Goal: Information Seeking & Learning: Find specific fact

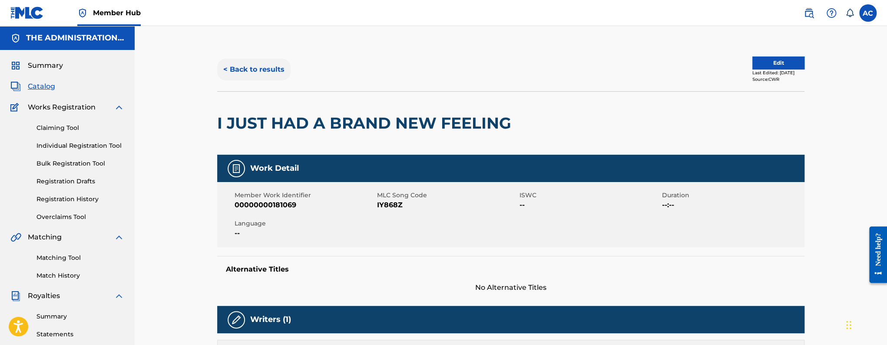
click at [242, 70] on button "< Back to results" at bounding box center [253, 70] width 73 height 22
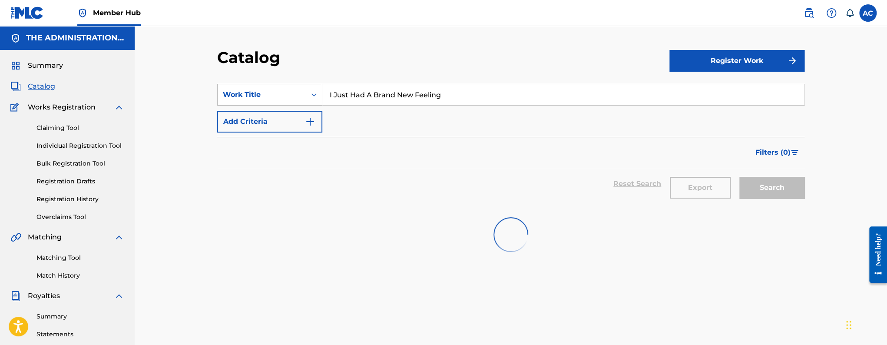
click at [317, 99] on icon "Search Form" at bounding box center [314, 94] width 9 height 9
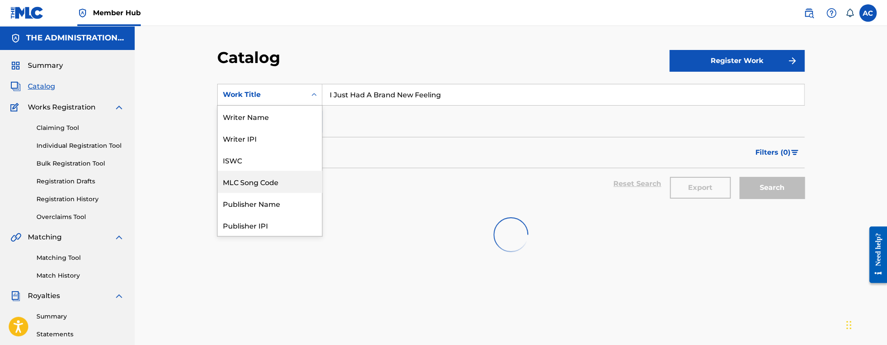
click at [270, 183] on div "MLC Song Code" at bounding box center [270, 182] width 104 height 22
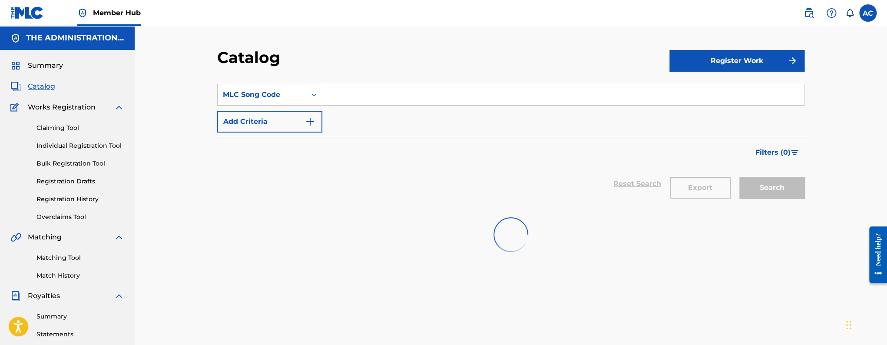
click at [349, 100] on input "Search Form" at bounding box center [562, 94] width 481 height 21
paste input "LS32TK"
type input "LS32TK"
click at [739, 177] on button "Search" at bounding box center [771, 188] width 65 height 22
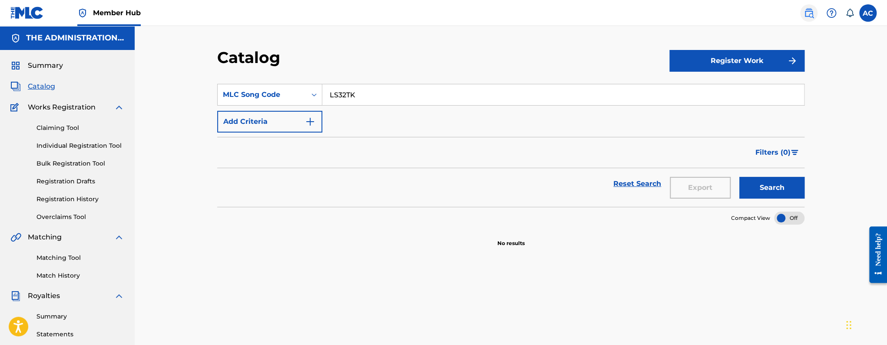
click at [810, 10] on img at bounding box center [808, 13] width 10 height 10
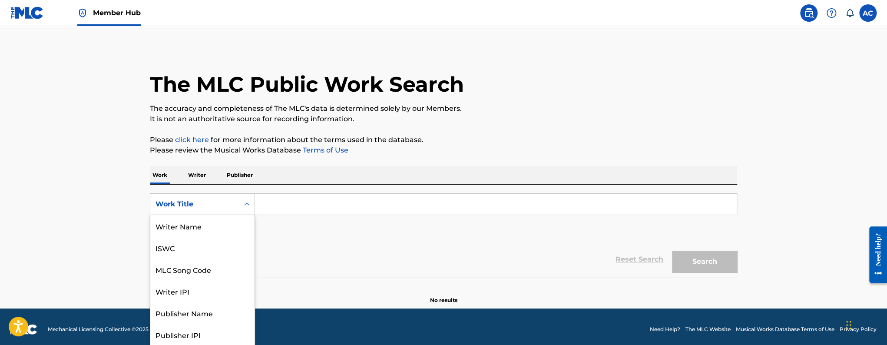
scroll to position [0, 0]
click at [244, 197] on div "Search Form" at bounding box center [247, 204] width 16 height 16
click at [200, 272] on div "MLC Song Code" at bounding box center [202, 269] width 104 height 22
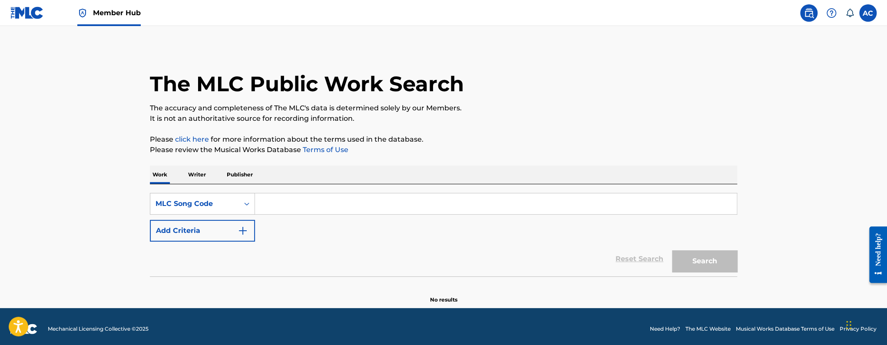
click at [270, 204] on input "Search Form" at bounding box center [495, 203] width 481 height 21
paste input "LS32TK"
type input "LS32TK"
click at [672, 250] on button "Search" at bounding box center [704, 261] width 65 height 22
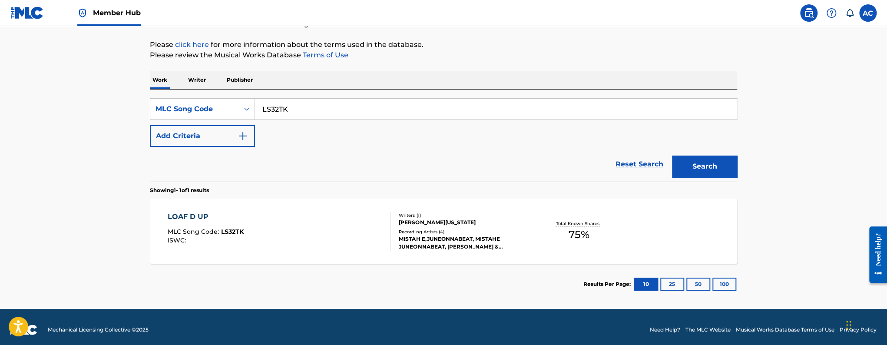
scroll to position [101, 0]
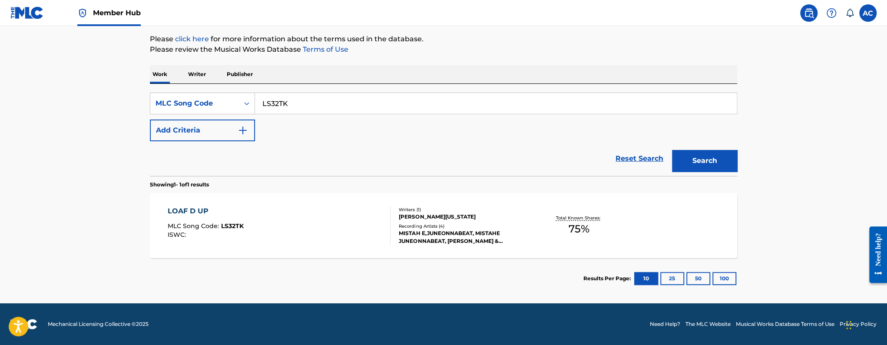
click at [348, 217] on div "LOAF D UP MLC Song Code : LS32TK ISWC :" at bounding box center [279, 225] width 223 height 39
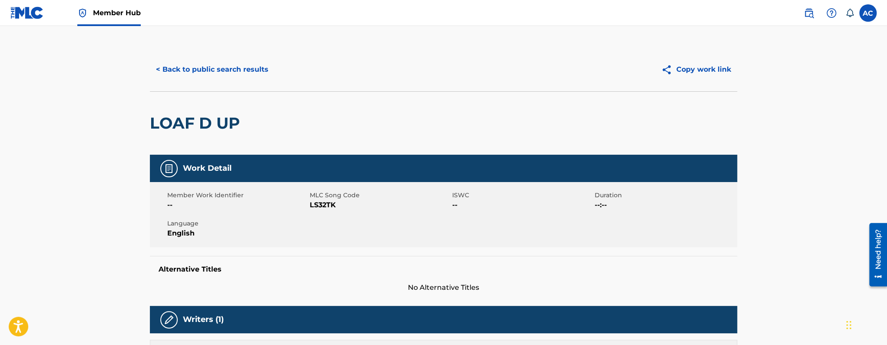
click at [327, 208] on span "LS32TK" at bounding box center [380, 205] width 140 height 10
copy span "LS32TK"
click at [215, 73] on button "< Back to public search results" at bounding box center [212, 70] width 125 height 22
click at [111, 17] on span "Member Hub" at bounding box center [117, 13] width 48 height 10
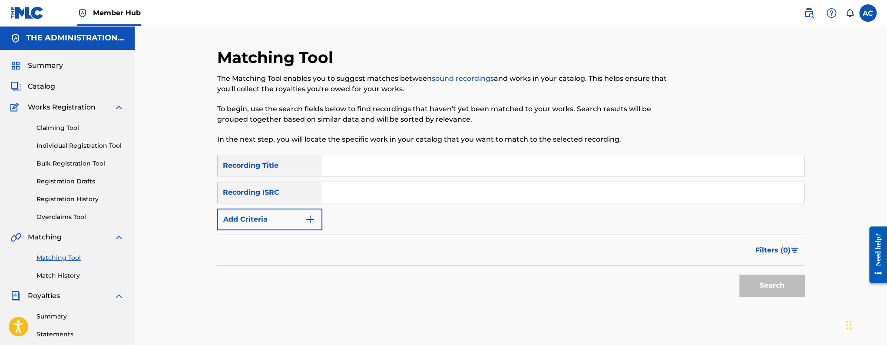
click at [421, 198] on input "Search Form" at bounding box center [562, 192] width 481 height 21
paste input "QZHNB2508607"
click at [739, 274] on button "Search" at bounding box center [771, 285] width 65 height 22
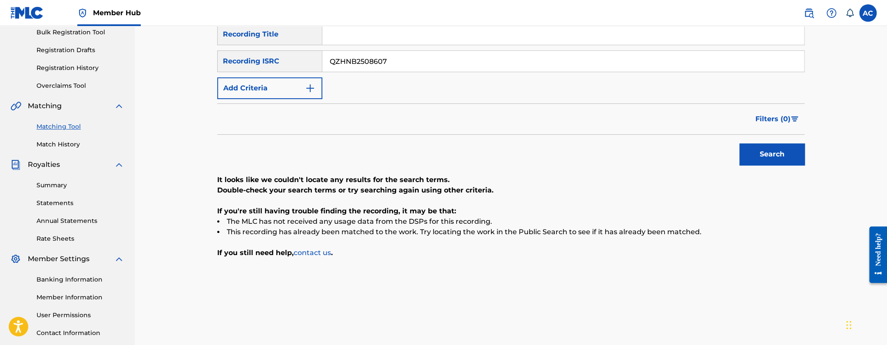
scroll to position [106, 0]
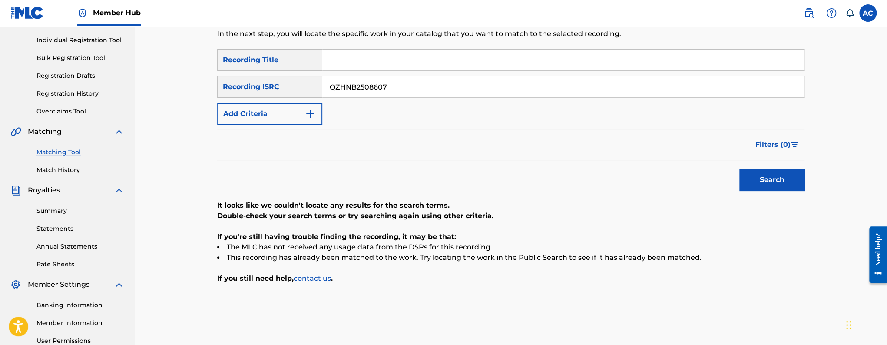
click at [377, 90] on input "QZHNB2508607" at bounding box center [562, 86] width 481 height 21
paste input "9"
click at [739, 169] on button "Search" at bounding box center [771, 180] width 65 height 22
click at [378, 91] on input "QZHNB2508609" at bounding box center [562, 86] width 481 height 21
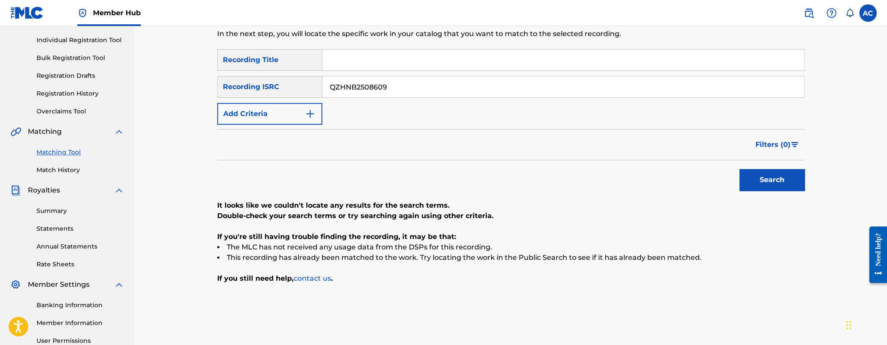
click at [378, 91] on input "QZHNB2508609" at bounding box center [562, 86] width 481 height 21
paste input "10"
click at [739, 169] on button "Search" at bounding box center [771, 180] width 65 height 22
click at [406, 89] on input "QZHNB2508610" at bounding box center [562, 86] width 481 height 21
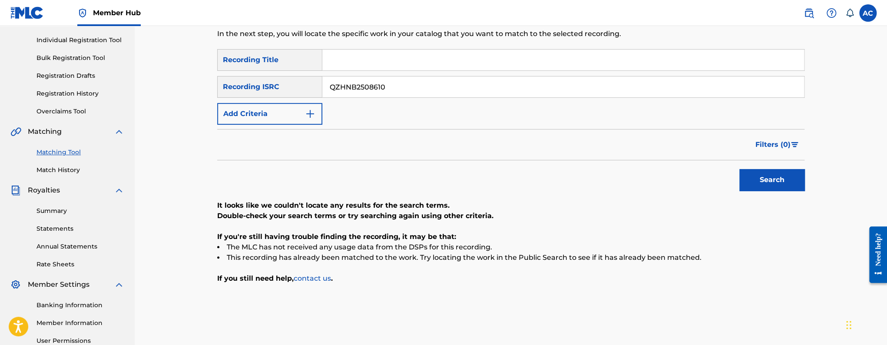
paste input "1"
click at [739, 169] on button "Search" at bounding box center [771, 180] width 65 height 22
click at [399, 84] on input "QZHNB2508611" at bounding box center [562, 86] width 481 height 21
paste input "2"
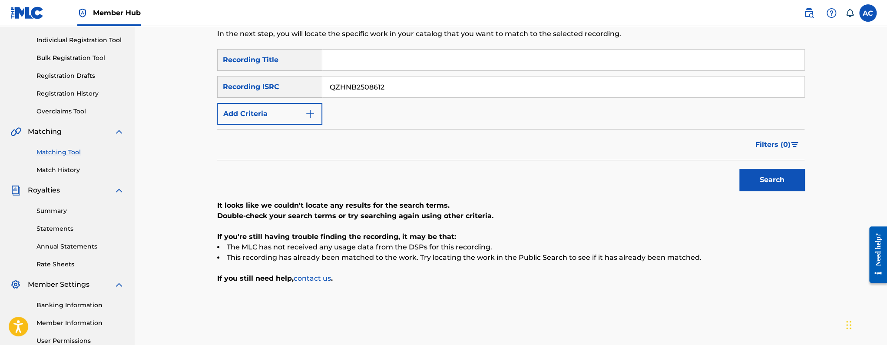
click at [739, 169] on button "Search" at bounding box center [771, 180] width 65 height 22
click at [406, 81] on input "QZHNB2508612" at bounding box center [562, 86] width 481 height 21
paste input "3"
click at [739, 169] on button "Search" at bounding box center [771, 180] width 65 height 22
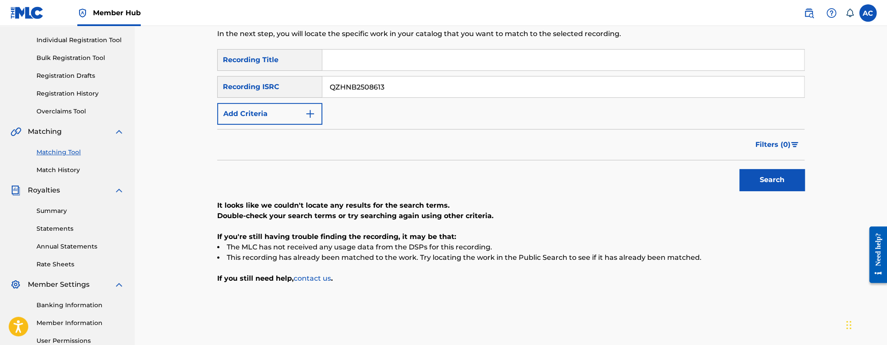
click at [352, 90] on input "QZHNB2508613" at bounding box center [562, 86] width 481 height 21
paste input "5"
click at [739, 169] on button "Search" at bounding box center [771, 180] width 65 height 22
click at [360, 87] on input "QZHNB2508615" at bounding box center [562, 86] width 481 height 21
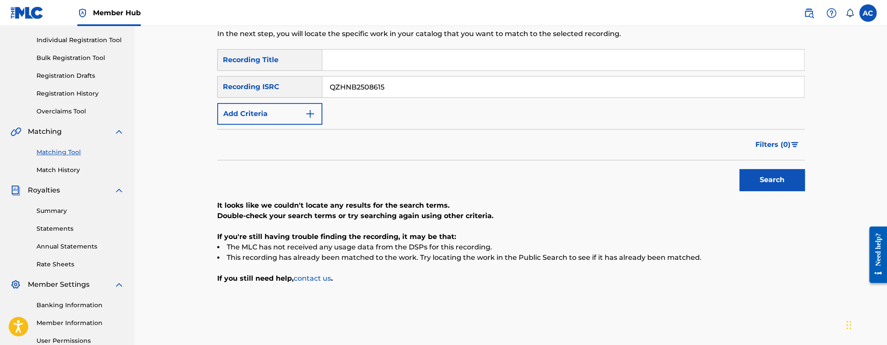
click at [360, 87] on input "QZHNB2508615" at bounding box center [562, 86] width 481 height 21
paste input "TCAIZ2425727"
type input "TCAIZ2425727"
click at [739, 169] on button "Search" at bounding box center [771, 180] width 65 height 22
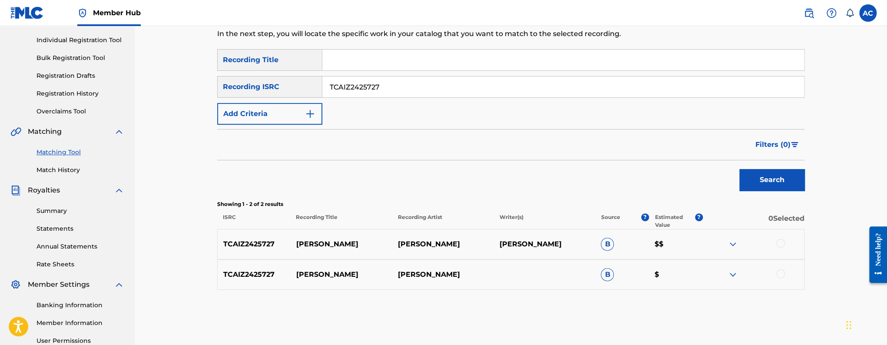
click at [783, 241] on div at bounding box center [780, 243] width 9 height 9
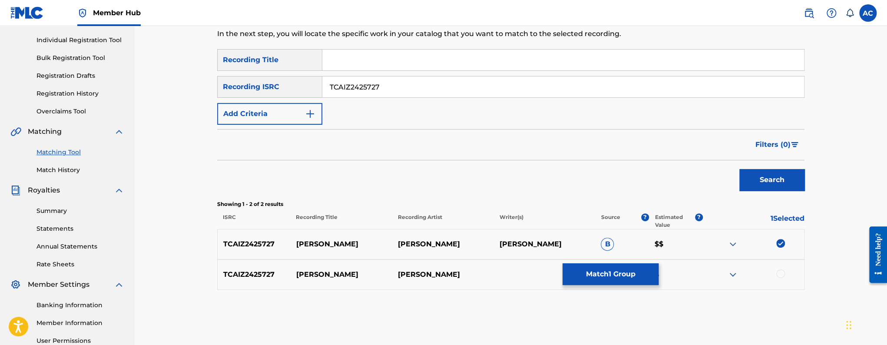
click at [782, 271] on div at bounding box center [780, 273] width 9 height 9
click at [617, 270] on button "Match 2 Groups" at bounding box center [610, 274] width 96 height 22
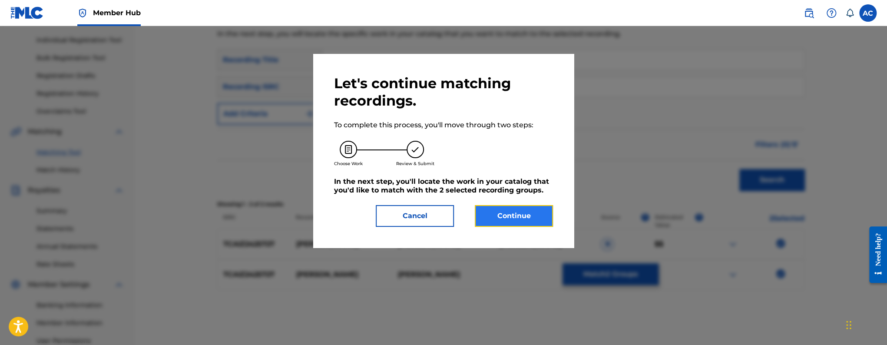
click at [530, 223] on button "Continue" at bounding box center [514, 216] width 78 height 22
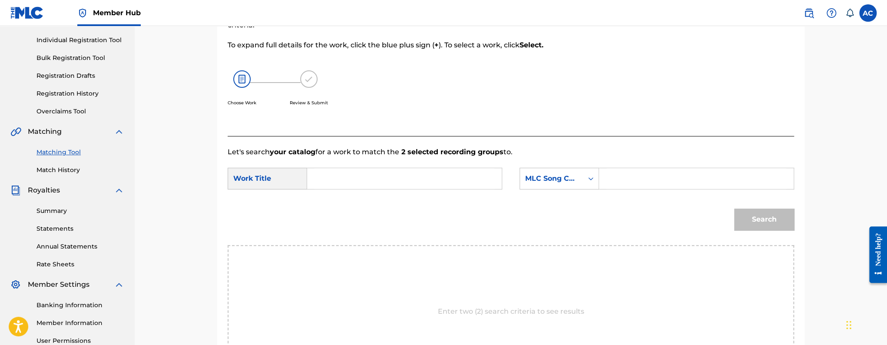
click at [418, 184] on input "Search Form" at bounding box center [404, 178] width 180 height 21
paste input "[PERSON_NAME]"
type input "[PERSON_NAME]"
click at [628, 182] on input "Search Form" at bounding box center [696, 178] width 180 height 21
paste input "PN0WQN"
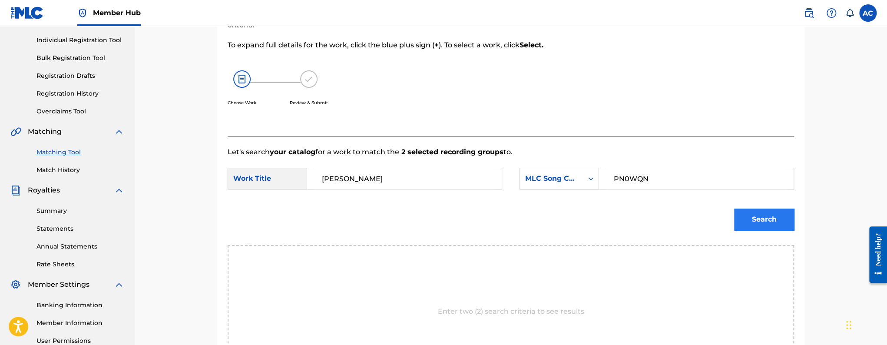
type input "PN0WQN"
click at [744, 213] on button "Search" at bounding box center [764, 219] width 60 height 22
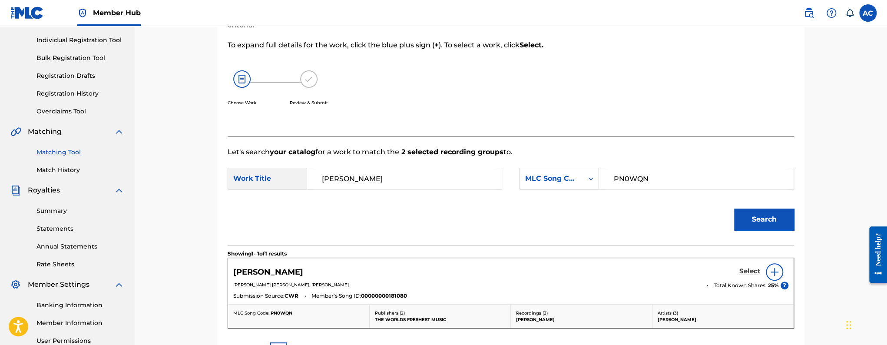
click at [755, 270] on h5 "Select" at bounding box center [749, 271] width 21 height 8
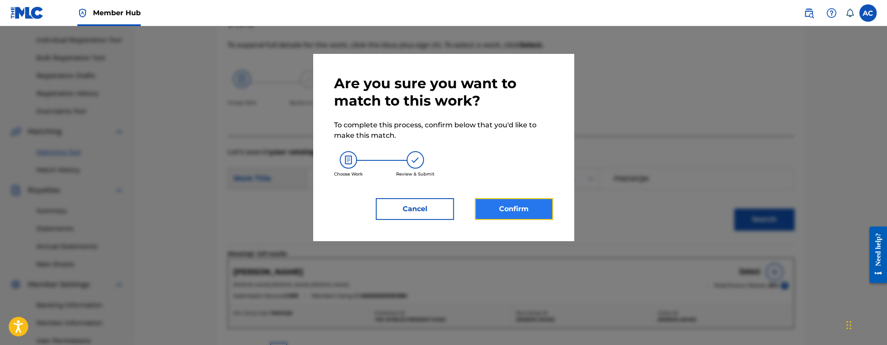
click at [513, 206] on button "Confirm" at bounding box center [514, 209] width 78 height 22
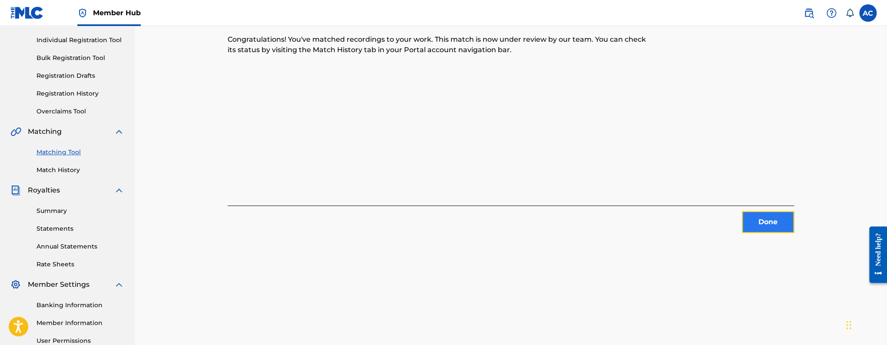
click at [759, 221] on button "Done" at bounding box center [768, 222] width 52 height 22
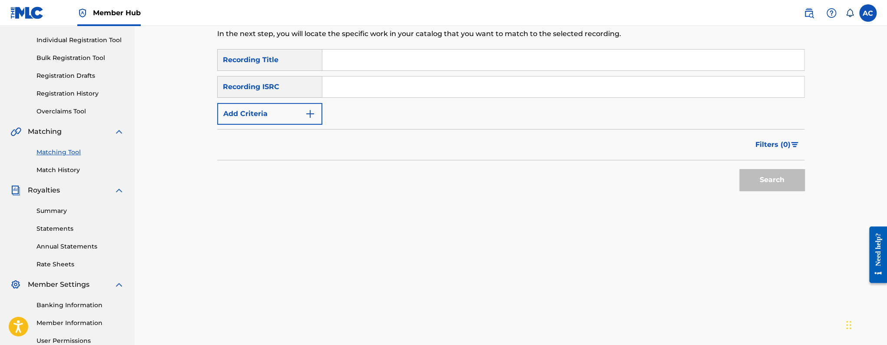
click at [374, 98] on div "SearchWithCriteria1c4b97ef-6add-4dbd-b999-3e0dec435296 Recording Title SearchWi…" at bounding box center [510, 87] width 587 height 76
click at [376, 88] on input "Search Form" at bounding box center [562, 86] width 481 height 21
paste input "TCAGW2347847"
click at [739, 169] on button "Search" at bounding box center [771, 180] width 65 height 22
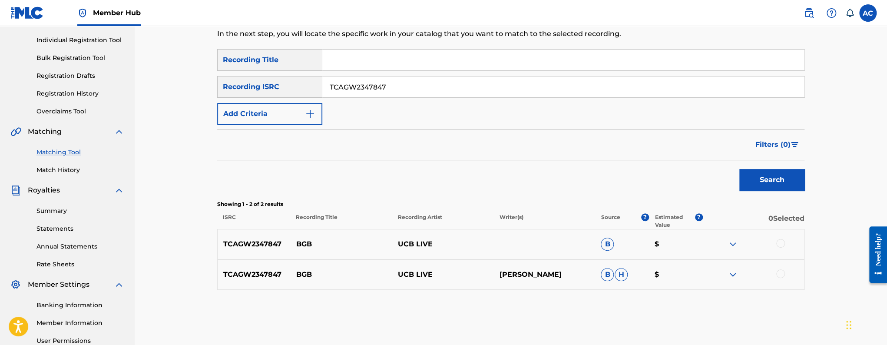
click at [783, 243] on div at bounding box center [780, 243] width 9 height 9
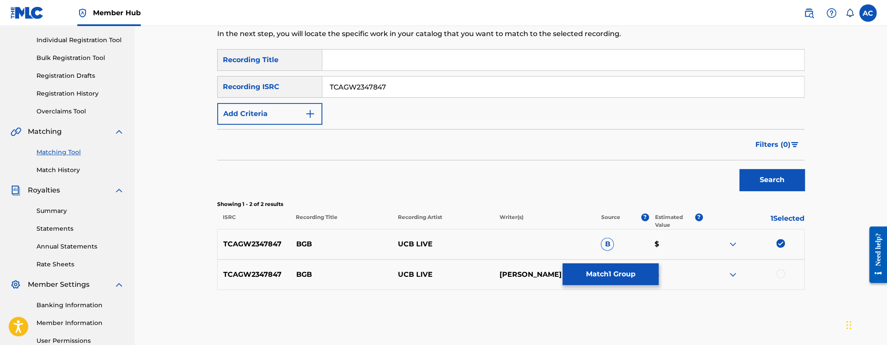
click at [784, 271] on div at bounding box center [780, 273] width 9 height 9
click at [384, 90] on input "TCAGW2347847" at bounding box center [562, 86] width 481 height 21
paste input "3156369852"
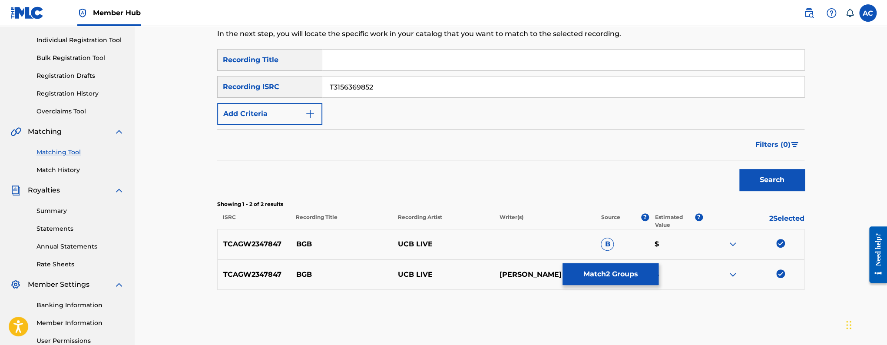
click at [739, 169] on button "Search" at bounding box center [771, 180] width 65 height 22
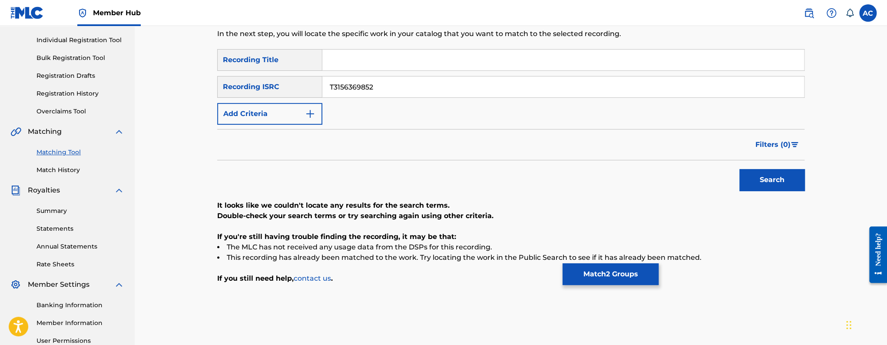
click at [354, 92] on input "T3156369852" at bounding box center [562, 86] width 481 height 21
paste input "9090416243"
click at [739, 169] on button "Search" at bounding box center [771, 180] width 65 height 22
click at [362, 79] on input "T9090416243" at bounding box center [562, 86] width 481 height 21
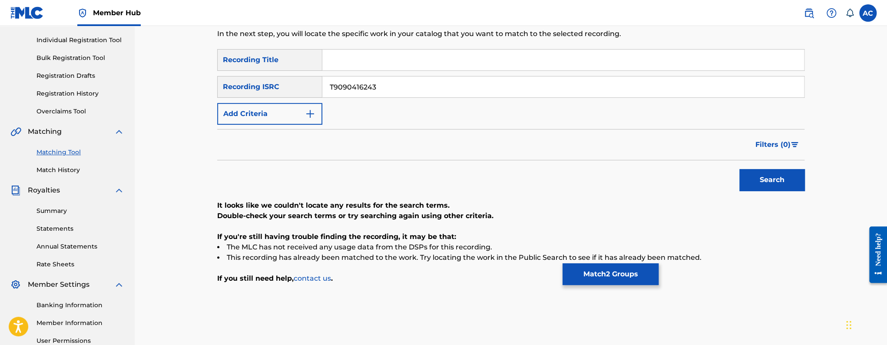
click at [362, 79] on input "T9090416243" at bounding box center [562, 86] width 481 height 21
paste input "189796712"
click at [739, 169] on button "Search" at bounding box center [771, 180] width 65 height 22
click at [335, 86] on input "T9189796712" at bounding box center [562, 86] width 481 height 21
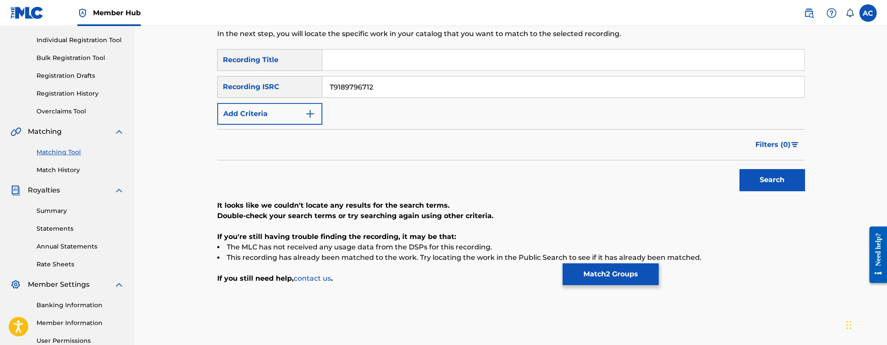
click at [335, 86] on input "T9189796712" at bounding box center [562, 86] width 481 height 21
paste input "Give It To Ya"
click at [739, 169] on button "Search" at bounding box center [771, 180] width 65 height 22
click at [364, 89] on input "Give It To Ya" at bounding box center [562, 86] width 481 height 21
click at [363, 88] on input "Give It To Ya" at bounding box center [562, 86] width 481 height 21
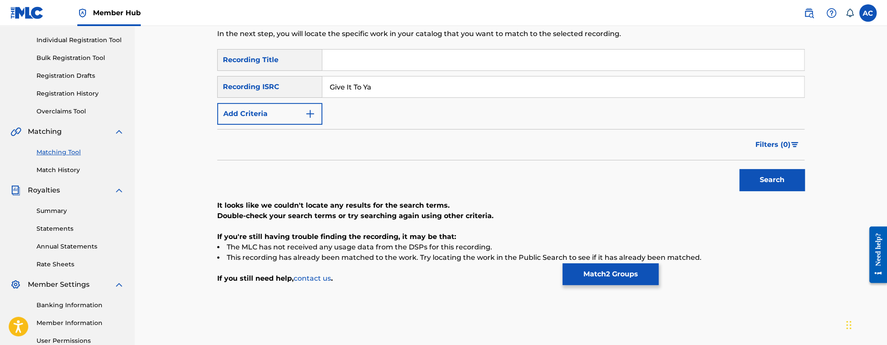
click at [363, 88] on input "Give It To Ya" at bounding box center [562, 86] width 481 height 21
paste input "T9095448229"
click at [363, 88] on input "Give It To T9095448229" at bounding box center [562, 86] width 481 height 21
paste input "Search Form"
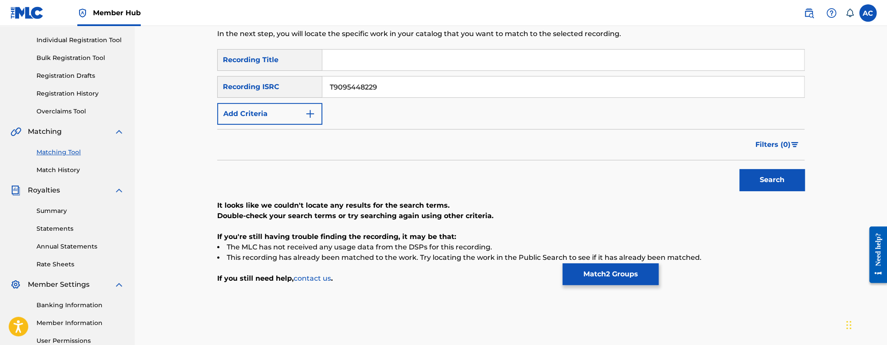
click at [739, 169] on button "Search" at bounding box center [771, 180] width 65 height 22
click at [421, 83] on input "T9095448229" at bounding box center [562, 86] width 481 height 21
paste input "3279070843"
click at [739, 169] on button "Search" at bounding box center [771, 180] width 65 height 22
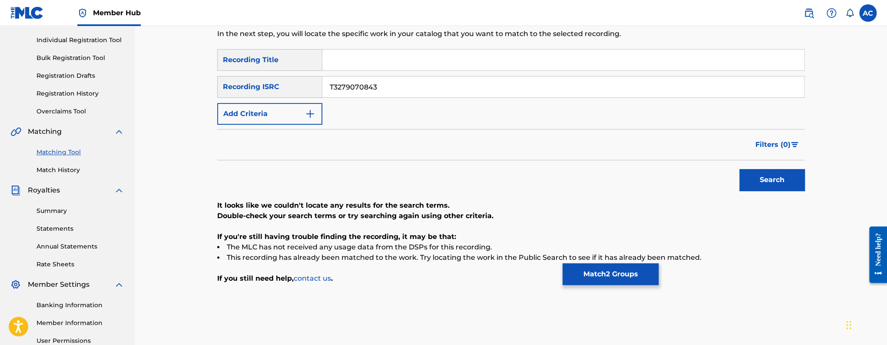
click at [368, 87] on input "T3279070843" at bounding box center [562, 86] width 481 height 21
paste input "0731659021"
click at [739, 169] on button "Search" at bounding box center [771, 180] width 65 height 22
click at [353, 83] on input "T0731659021" at bounding box center [562, 86] width 481 height 21
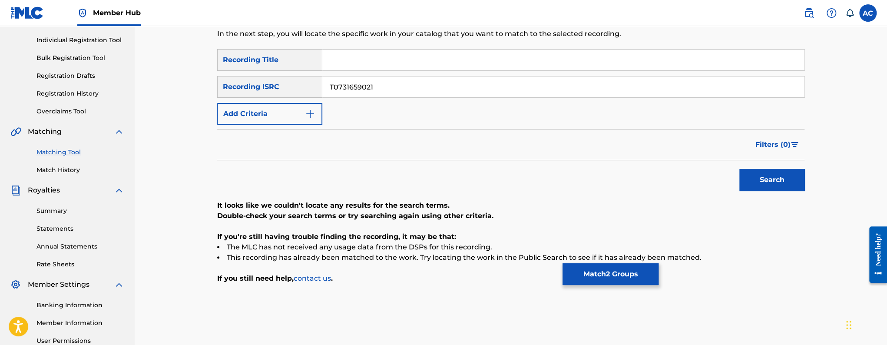
click at [353, 83] on input "T0731659021" at bounding box center [562, 86] width 481 height 21
paste input "9091215019"
click at [739, 169] on button "Search" at bounding box center [771, 180] width 65 height 22
click at [363, 94] on input "T9091215019" at bounding box center [562, 86] width 481 height 21
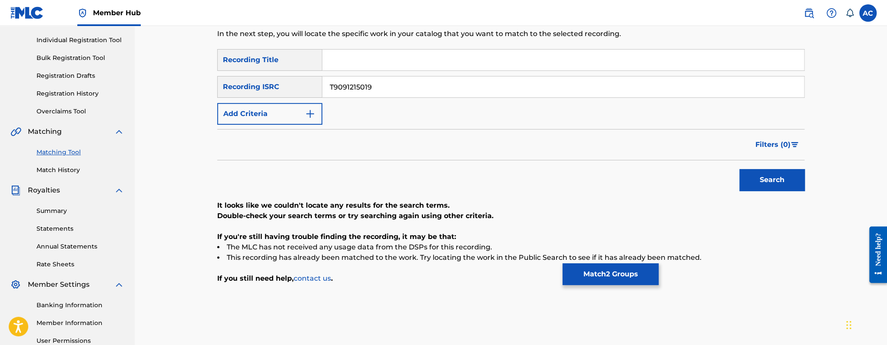
click at [363, 94] on input "T9091215019" at bounding box center [562, 86] width 481 height 21
paste input "5425686"
click at [739, 169] on button "Search" at bounding box center [771, 180] width 65 height 22
click at [338, 82] on input "T9095425686" at bounding box center [562, 86] width 481 height 21
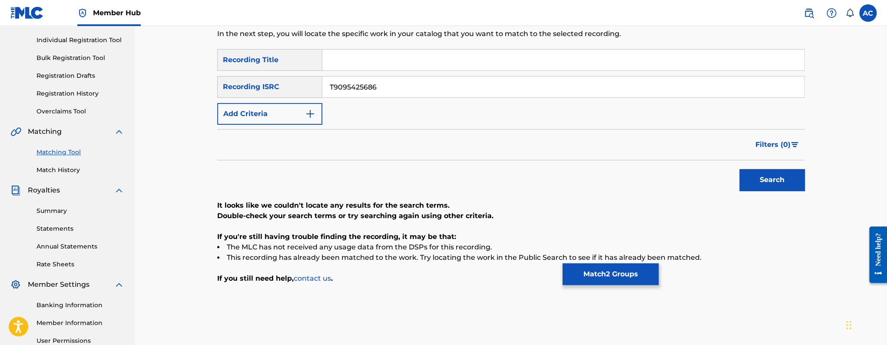
paste input "0435624"
click at [739, 169] on button "Search" at bounding box center [771, 180] width 65 height 22
click at [362, 86] on input "T9090435624" at bounding box center [562, 86] width 481 height 21
paste input "189796701"
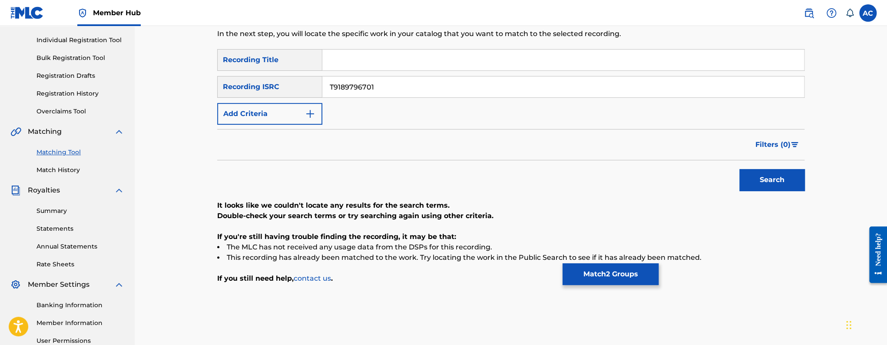
click at [739, 169] on button "Search" at bounding box center [771, 180] width 65 height 22
click at [352, 80] on input "T9189796701" at bounding box center [562, 86] width 481 height 21
paste input "217092665"
click at [739, 169] on button "Search" at bounding box center [771, 180] width 65 height 22
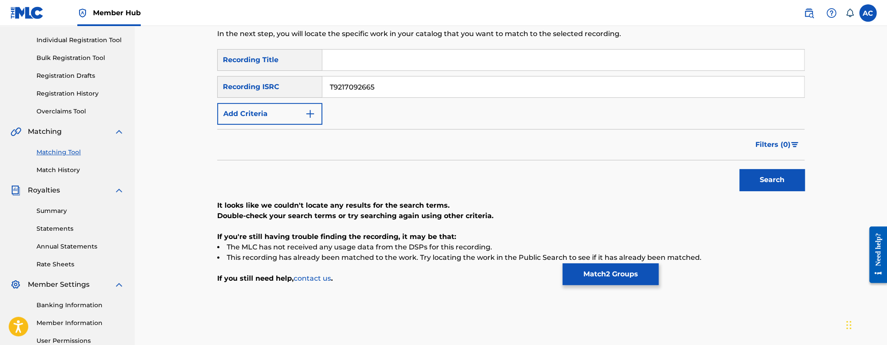
click at [357, 92] on input "T9217092665" at bounding box center [562, 86] width 481 height 21
paste input "090432034"
type input "T9090432034"
click at [739, 169] on button "Search" at bounding box center [771, 180] width 65 height 22
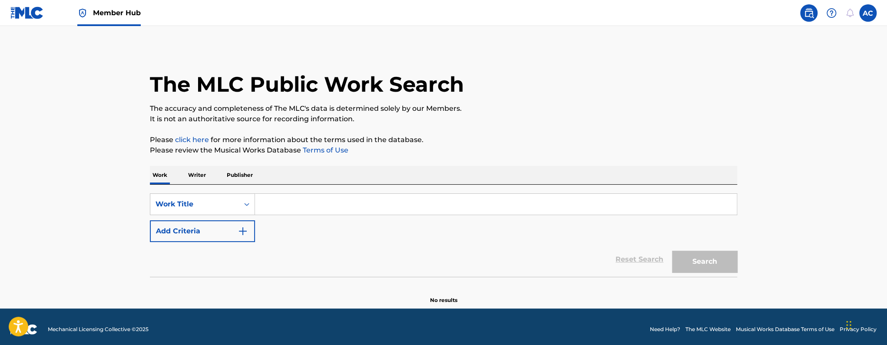
click at [84, 20] on link "Member Hub" at bounding box center [108, 13] width 63 height 26
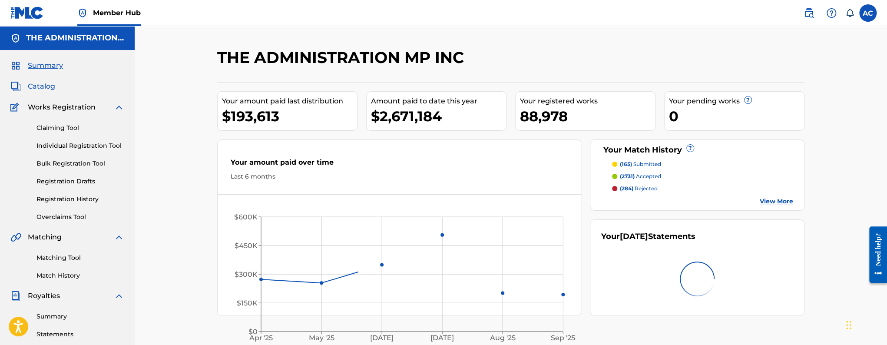
click at [52, 85] on span "Catalog" at bounding box center [41, 86] width 27 height 10
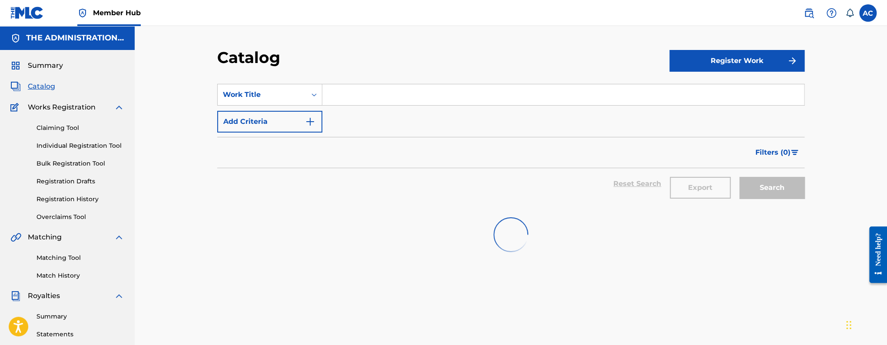
click at [347, 96] on input "Search Form" at bounding box center [562, 94] width 481 height 21
paste input "It ain't bed time it's bread time"
type input "It ain't bed time it's bread time"
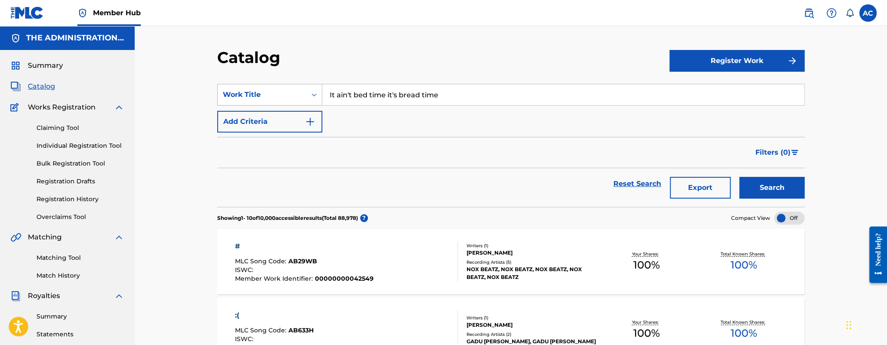
click at [739, 177] on button "Search" at bounding box center [771, 188] width 65 height 22
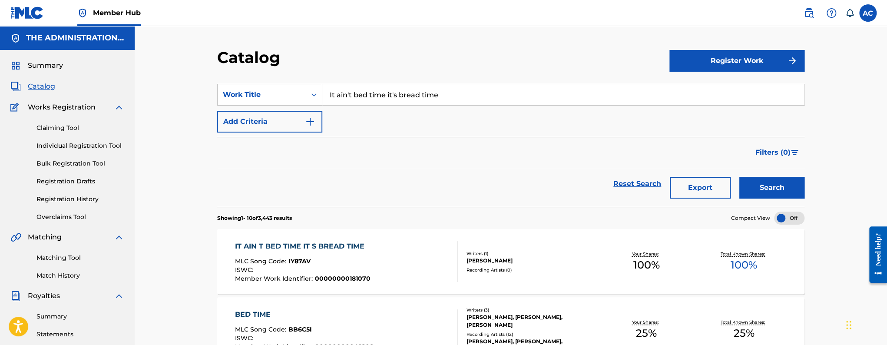
click at [345, 265] on div "MLC Song Code : IY87AV" at bounding box center [302, 262] width 135 height 9
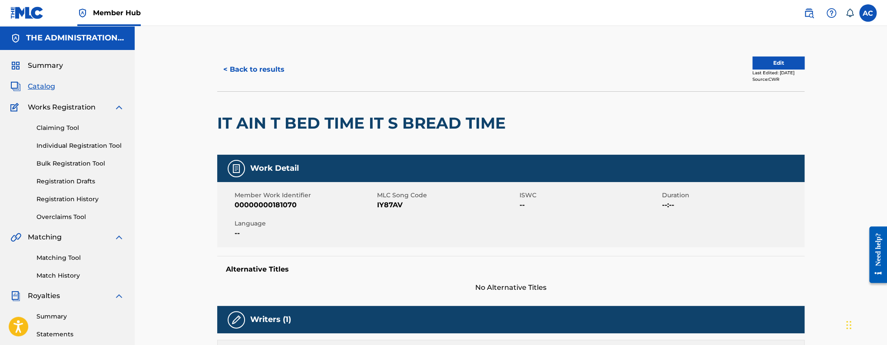
click at [290, 66] on div "< Back to results" at bounding box center [363, 70] width 293 height 22
click at [283, 66] on button "< Back to results" at bounding box center [253, 70] width 73 height 22
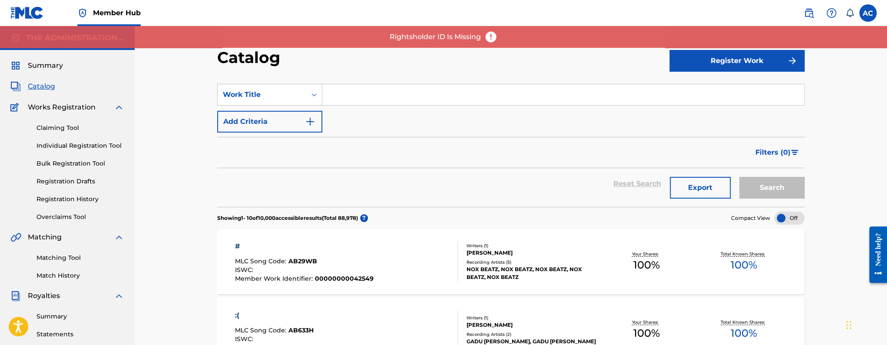
click at [357, 105] on div "Search Form" at bounding box center [563, 95] width 482 height 22
click at [357, 103] on input "Search Form" at bounding box center [562, 94] width 481 height 21
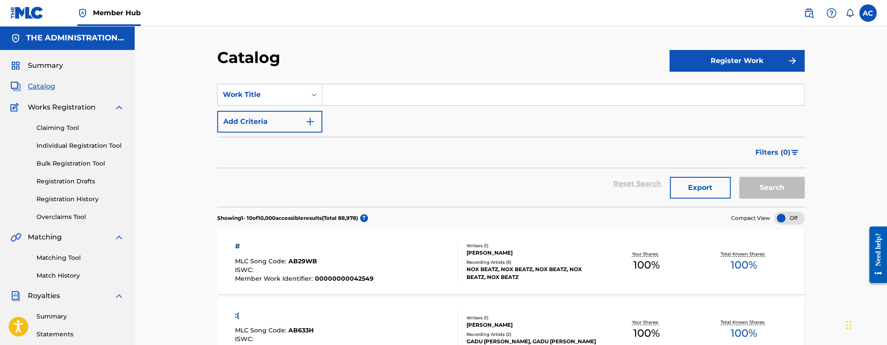
paste input "Lets ride"
type input "Lets ride"
click at [739, 177] on button "Search" at bounding box center [771, 188] width 65 height 22
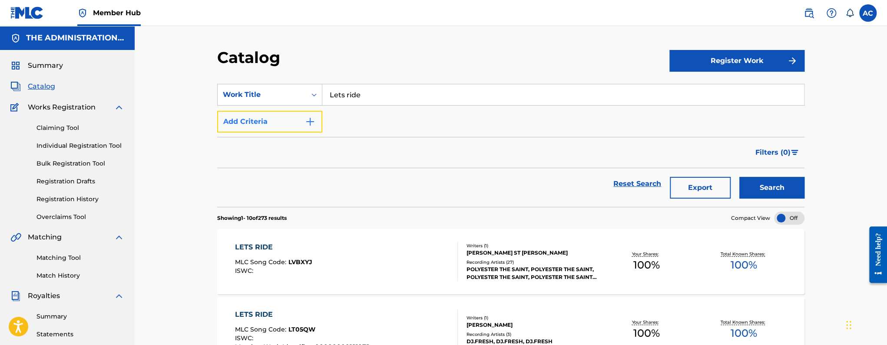
click at [274, 117] on button "Add Criteria" at bounding box center [269, 122] width 105 height 22
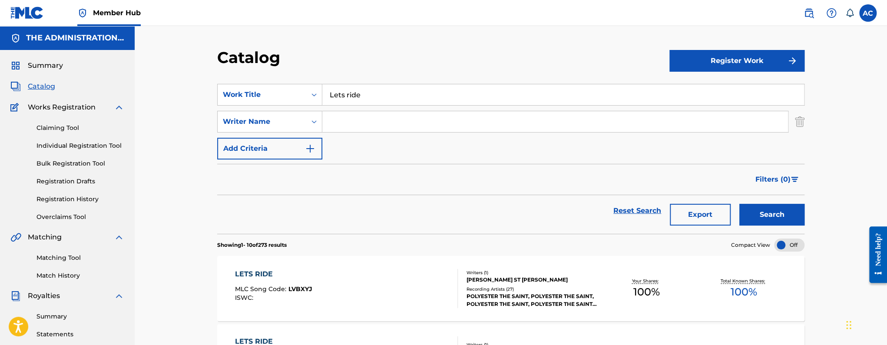
click at [350, 125] on input "Search Form" at bounding box center [554, 121] width 465 height 21
paste input "Marqus A Brown"
type input "Marqus A Brown"
click at [739, 204] on button "Search" at bounding box center [771, 215] width 65 height 22
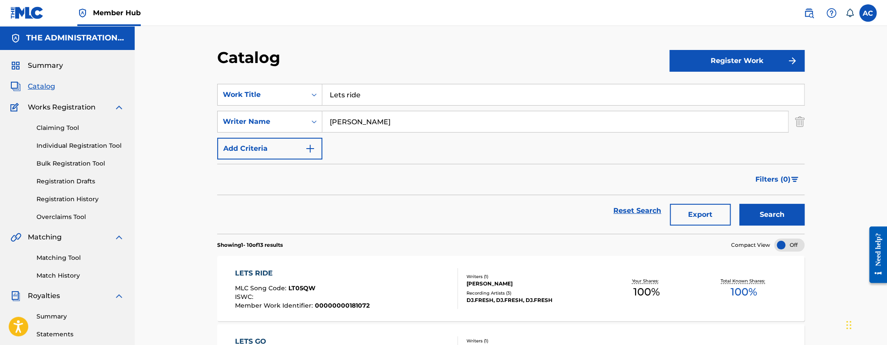
click at [364, 121] on input "Marqus A Brown" at bounding box center [554, 121] width 465 height 21
click at [392, 275] on div "LETS RIDE MLC Song Code : LT05QW ISWC : Member Work Identifier : 00000000181072" at bounding box center [346, 288] width 223 height 41
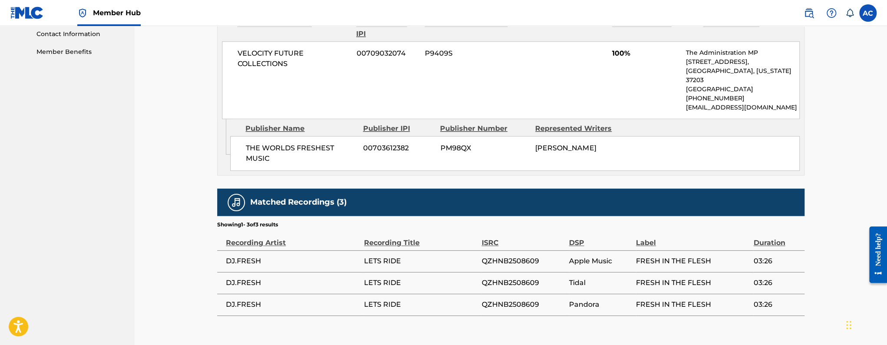
scroll to position [467, 0]
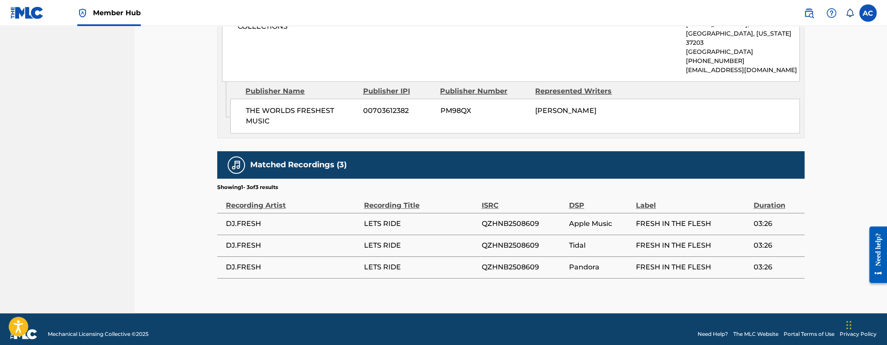
click at [493, 218] on span "QZHNB2508609" at bounding box center [522, 223] width 83 height 10
copy span "QZHNB2508609"
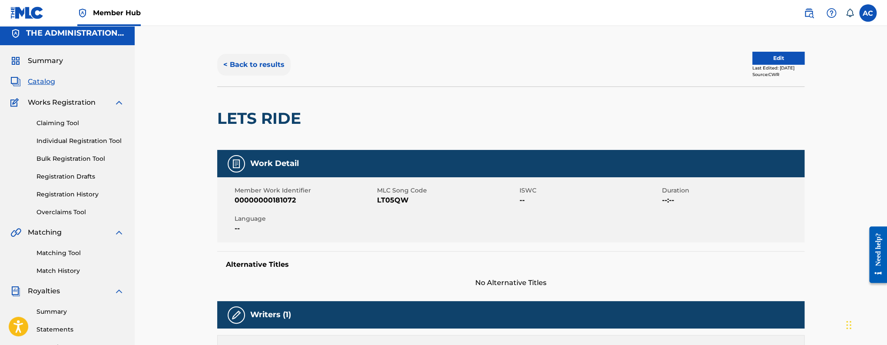
scroll to position [0, 0]
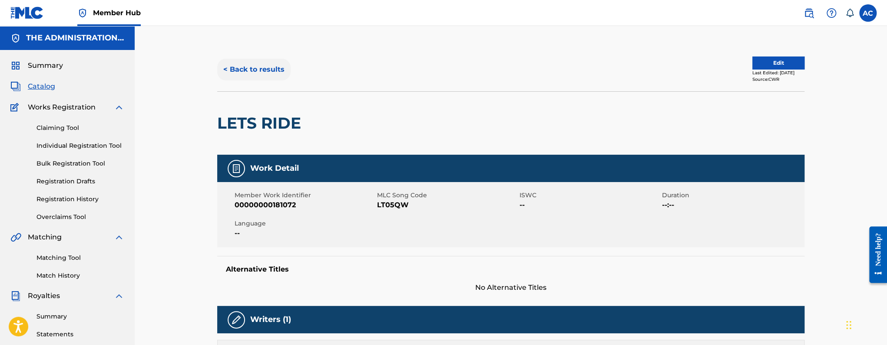
click at [259, 63] on button "< Back to results" at bounding box center [253, 70] width 73 height 22
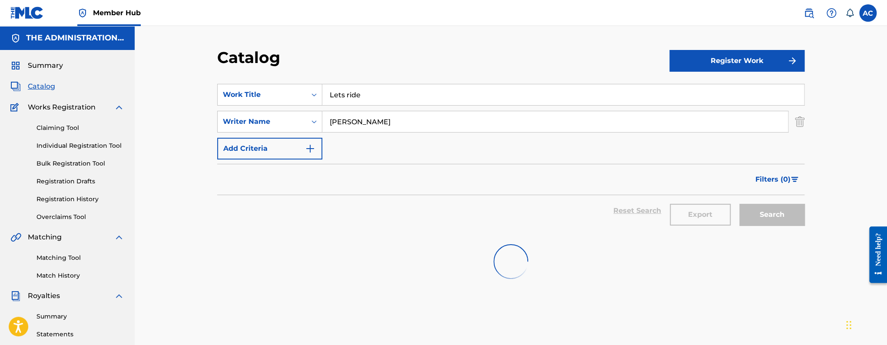
click at [325, 88] on input "Lets ride" at bounding box center [562, 94] width 481 height 21
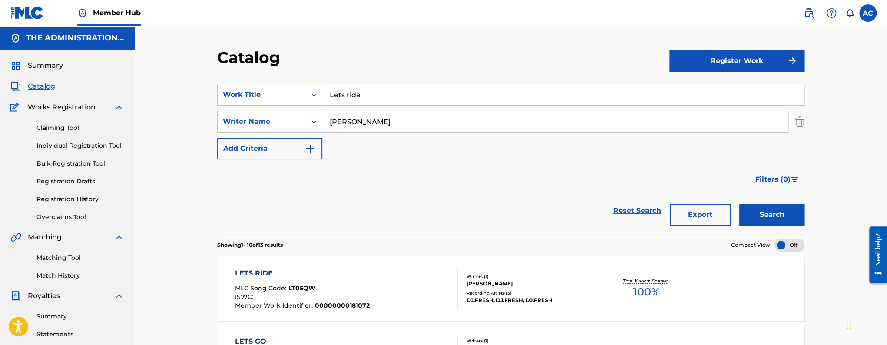
paste input "One Don"
type input "One Done"
click at [739, 204] on button "Search" at bounding box center [771, 215] width 65 height 22
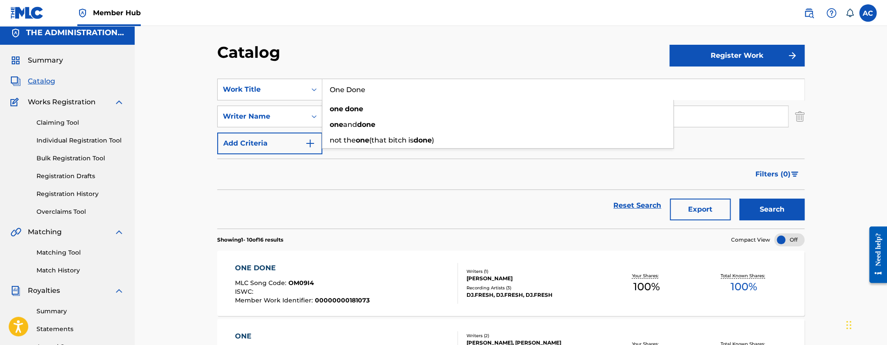
scroll to position [10, 0]
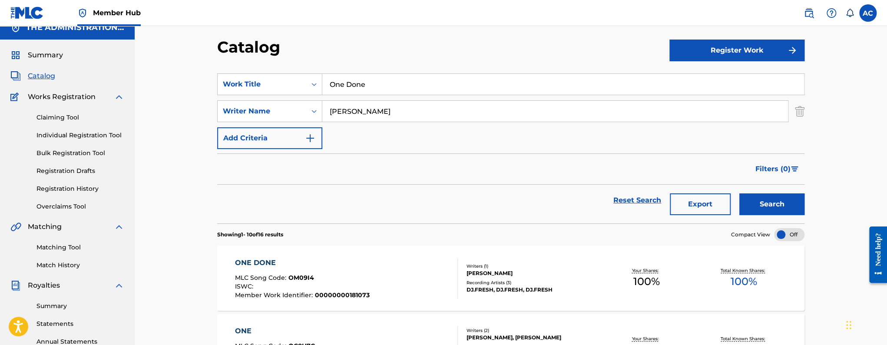
click at [312, 260] on div "ONE DONE" at bounding box center [302, 262] width 135 height 10
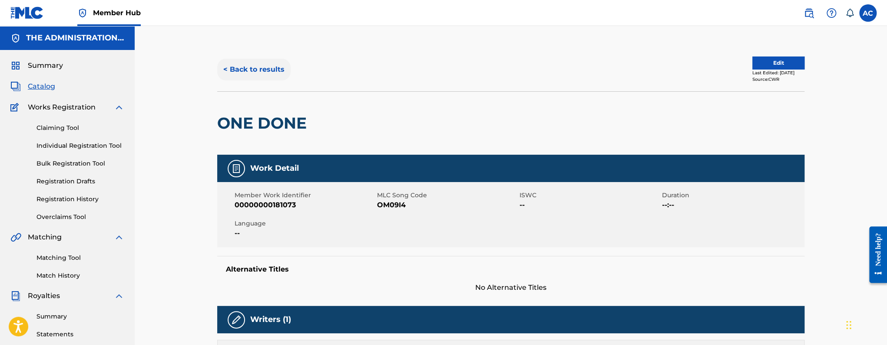
click at [267, 79] on button "< Back to results" at bounding box center [253, 70] width 73 height 22
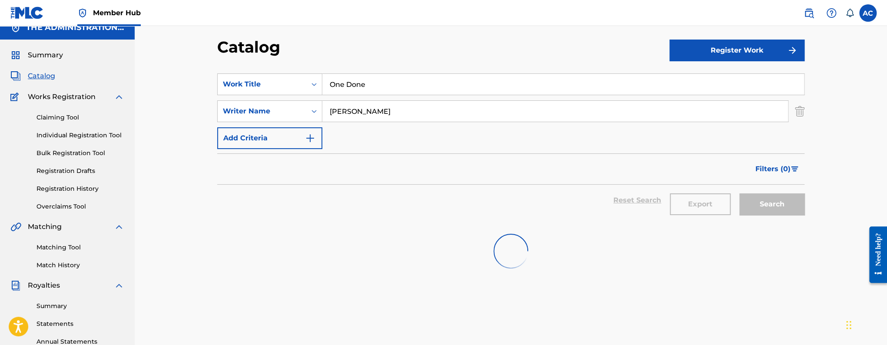
click at [364, 81] on input "One Done" at bounding box center [562, 84] width 481 height 21
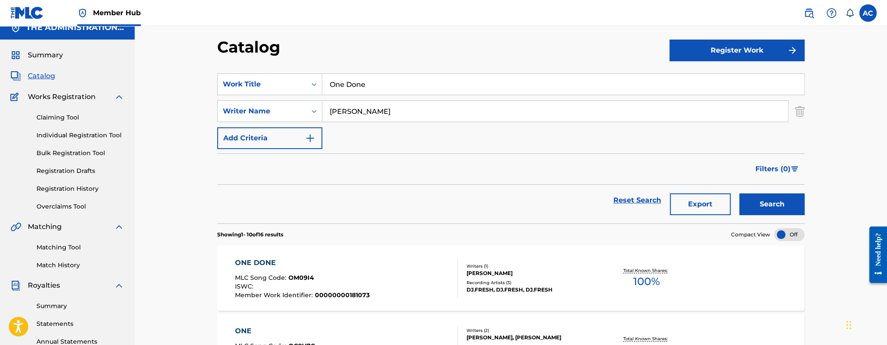
click at [364, 81] on input "One Done" at bounding box center [562, 84] width 481 height 21
paste input "The return of the mob"
type input "The return of the mob"
click at [739, 193] on button "Search" at bounding box center [771, 204] width 65 height 22
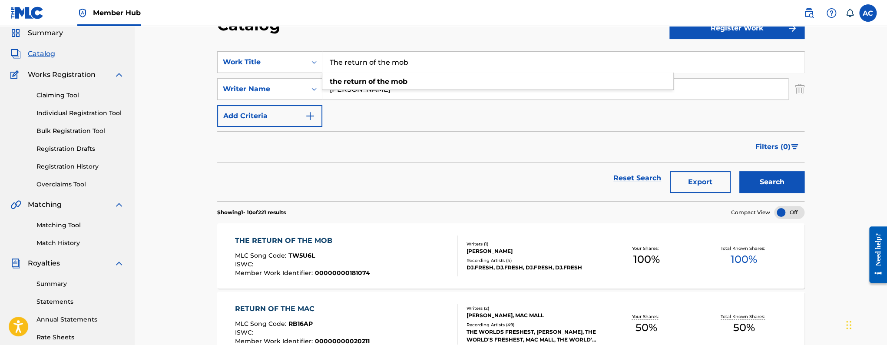
scroll to position [34, 0]
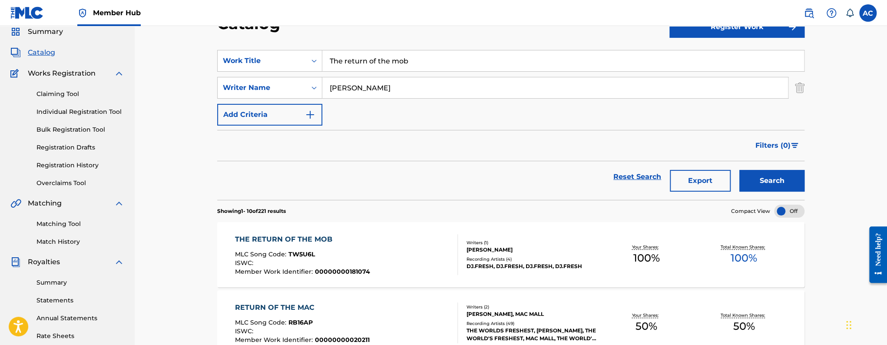
click at [390, 249] on div "THE RETURN OF THE MOB MLC Song Code : TW5U6L ISWC : Member Work Identifier : 00…" at bounding box center [346, 254] width 223 height 41
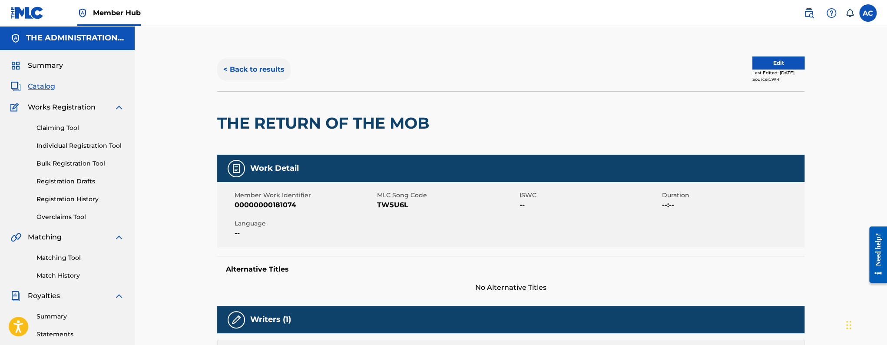
click at [233, 70] on button "< Back to results" at bounding box center [253, 70] width 73 height 22
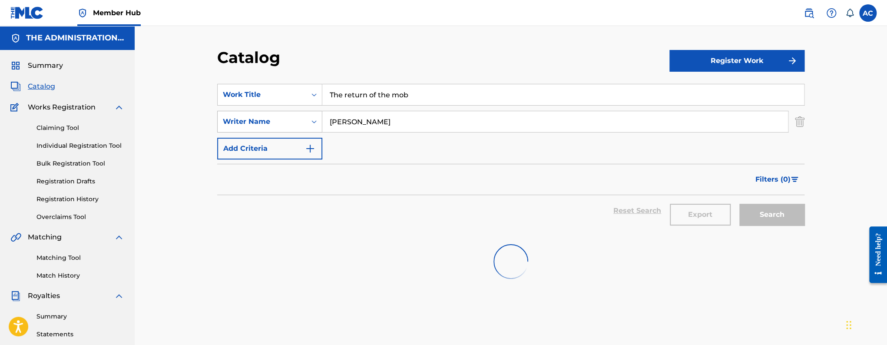
scroll to position [34, 0]
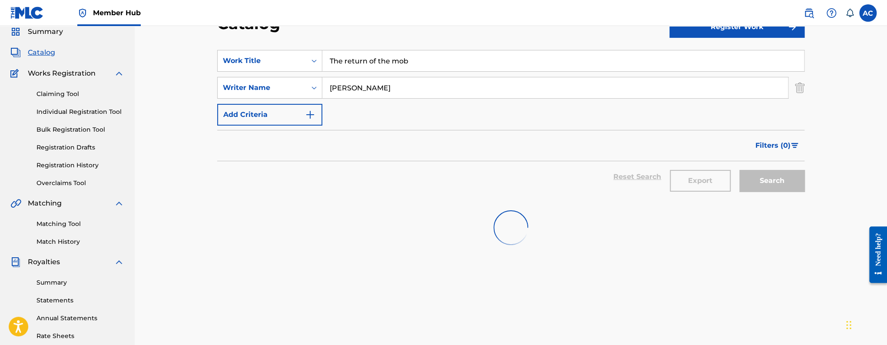
click at [355, 69] on input "The return of the mob" at bounding box center [562, 60] width 481 height 21
click at [354, 67] on input "The return of the mob" at bounding box center [562, 60] width 481 height 21
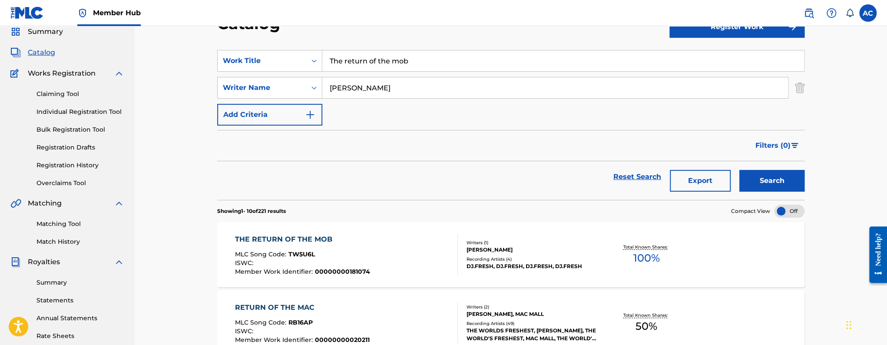
click at [354, 67] on input "The return of the mob" at bounding box center [562, 60] width 481 height 21
paste input "Excited skips"
type input "Excited skips"
click at [739, 170] on button "Search" at bounding box center [771, 181] width 65 height 22
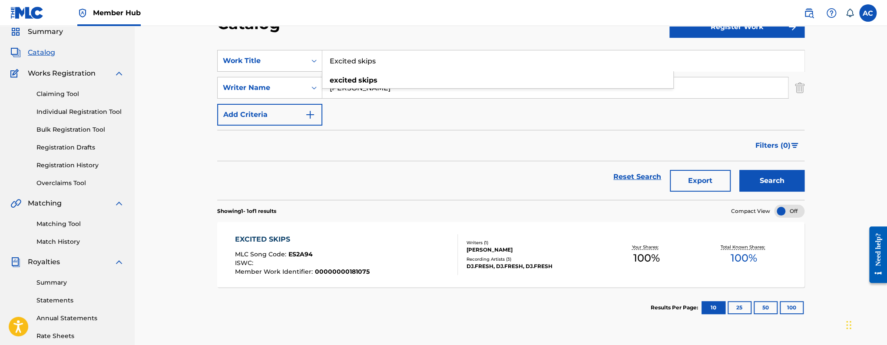
click at [348, 272] on span "00000000181075" at bounding box center [342, 271] width 55 height 8
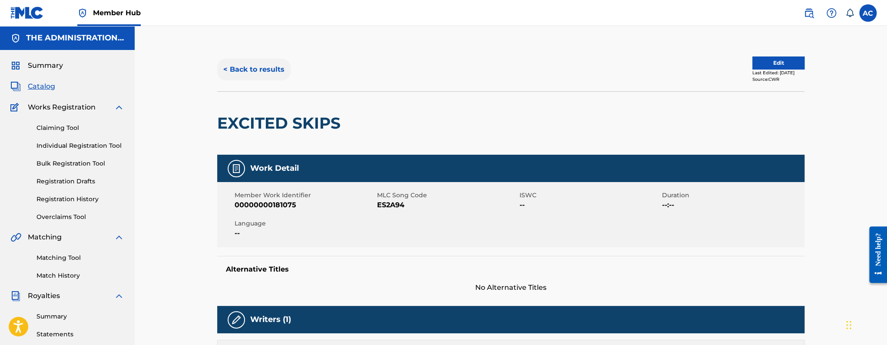
click at [260, 66] on button "< Back to results" at bounding box center [253, 70] width 73 height 22
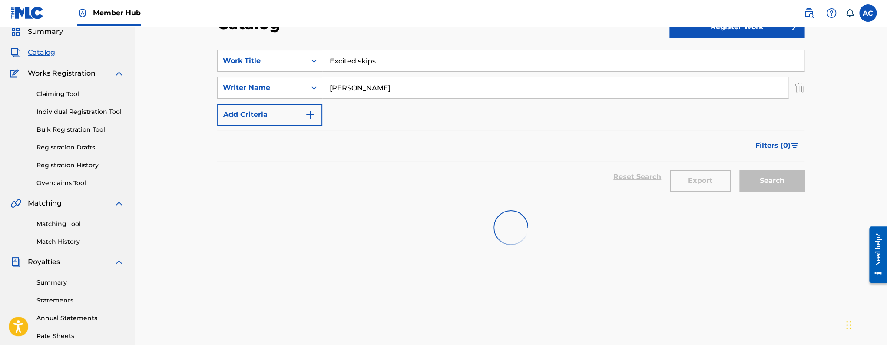
click at [363, 71] on div "Excited skips" at bounding box center [563, 61] width 482 height 22
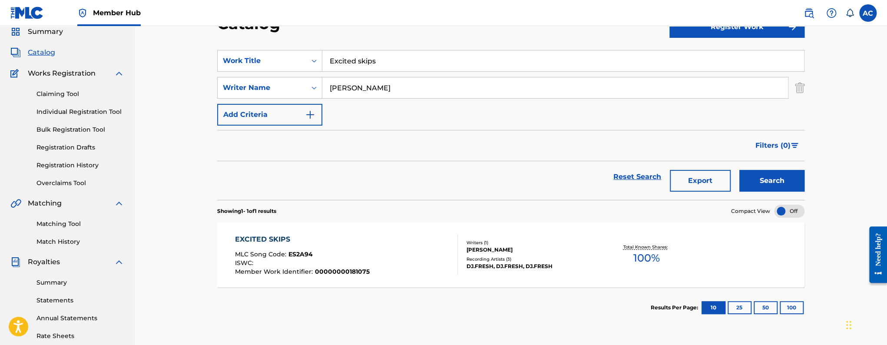
click at [362, 62] on input "Excited skips" at bounding box center [562, 60] width 481 height 21
paste input "It ain't lonely at the top it's peaceful"
type input "It ain't lonely at the top it's peaceful"
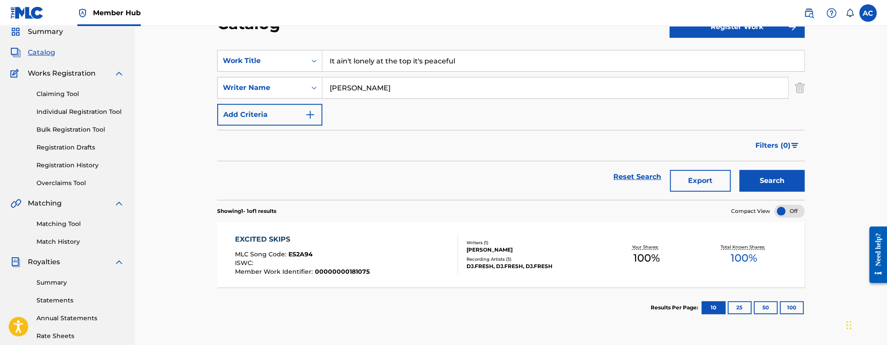
click at [739, 170] on button "Search" at bounding box center [771, 181] width 65 height 22
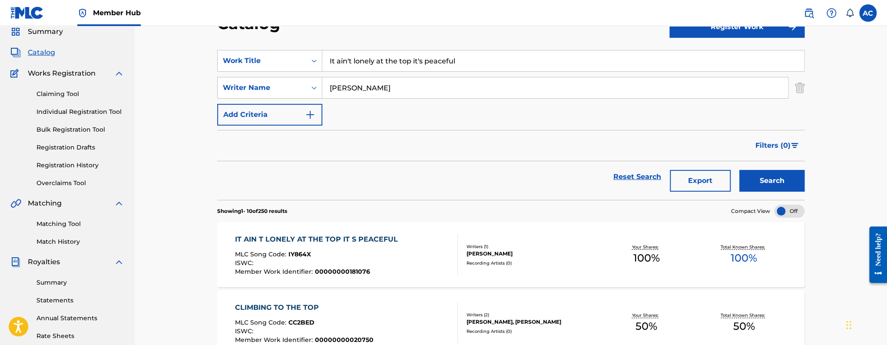
click at [389, 258] on div "MLC Song Code : IY864X" at bounding box center [318, 255] width 167 height 9
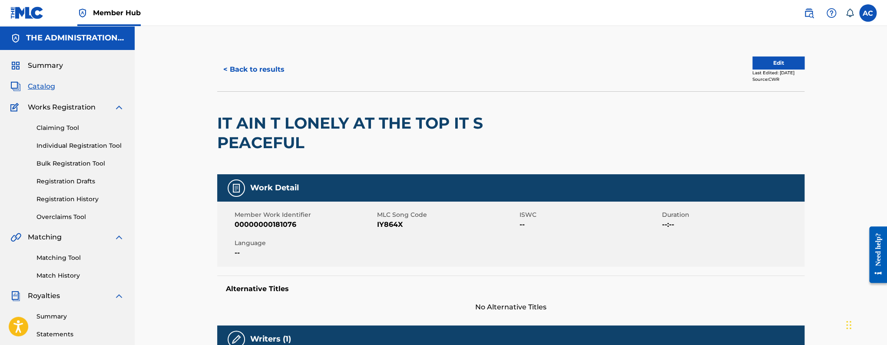
click at [335, 111] on div "IT AIN T LONELY AT THE TOP IT S PEACEFUL" at bounding box center [393, 133] width 352 height 82
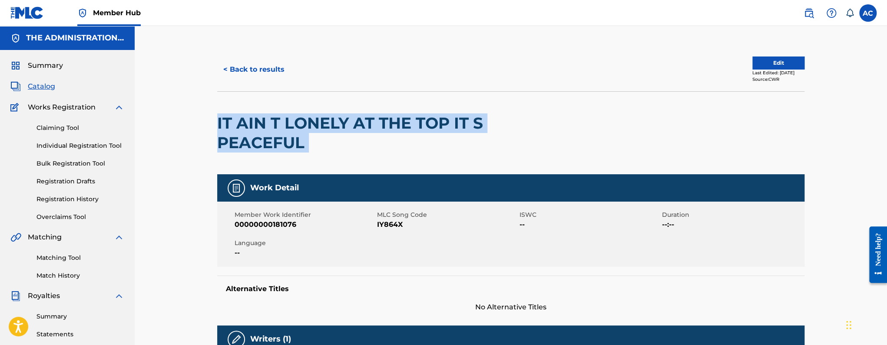
click at [335, 111] on div "IT AIN T LONELY AT THE TOP IT S PEACEFUL" at bounding box center [393, 133] width 352 height 82
copy div "IT AIN T LONELY AT THE TOP IT S PEACEFUL"
click at [247, 73] on button "< Back to results" at bounding box center [253, 70] width 73 height 22
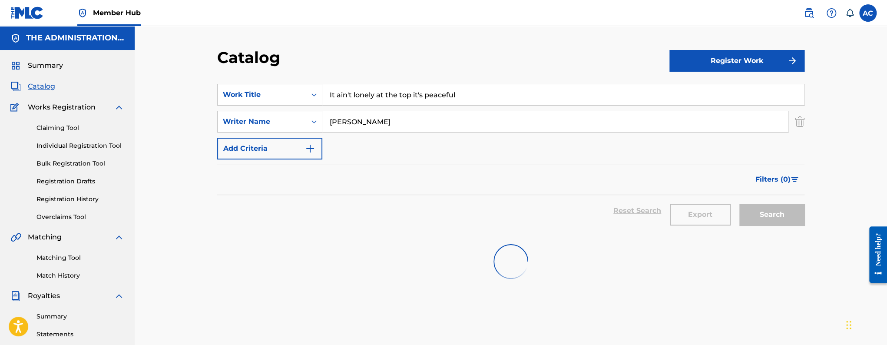
scroll to position [34, 0]
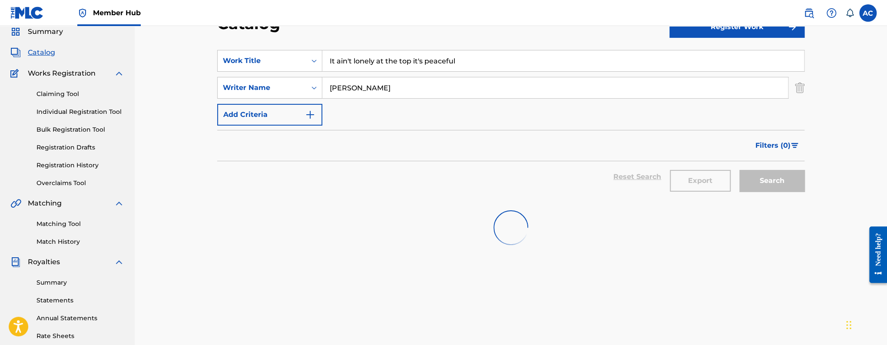
click at [369, 68] on input "It ain't lonely at the top it's peaceful" at bounding box center [562, 60] width 481 height 21
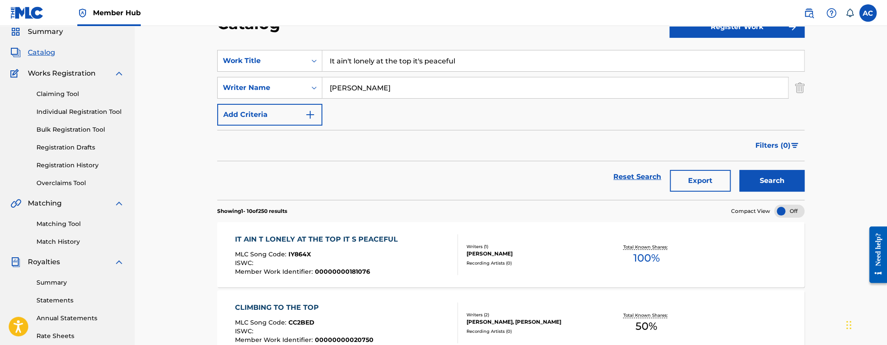
click at [369, 68] on input "It ain't lonely at the top it's peaceful" at bounding box center [562, 60] width 481 height 21
paste input "On the way"
type input "On the way"
click at [739, 170] on button "Search" at bounding box center [771, 181] width 65 height 22
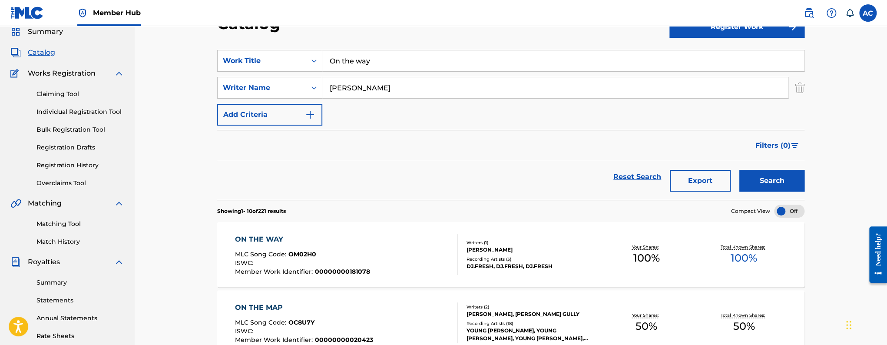
click at [344, 257] on div "MLC Song Code : OM02H0" at bounding box center [302, 255] width 135 height 9
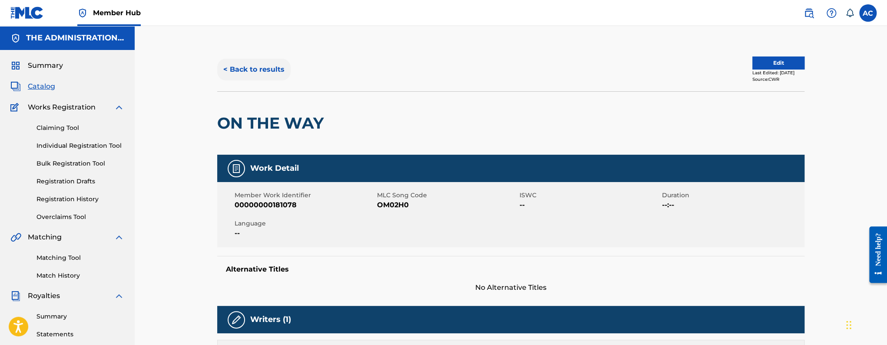
click at [263, 62] on button "< Back to results" at bounding box center [253, 70] width 73 height 22
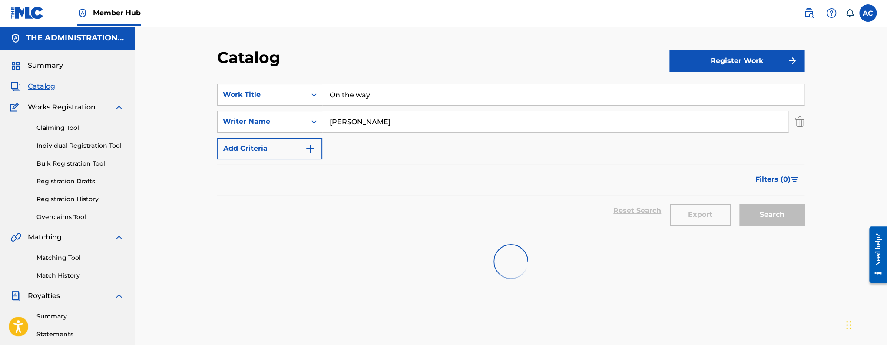
scroll to position [34, 0]
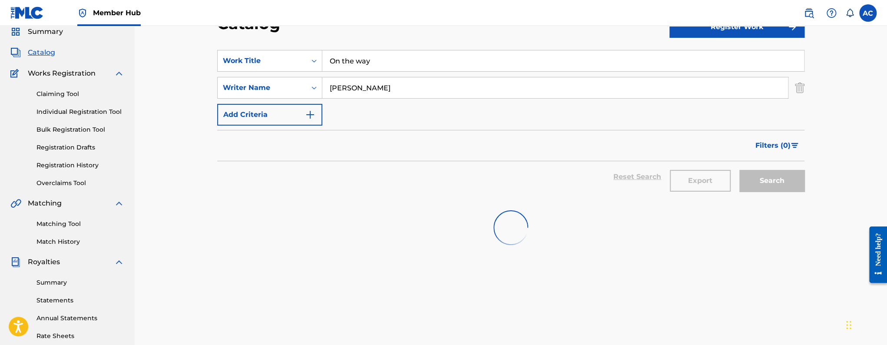
click at [366, 70] on input "On the way" at bounding box center [562, 60] width 481 height 21
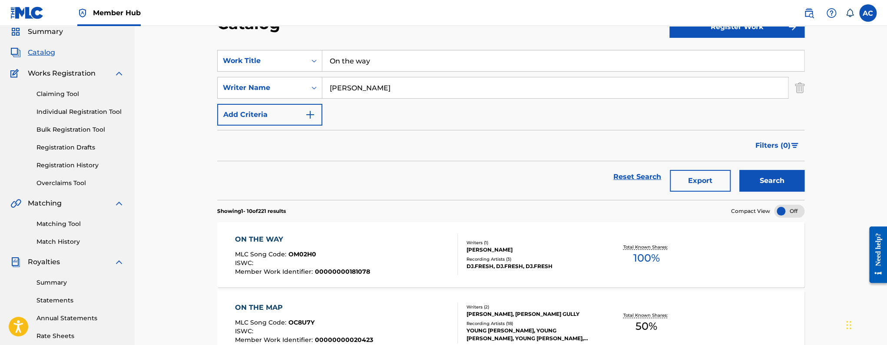
paste input "Smile is just a moment a"
type input "Smile is just a moment away"
click at [739, 170] on button "Search" at bounding box center [771, 181] width 65 height 22
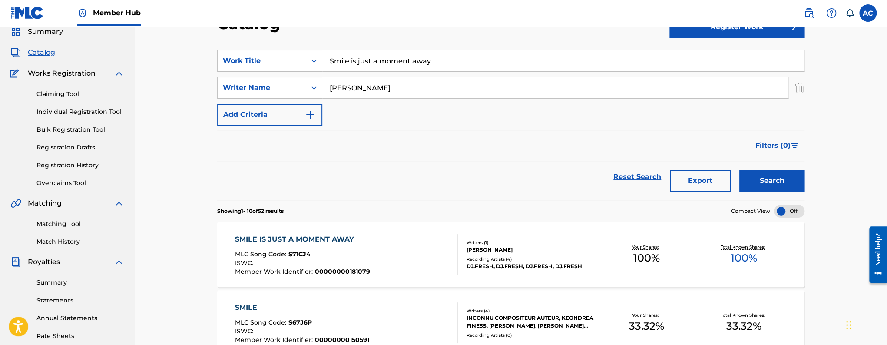
click at [353, 253] on div "MLC Song Code : S71CJ4" at bounding box center [302, 255] width 135 height 9
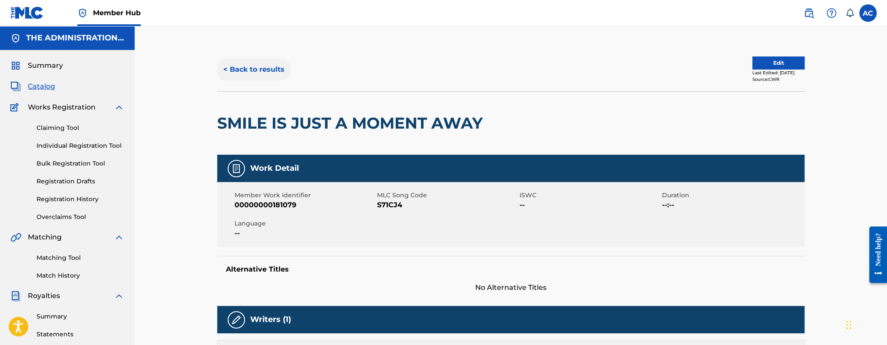
click at [244, 68] on button "< Back to results" at bounding box center [253, 70] width 73 height 22
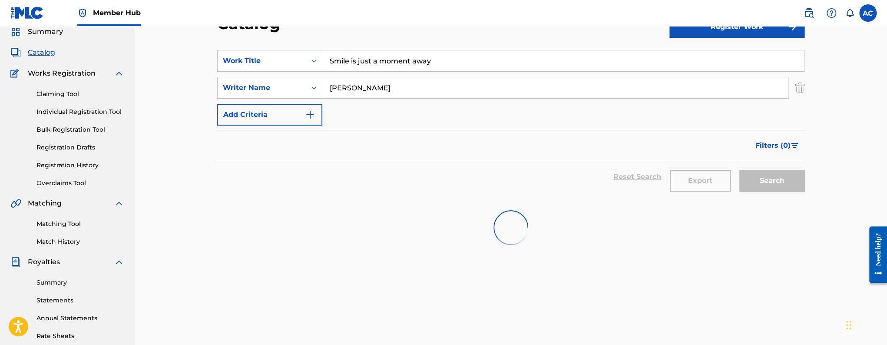
click at [345, 67] on input "Smile is just a moment away" at bounding box center [562, 60] width 481 height 21
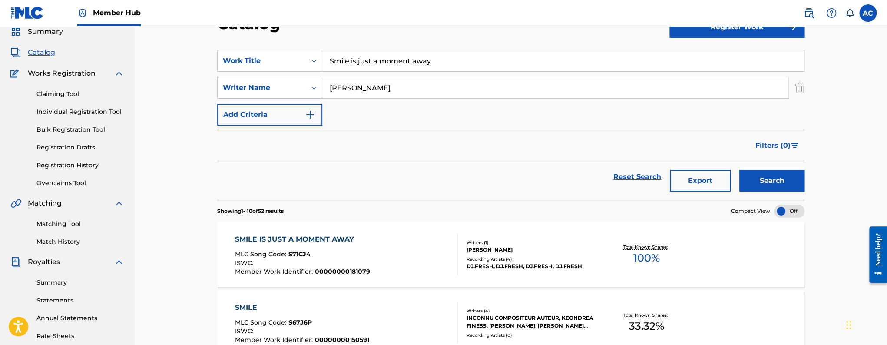
click at [345, 67] on input "Smile is just a moment away" at bounding box center [562, 60] width 481 height 21
paste input "Princess Diana"
type input "Princess Diana"
click at [739, 170] on button "Search" at bounding box center [771, 181] width 65 height 22
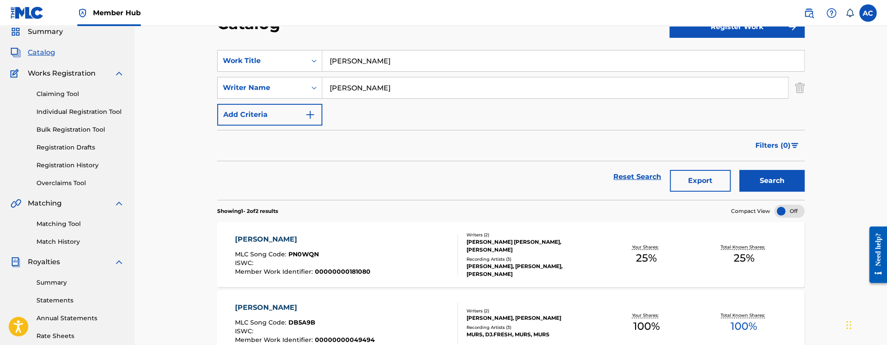
click at [372, 244] on div "PRINCESS DIANA MLC Song Code : PN0WQN ISWC : Member Work Identifier : 000000001…" at bounding box center [346, 254] width 223 height 41
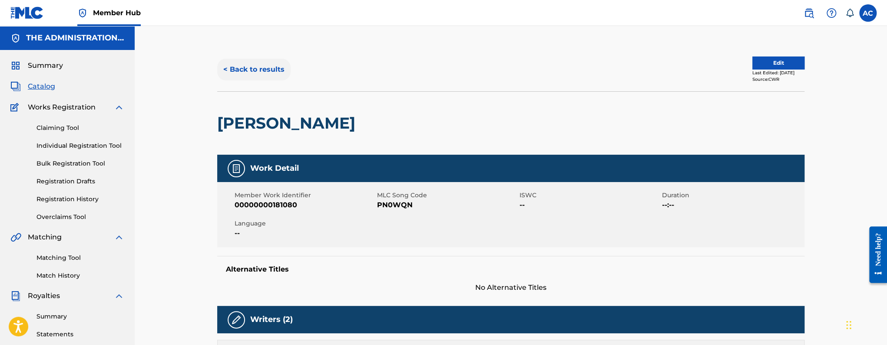
click at [256, 79] on button "< Back to results" at bounding box center [253, 70] width 73 height 22
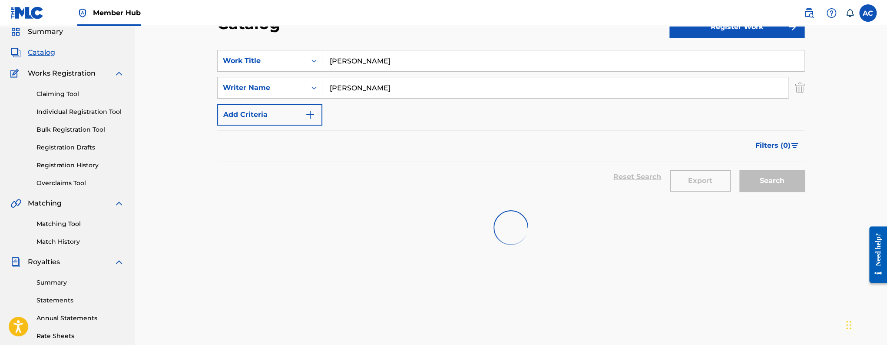
click at [351, 60] on input "Princess Diana" at bounding box center [562, 60] width 481 height 21
paste input "LATE NITE"
type input "LATE NITE"
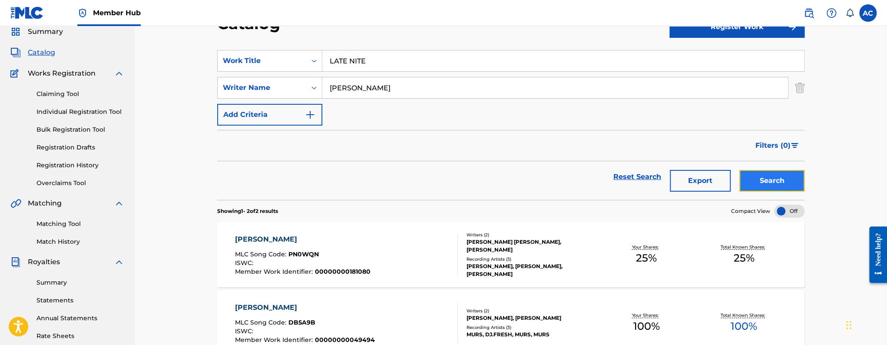
click at [746, 178] on button "Search" at bounding box center [771, 181] width 65 height 22
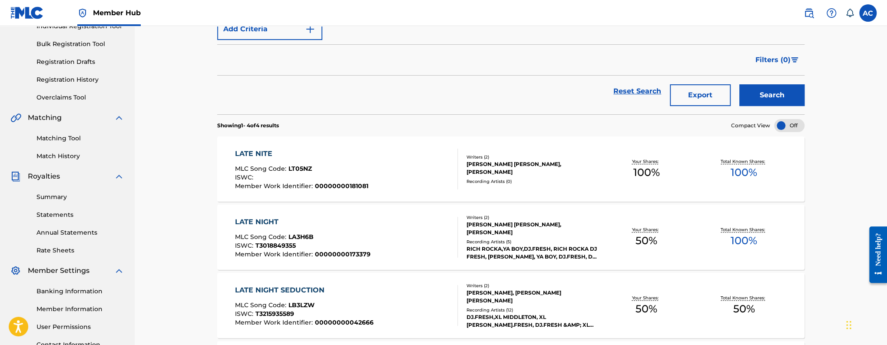
scroll to position [125, 0]
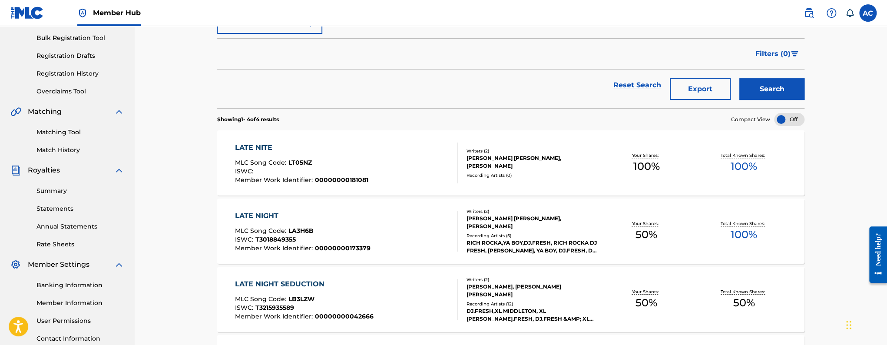
click at [402, 171] on div "LATE NITE MLC Song Code : LT05NZ ISWC : Member Work Identifier : 00000000181081" at bounding box center [346, 162] width 223 height 41
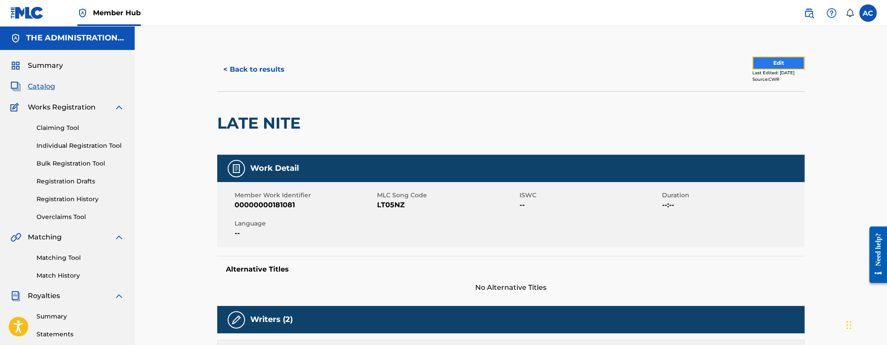
click at [771, 65] on button "Edit" at bounding box center [778, 62] width 52 height 13
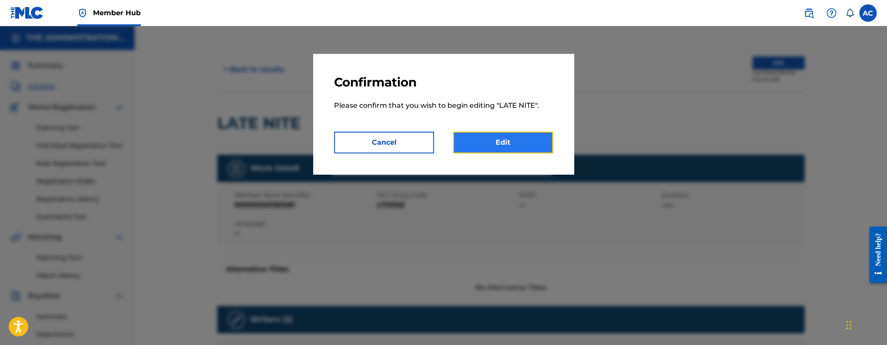
click at [535, 138] on link "Edit" at bounding box center [503, 143] width 100 height 22
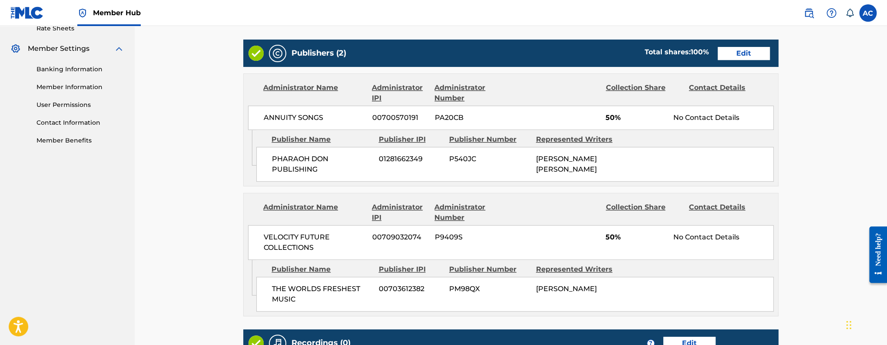
scroll to position [465, 0]
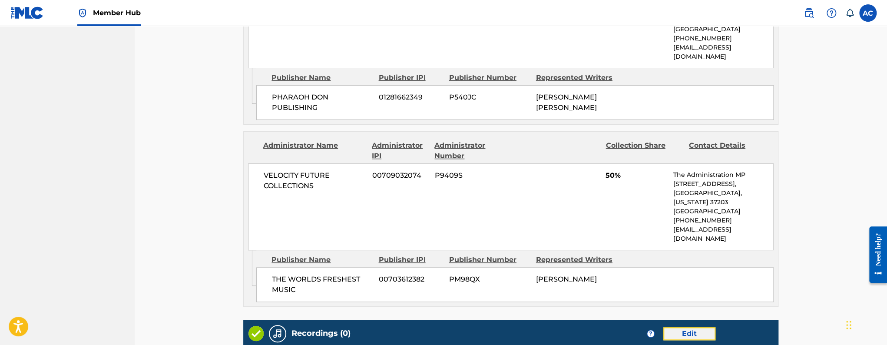
click at [682, 327] on link "Edit" at bounding box center [689, 333] width 52 height 13
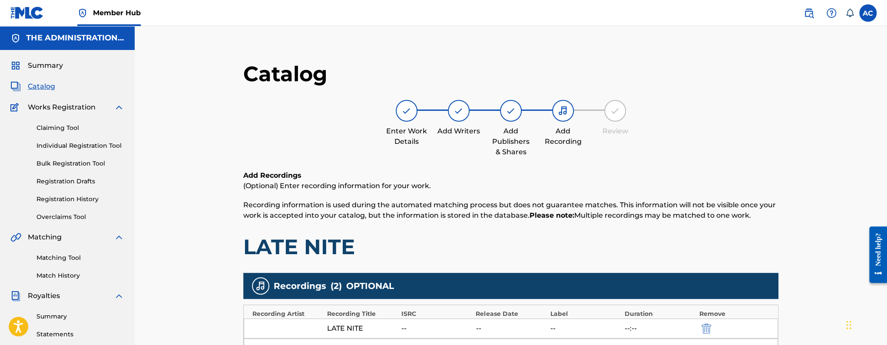
click at [35, 87] on span "Catalog" at bounding box center [41, 86] width 27 height 10
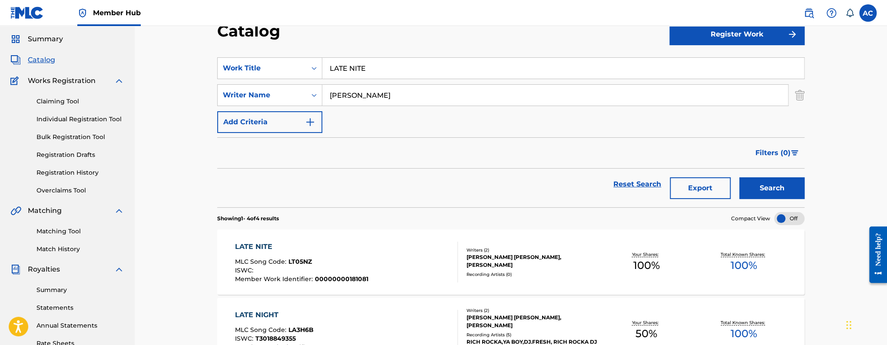
scroll to position [27, 0]
click at [394, 268] on div "LATE NITE MLC Song Code : LT05NZ ISWC : Member Work Identifier : 00000000181081" at bounding box center [346, 261] width 223 height 41
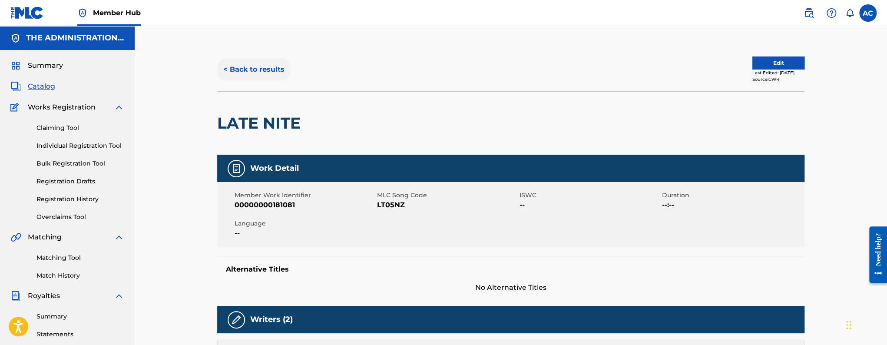
click at [247, 69] on button "< Back to results" at bounding box center [253, 70] width 73 height 22
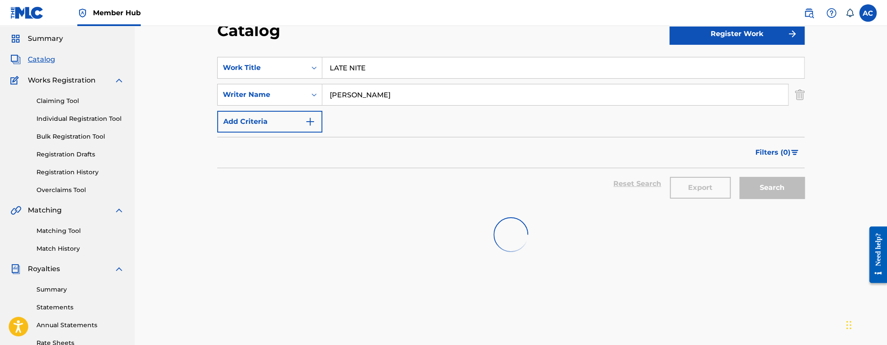
click at [356, 71] on input "LATE NITE" at bounding box center [562, 67] width 481 height 21
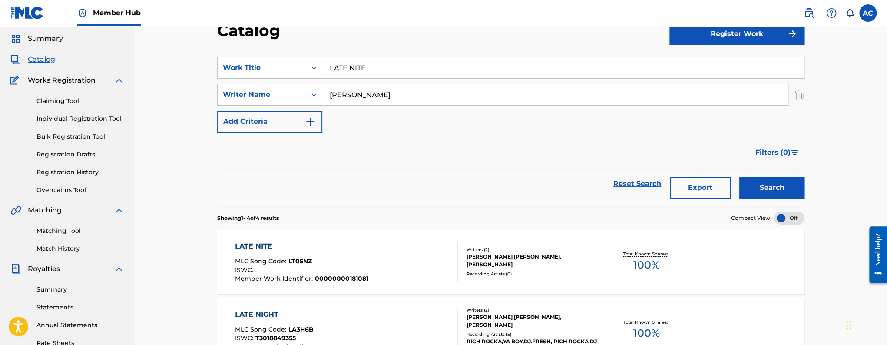
click at [356, 70] on input "LATE NITE" at bounding box center [562, 67] width 481 height 21
paste input "Princess Diana"
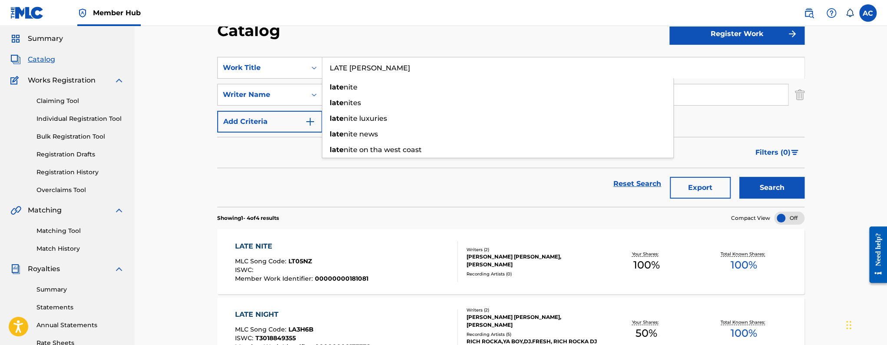
click at [356, 70] on input "LATE Princess Diana" at bounding box center [562, 67] width 481 height 21
paste input "Search Form"
type input "Princess Diana"
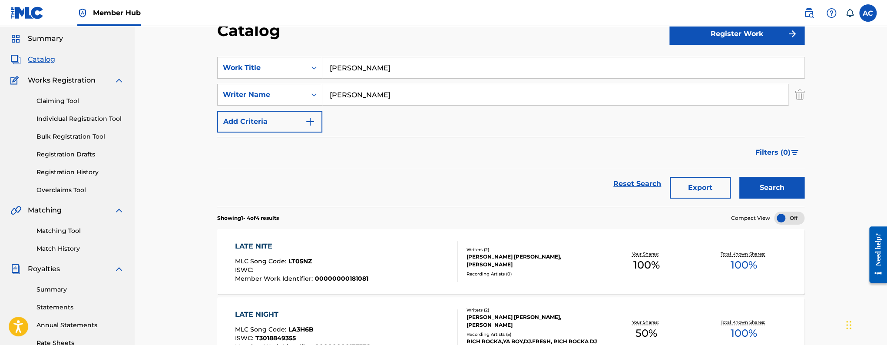
click at [739, 177] on button "Search" at bounding box center [771, 188] width 65 height 22
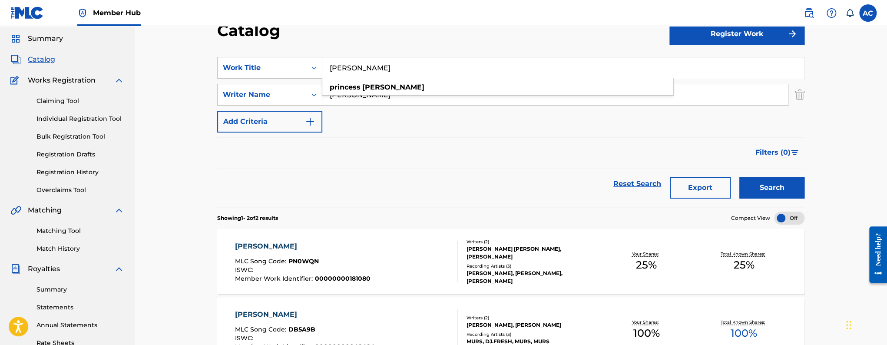
click at [352, 258] on div "MLC Song Code : PN0WQN" at bounding box center [302, 262] width 135 height 9
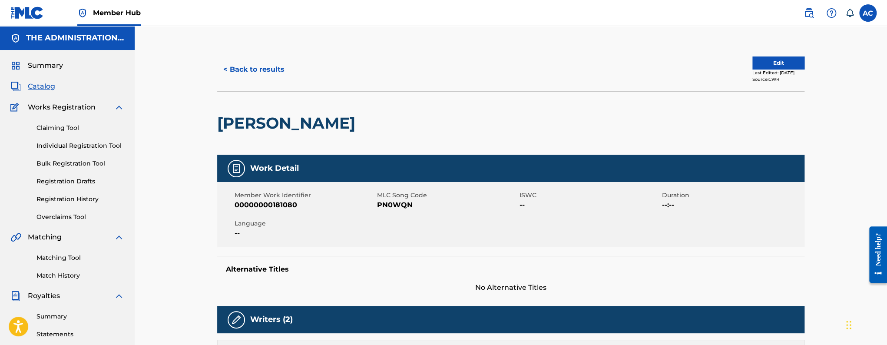
click at [293, 111] on div "[PERSON_NAME]" at bounding box center [288, 123] width 142 height 63
click at [291, 119] on h2 "[PERSON_NAME]" at bounding box center [288, 123] width 142 height 20
click at [298, 119] on h2 "[PERSON_NAME]" at bounding box center [288, 123] width 142 height 20
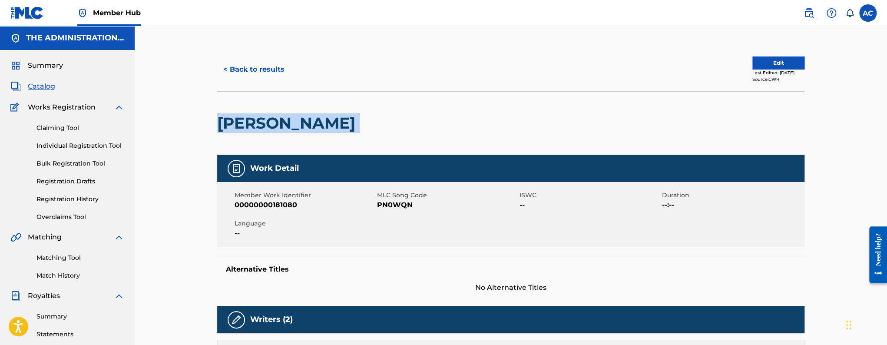
click at [298, 119] on h2 "[PERSON_NAME]" at bounding box center [288, 123] width 142 height 20
copy div "[PERSON_NAME]"
click at [397, 206] on span "PN0WQN" at bounding box center [447, 205] width 140 height 10
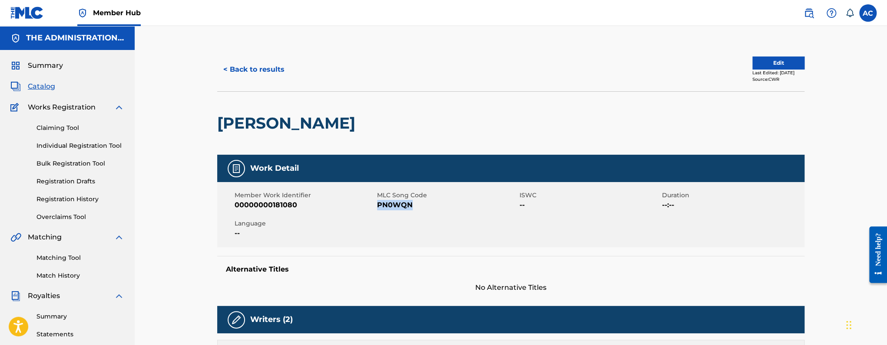
click at [397, 206] on span "PN0WQN" at bounding box center [447, 205] width 140 height 10
copy span "PN0WQN"
click at [257, 75] on button "< Back to results" at bounding box center [253, 70] width 73 height 22
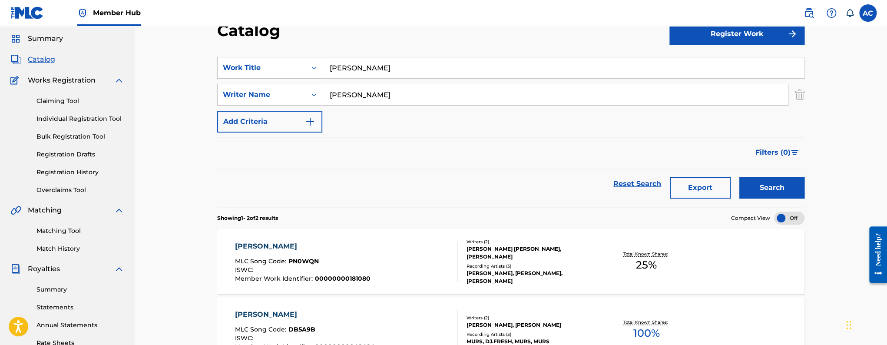
click at [337, 72] on input "Princess Diana" at bounding box center [562, 67] width 481 height 21
paste input "SPEEDING"
type input "SPEEDING"
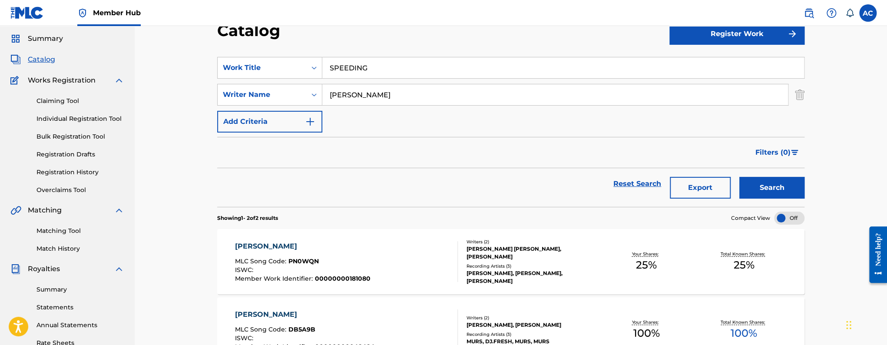
click at [739, 177] on button "Search" at bounding box center [771, 188] width 65 height 22
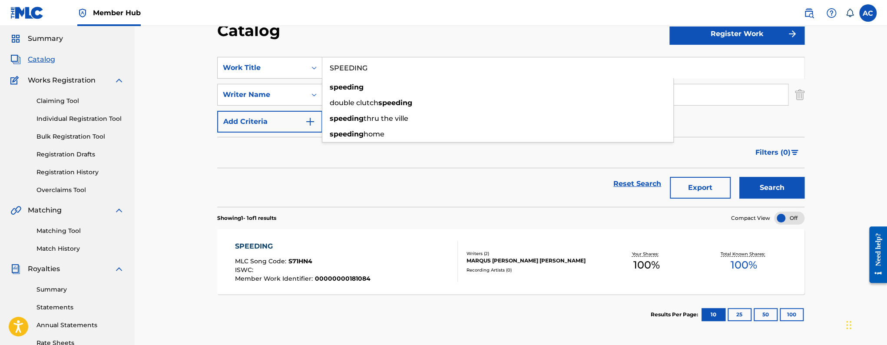
click at [429, 252] on div "SPEEDING MLC Song Code : S71HN4 ISWC : Member Work Identifier : 00000000181084" at bounding box center [346, 261] width 223 height 41
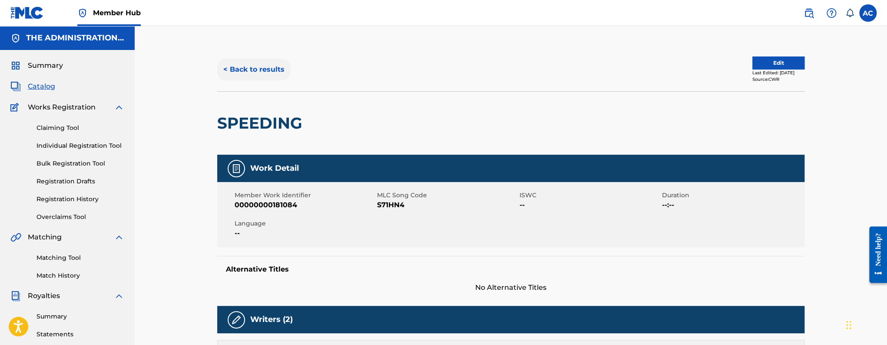
click at [267, 64] on button "< Back to results" at bounding box center [253, 70] width 73 height 22
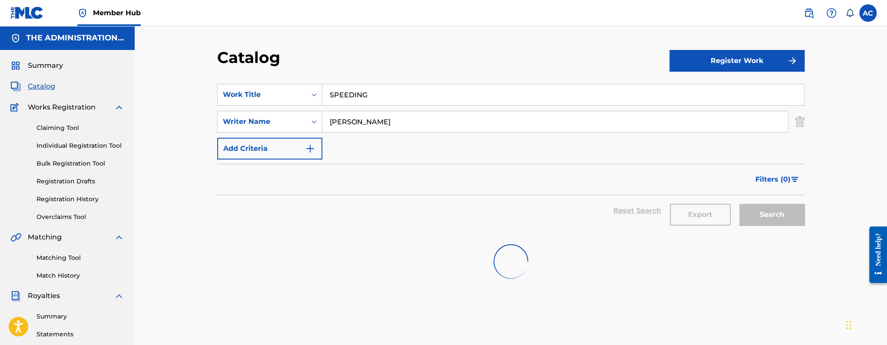
scroll to position [27, 0]
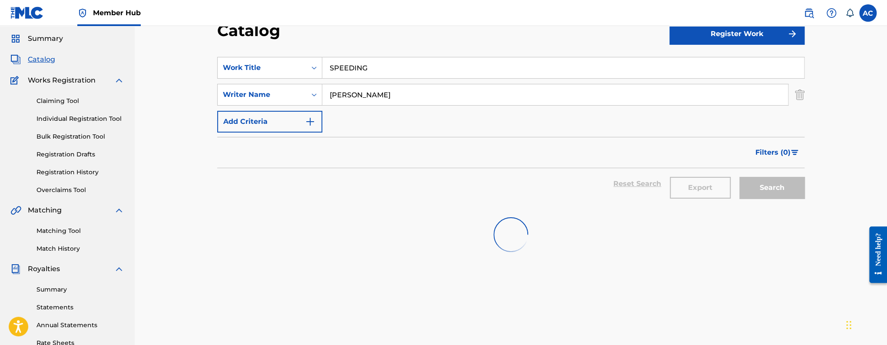
click at [368, 69] on input "SPEEDING" at bounding box center [562, 67] width 481 height 21
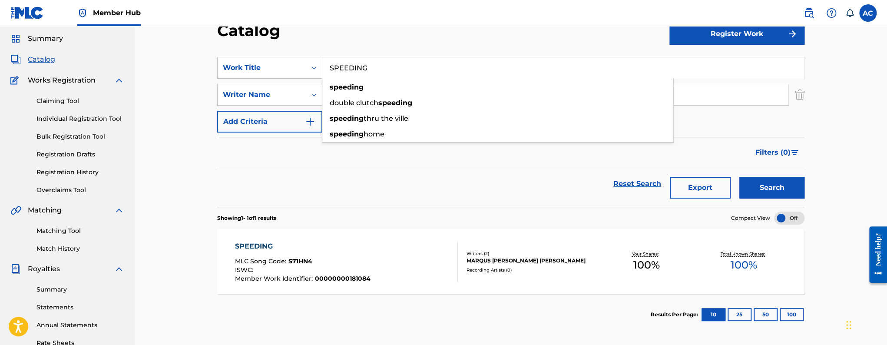
paste input "PLAYERS BALL"
type input "PLAYERS BALL"
click at [739, 177] on button "Search" at bounding box center [771, 188] width 65 height 22
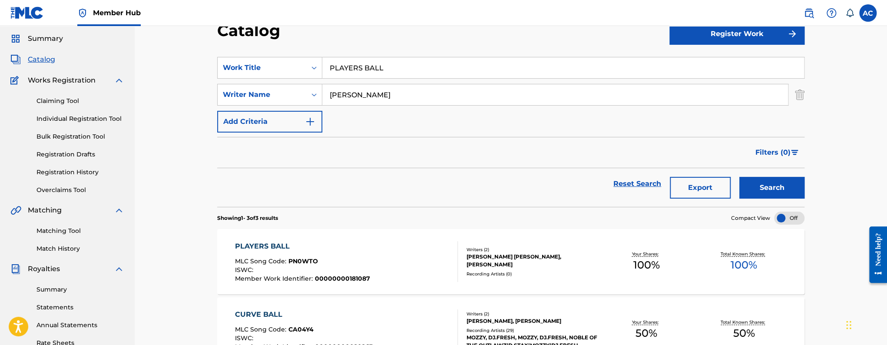
click at [369, 273] on div "PLAYERS BALL MLC Song Code : PN0WTO ISWC : Member Work Identifier : 00000000181…" at bounding box center [346, 261] width 223 height 41
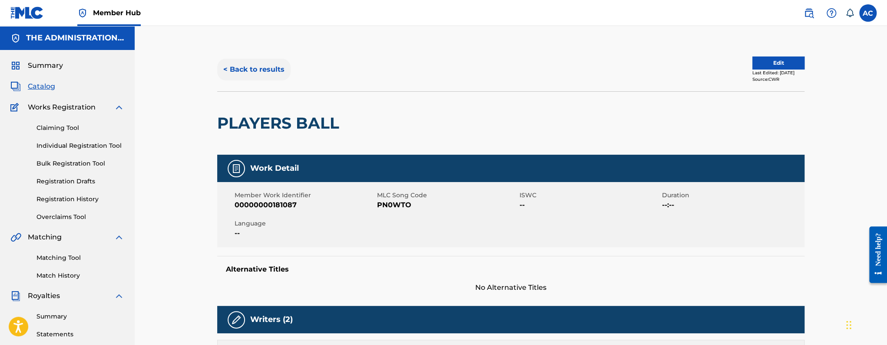
click at [251, 76] on button "< Back to results" at bounding box center [253, 70] width 73 height 22
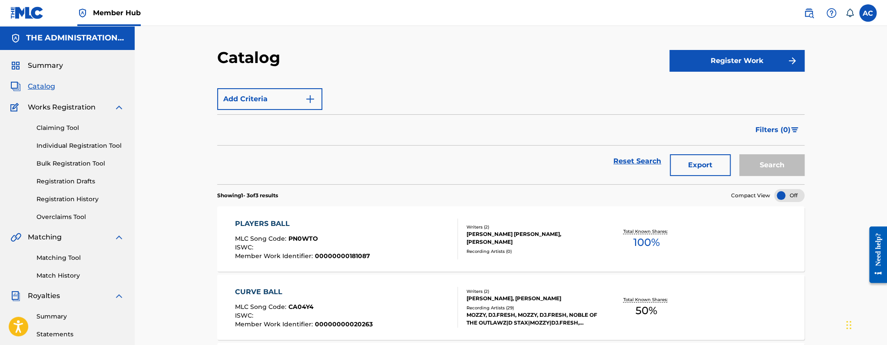
scroll to position [27, 0]
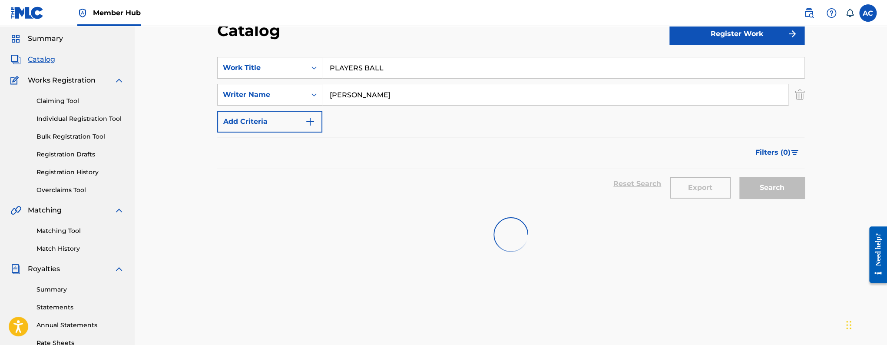
click at [357, 73] on input "PLAYERS BALL" at bounding box center [562, 67] width 481 height 21
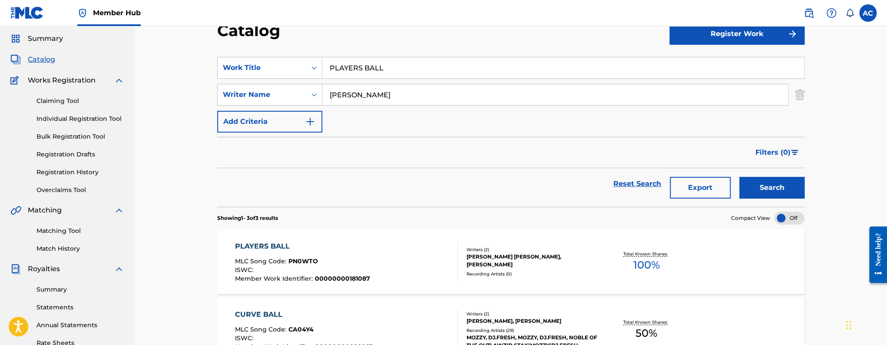
paste input "DOUBLE LIFE"
type input "DOUBLE LIFE"
click at [739, 177] on button "Search" at bounding box center [771, 188] width 65 height 22
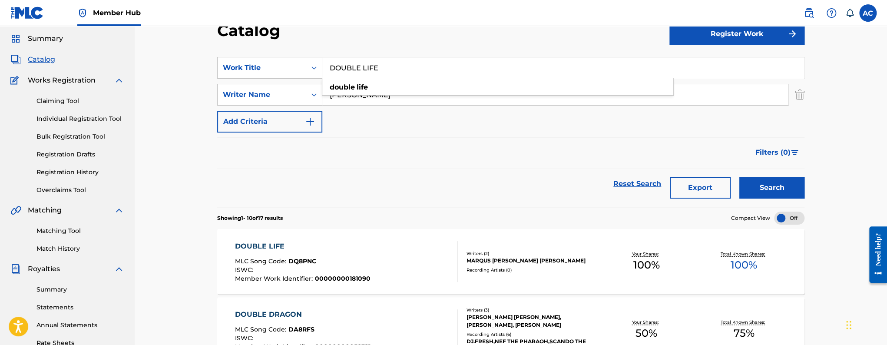
click at [380, 259] on div "DOUBLE LIFE MLC Song Code : DQ8PNC ISWC : Member Work Identifier : 000000001810…" at bounding box center [346, 261] width 223 height 41
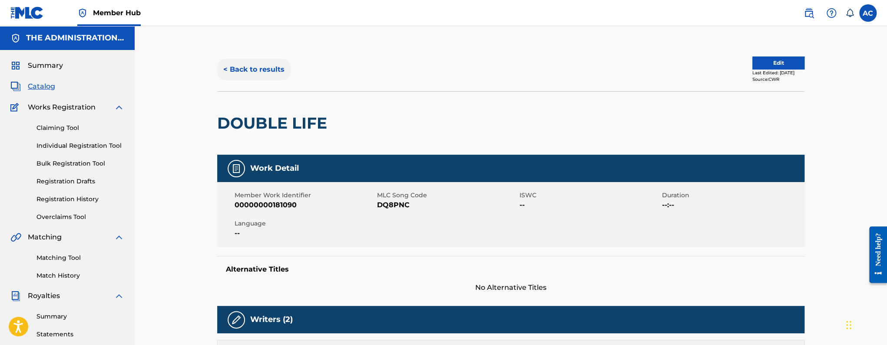
click at [261, 65] on button "< Back to results" at bounding box center [253, 70] width 73 height 22
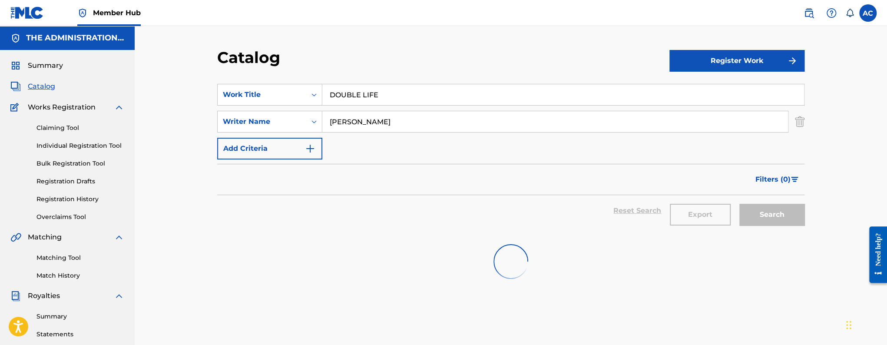
scroll to position [27, 0]
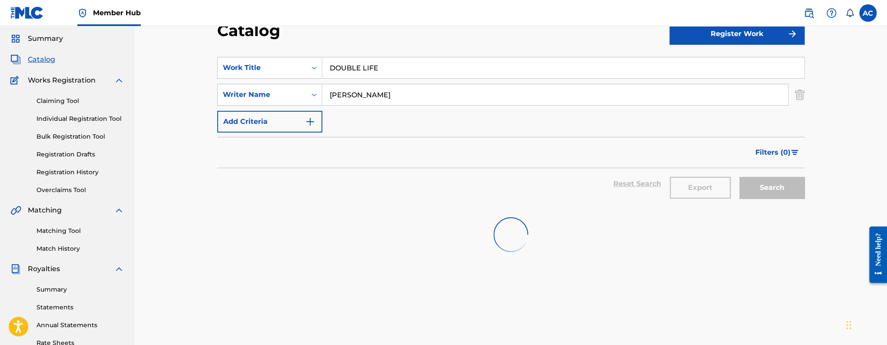
click at [365, 64] on input "DOUBLE LIFE" at bounding box center [562, 67] width 481 height 21
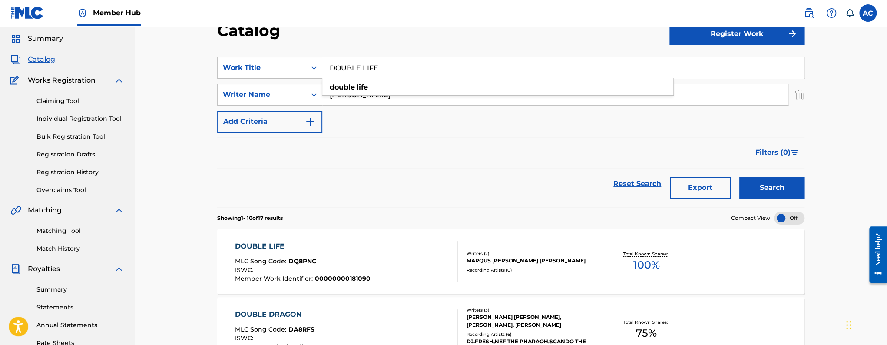
click at [365, 64] on input "DOUBLE LIFE" at bounding box center [562, 67] width 481 height 21
paste input "GOOD GAM"
type input "GOOD GAME"
click at [739, 177] on button "Search" at bounding box center [771, 188] width 65 height 22
click at [353, 261] on div "MLC Song Code : GC1VX3" at bounding box center [302, 262] width 135 height 9
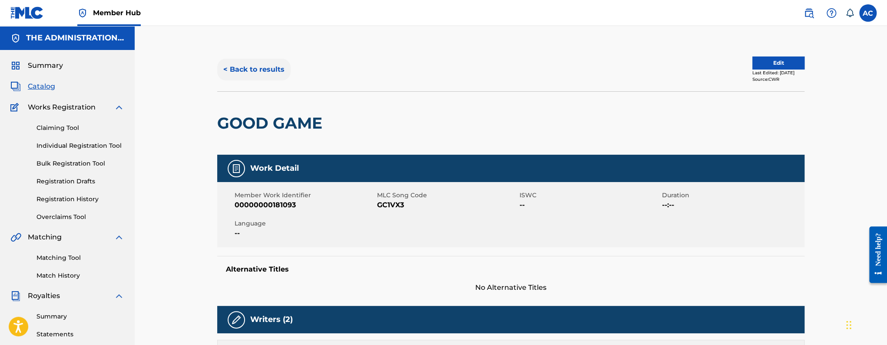
click at [271, 71] on button "< Back to results" at bounding box center [253, 70] width 73 height 22
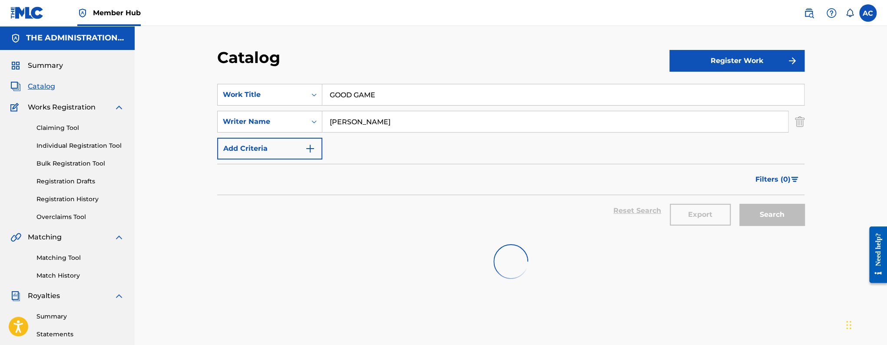
scroll to position [27, 0]
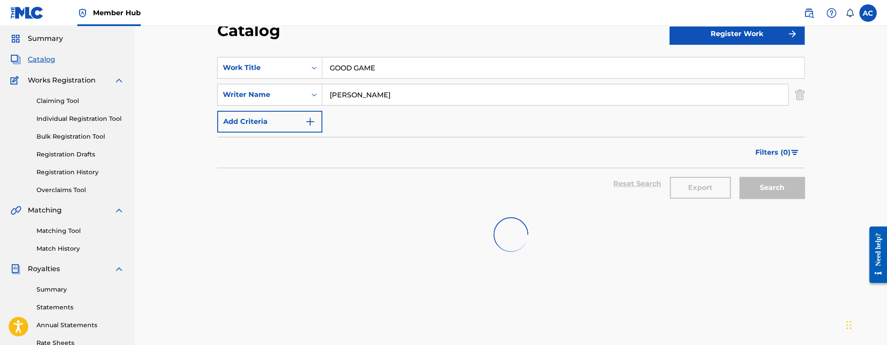
click at [372, 64] on input "GOOD GAME" at bounding box center [562, 67] width 481 height 21
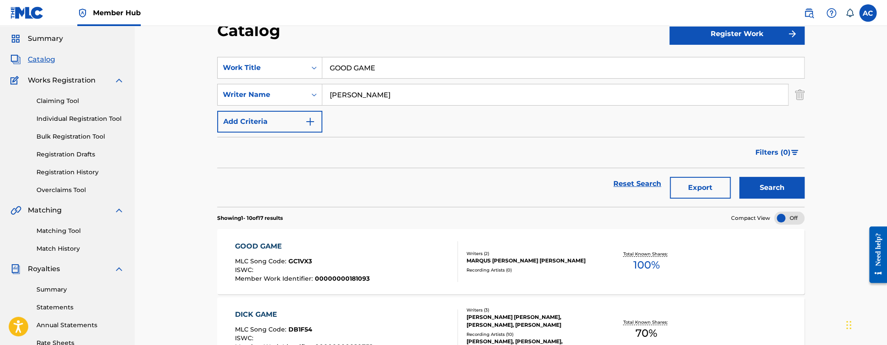
click at [372, 64] on input "GOOD GAME" at bounding box center [562, 67] width 481 height 21
paste input "POLO SCARF"
type input "POLO SCARF"
click at [739, 177] on button "Search" at bounding box center [771, 188] width 65 height 22
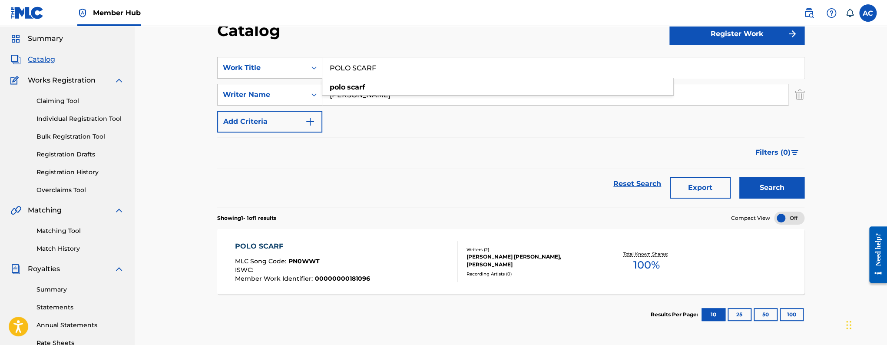
click at [361, 265] on div "MLC Song Code : PN0WWT" at bounding box center [302, 262] width 135 height 9
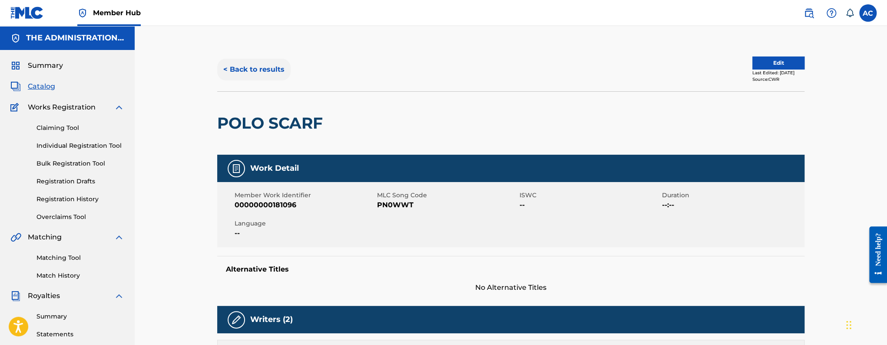
click at [256, 75] on button "< Back to results" at bounding box center [253, 70] width 73 height 22
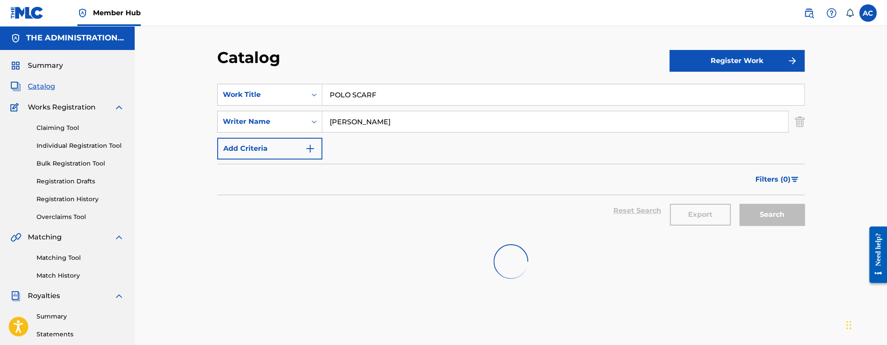
scroll to position [27, 0]
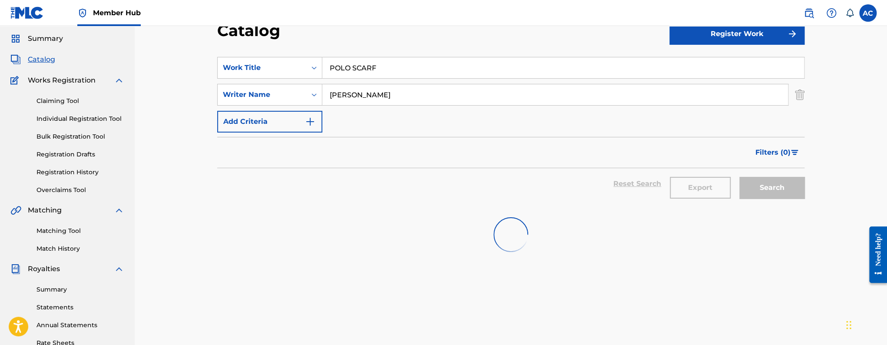
click at [354, 70] on input "POLO SCARF" at bounding box center [562, 67] width 481 height 21
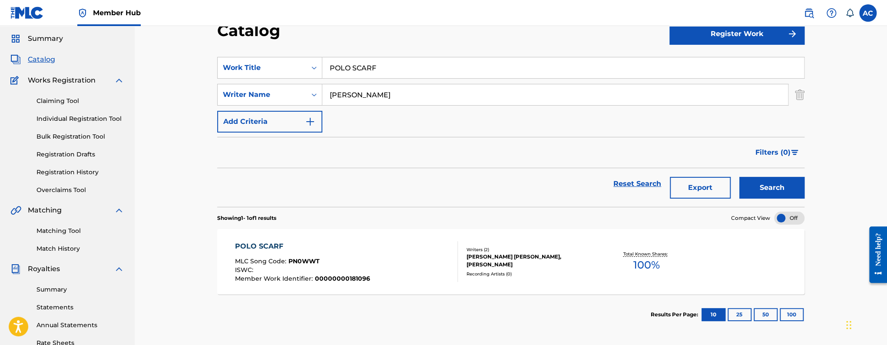
click at [354, 70] on input "POLO SCARF" at bounding box center [562, 67] width 481 height 21
paste input "OLD SOUL"
type input "OLD SOUL"
click at [739, 177] on button "Search" at bounding box center [771, 188] width 65 height 22
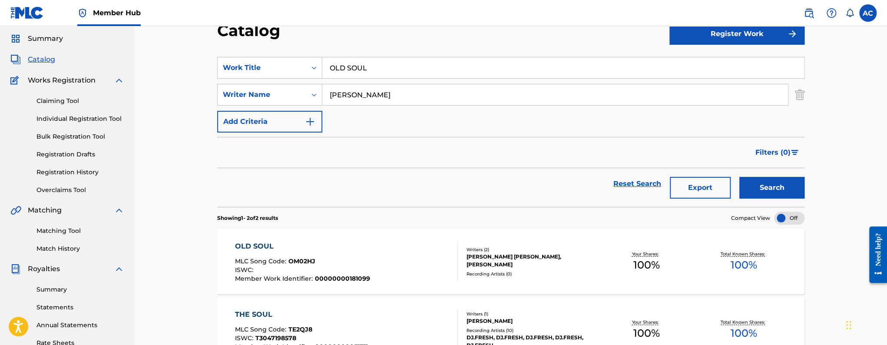
click at [400, 229] on div "OLD SOUL MLC Song Code : OM02HJ ISWC : Member Work Identifier : 00000000181099 …" at bounding box center [510, 261] width 587 height 65
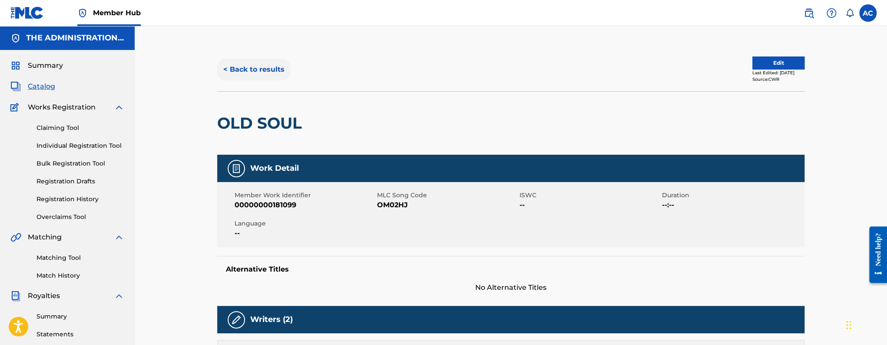
click at [276, 62] on button "< Back to results" at bounding box center [253, 70] width 73 height 22
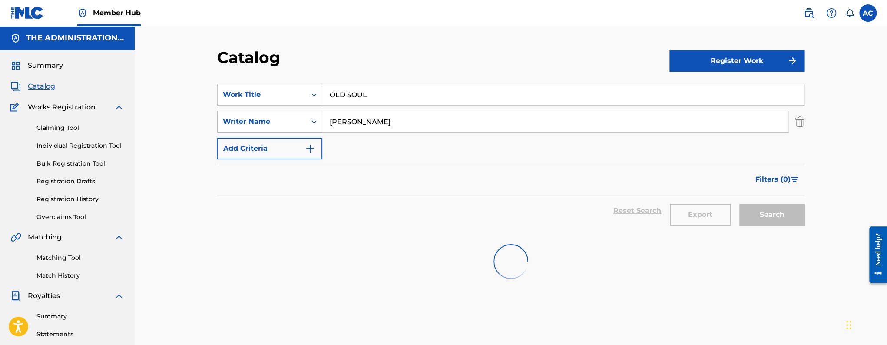
scroll to position [27, 0]
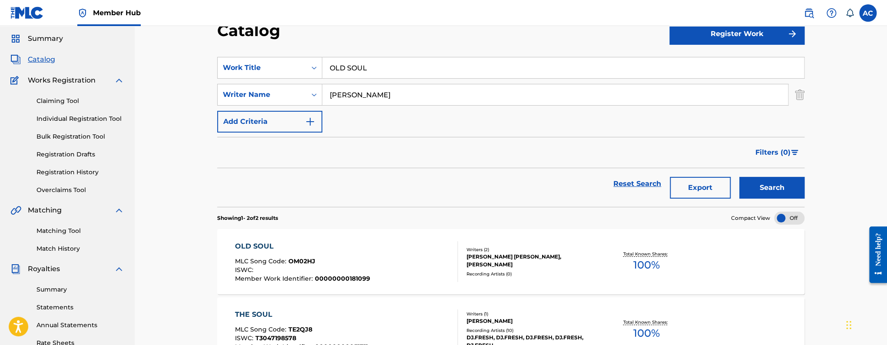
click at [367, 69] on input "OLD SOUL" at bounding box center [562, 67] width 481 height 21
paste input "LIVE & LET FLY"
type input "LIVE & LET FLY"
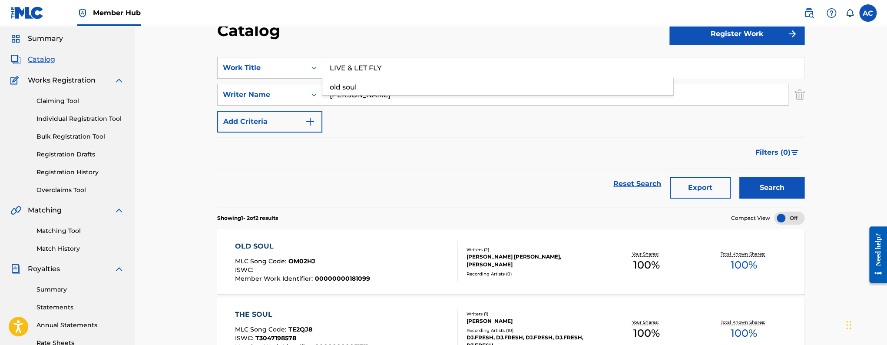
click at [739, 177] on button "Search" at bounding box center [771, 188] width 65 height 22
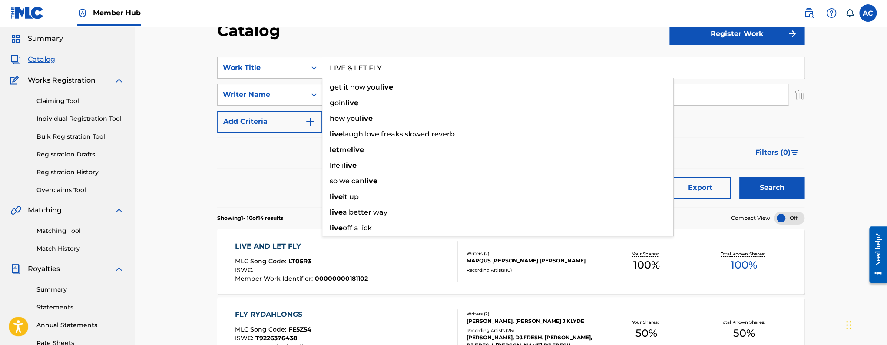
click at [272, 267] on div "ISWC :" at bounding box center [301, 271] width 133 height 9
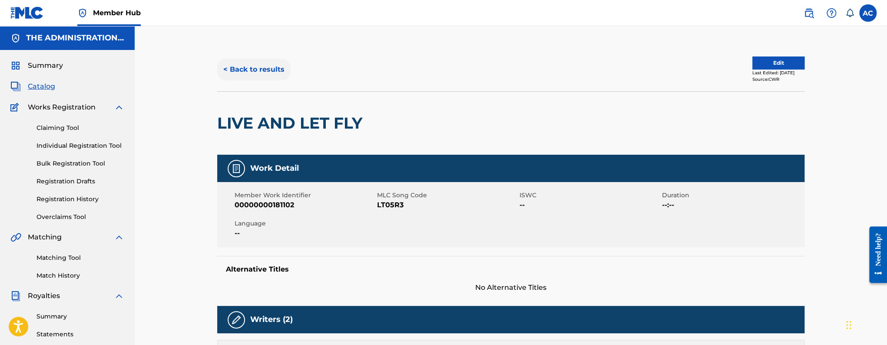
click at [261, 67] on button "< Back to results" at bounding box center [253, 70] width 73 height 22
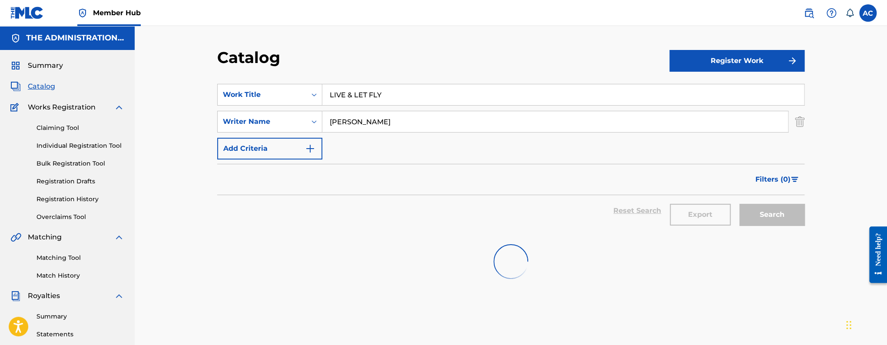
scroll to position [27, 0]
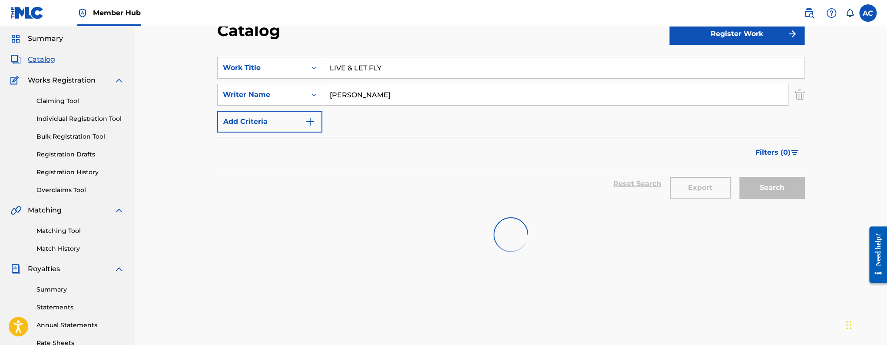
click at [362, 70] on input "LIVE & LET FLY" at bounding box center [562, 67] width 481 height 21
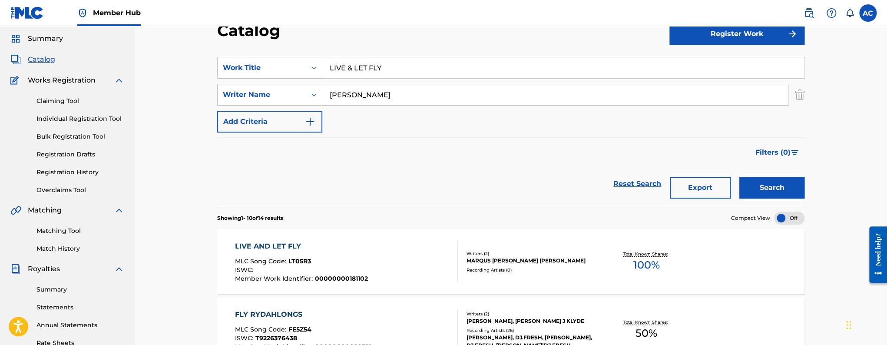
click at [362, 70] on input "LIVE & LET FLY" at bounding box center [562, 67] width 481 height 21
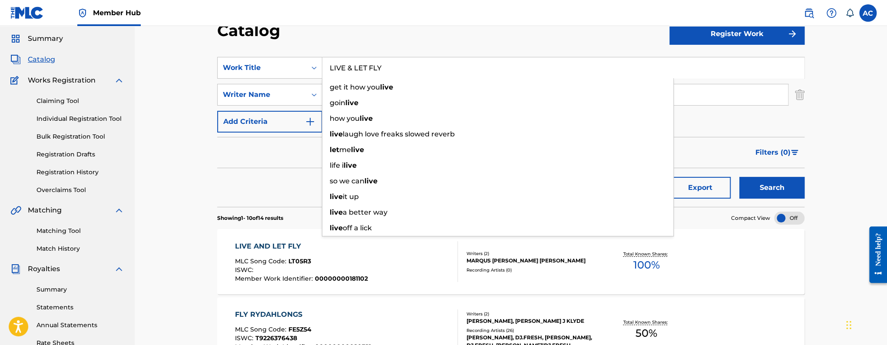
paste input "FLY ZONE"
type input "FLY ZONE"
click at [739, 177] on button "Search" at bounding box center [771, 188] width 65 height 22
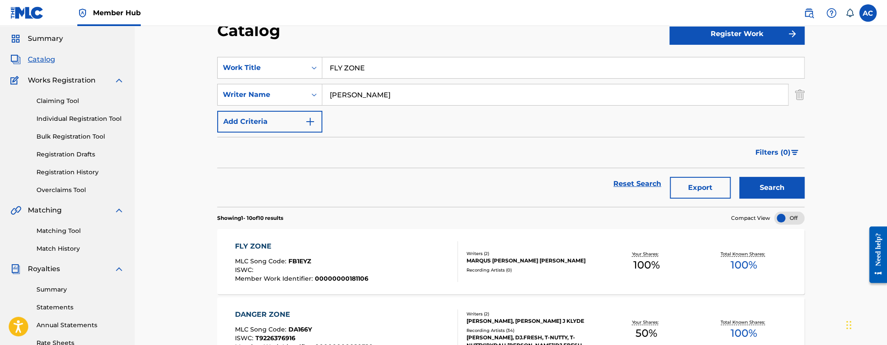
click at [356, 271] on div "ISWC :" at bounding box center [301, 271] width 133 height 9
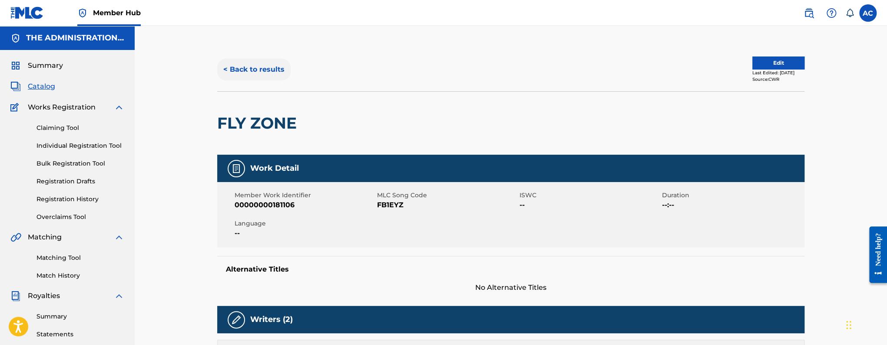
click at [248, 71] on button "< Back to results" at bounding box center [253, 70] width 73 height 22
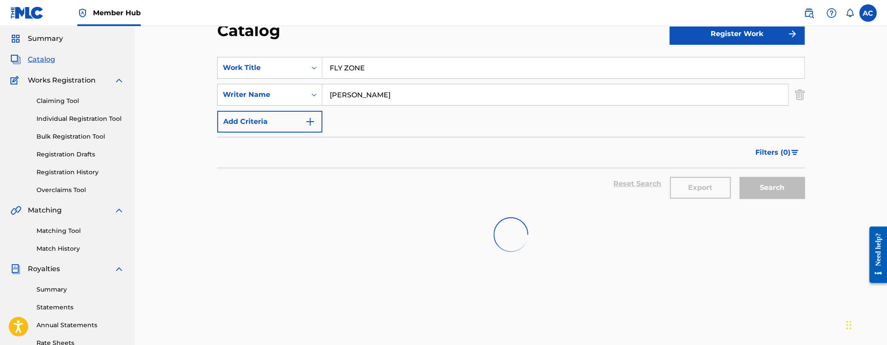
click at [369, 73] on input "FLY ZONE" at bounding box center [562, 67] width 481 height 21
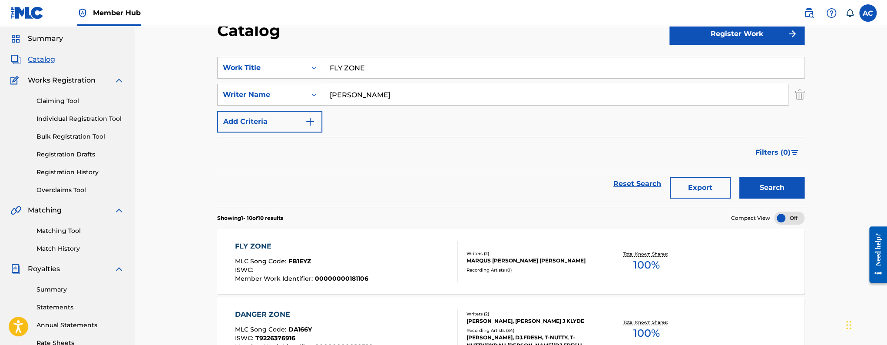
click at [369, 73] on input "FLY ZONE" at bounding box center [562, 67] width 481 height 21
paste input "CANT BUY LOV"
type input "CANT BUY LOVE"
click at [739, 177] on button "Search" at bounding box center [771, 188] width 65 height 22
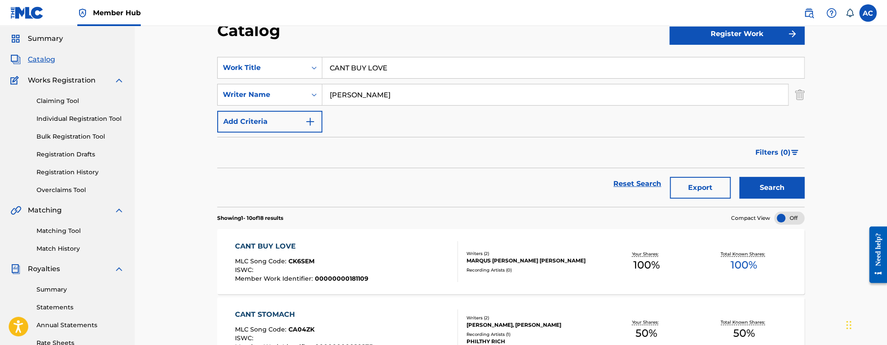
click at [342, 256] on div "CANT BUY LOVE MLC Song Code : CK6SEM ISWC : Member Work Identifier : 0000000018…" at bounding box center [301, 261] width 133 height 41
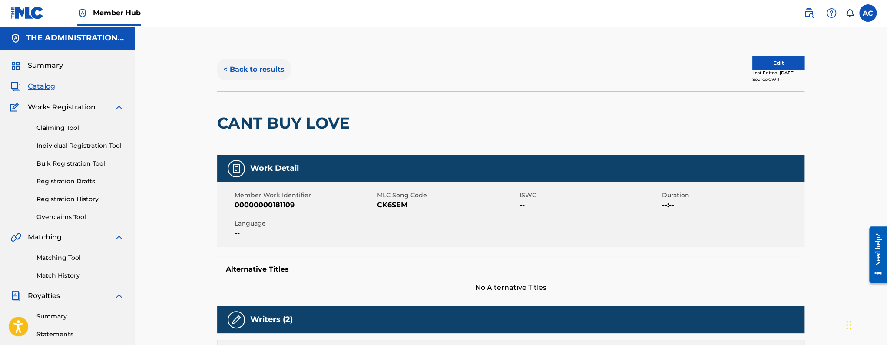
click at [257, 77] on button "< Back to results" at bounding box center [253, 70] width 73 height 22
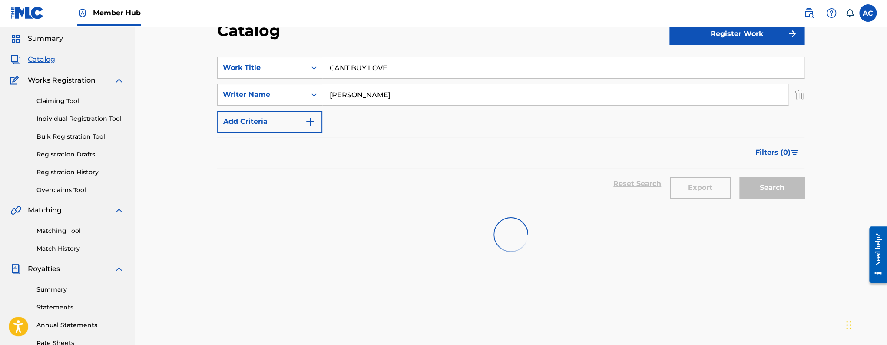
click at [377, 67] on input "CANT BUY LOVE" at bounding box center [562, 67] width 481 height 21
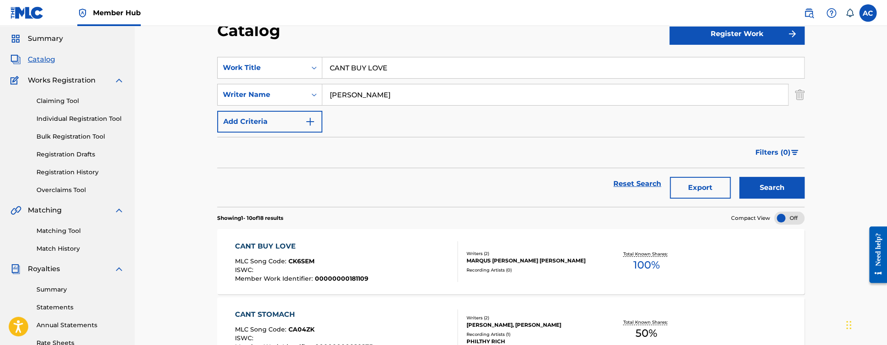
click at [377, 67] on input "CANT BUY LOVE" at bounding box center [562, 67] width 481 height 21
paste input "MONEYYYYYY"
type input "MONEYYYYYY"
click at [739, 177] on button "Search" at bounding box center [771, 188] width 65 height 22
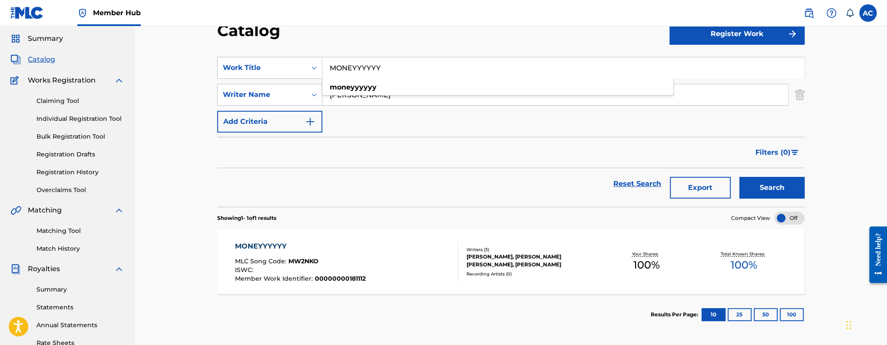
click at [378, 249] on div "MONEYYYYYY MLC Song Code : MW2NKO ISWC : Member Work Identifier : 00000000181112" at bounding box center [346, 261] width 223 height 41
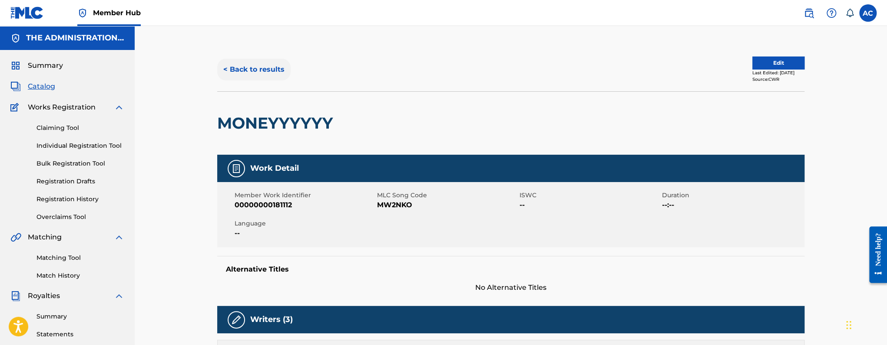
click at [237, 71] on button "< Back to results" at bounding box center [253, 70] width 73 height 22
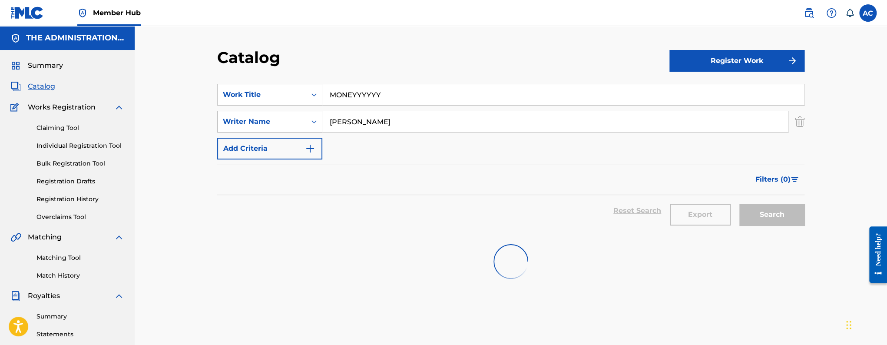
scroll to position [27, 0]
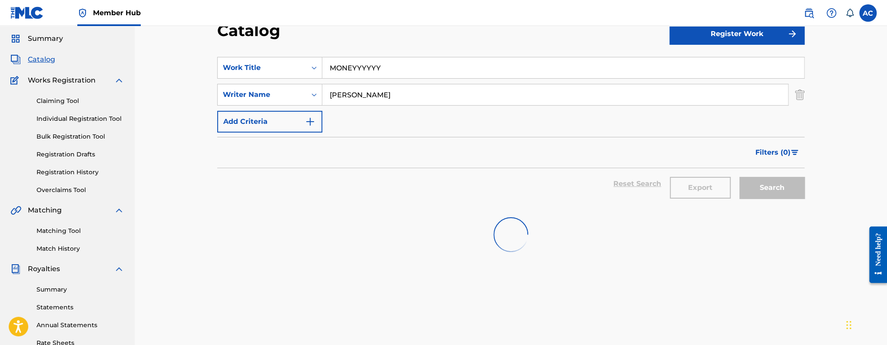
click at [357, 69] on input "MONEYYYYYY" at bounding box center [562, 67] width 481 height 21
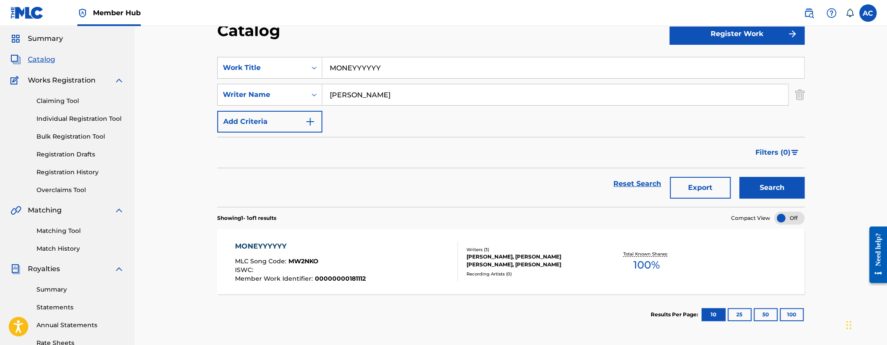
click at [357, 69] on input "MONEYYYYYY" at bounding box center [562, 67] width 481 height 21
paste input "RED EYE"
type input "RED EYE"
click at [739, 177] on button "Search" at bounding box center [771, 188] width 65 height 22
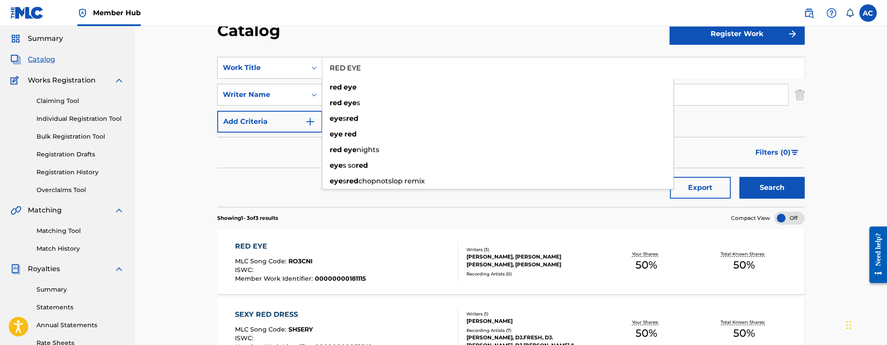
click at [369, 256] on div "RED EYE MLC Song Code : RO3CNI ISWC : Member Work Identifier : 00000000181115" at bounding box center [346, 261] width 223 height 41
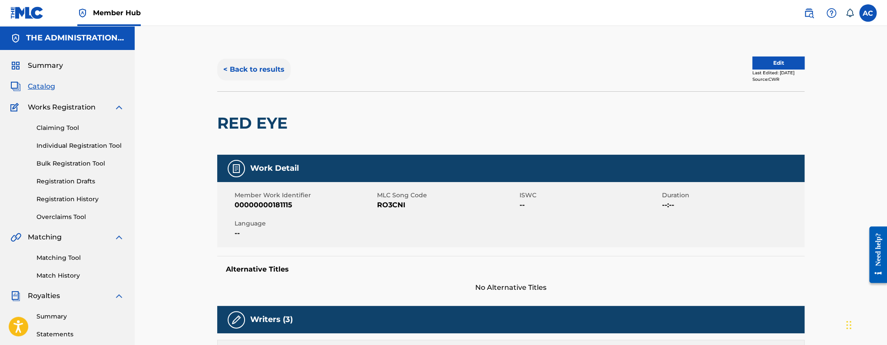
click at [260, 71] on button "< Back to results" at bounding box center [253, 70] width 73 height 22
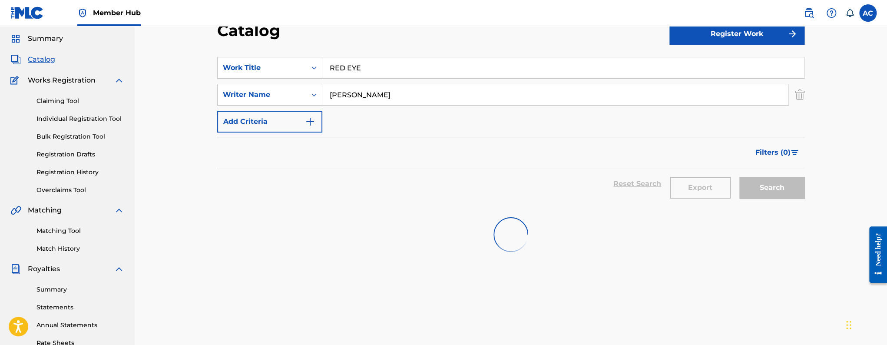
click at [356, 72] on input "RED EYE" at bounding box center [562, 67] width 481 height 21
paste input "He never sleeps"
type input "He never sleeps"
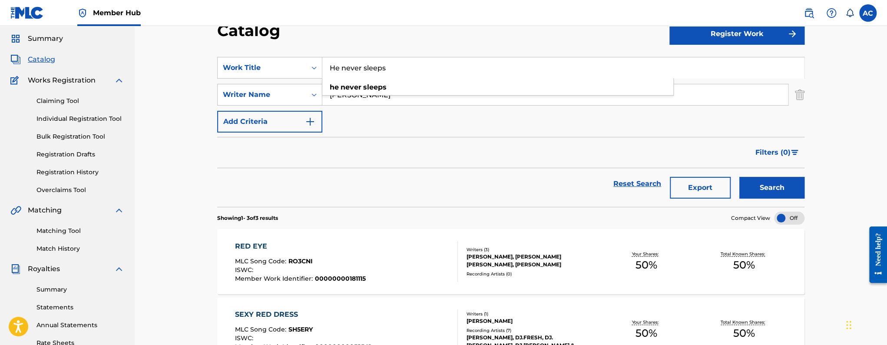
click at [739, 177] on button "Search" at bounding box center [771, 188] width 65 height 22
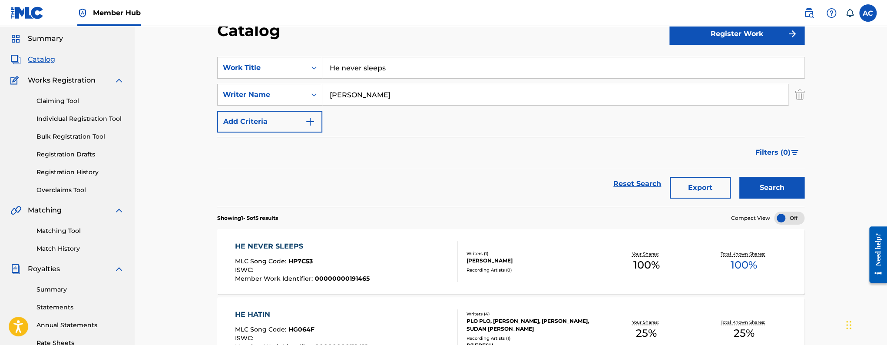
click at [340, 259] on div "MLC Song Code : HP7C53" at bounding box center [302, 262] width 135 height 9
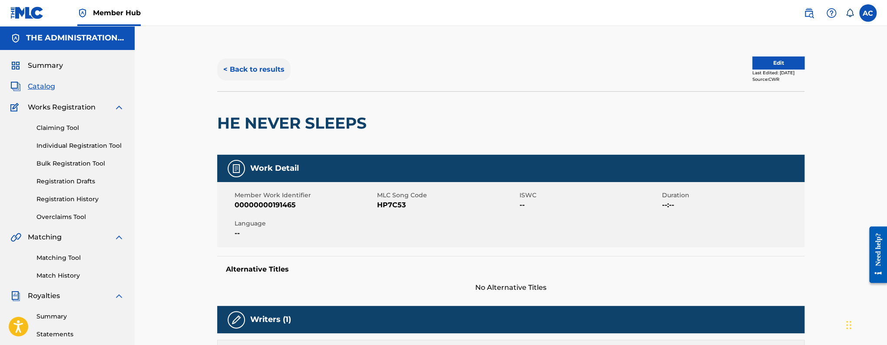
click at [265, 68] on button "< Back to results" at bounding box center [253, 70] width 73 height 22
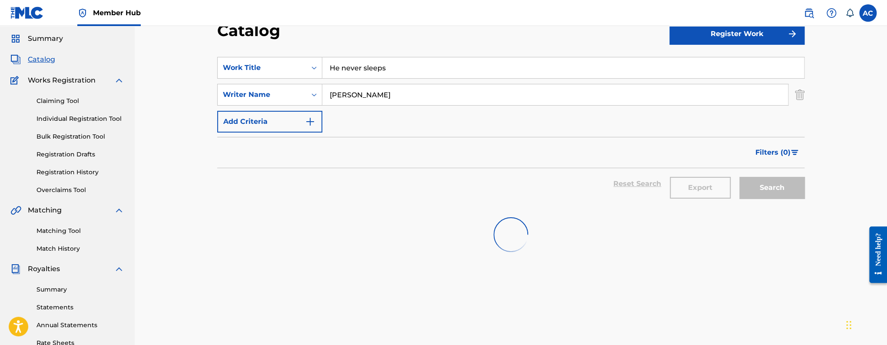
click at [351, 74] on input "He never sleeps" at bounding box center [562, 67] width 481 height 21
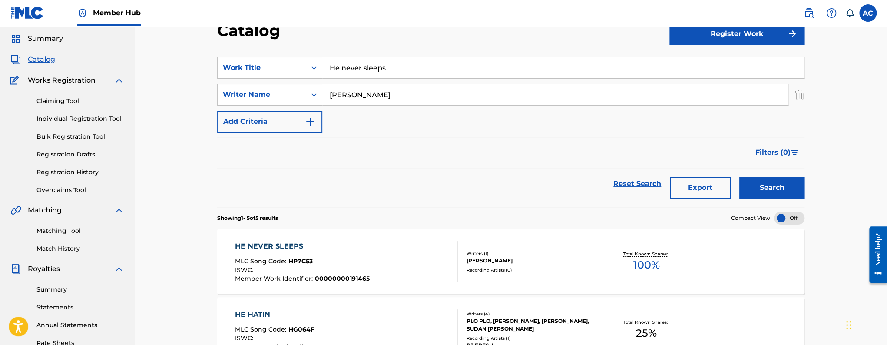
click at [351, 74] on input "He never sleeps" at bounding box center [562, 67] width 481 height 21
paste input "Just keep trusting"
type input "Just keep trusting"
click at [739, 177] on button "Search" at bounding box center [771, 188] width 65 height 22
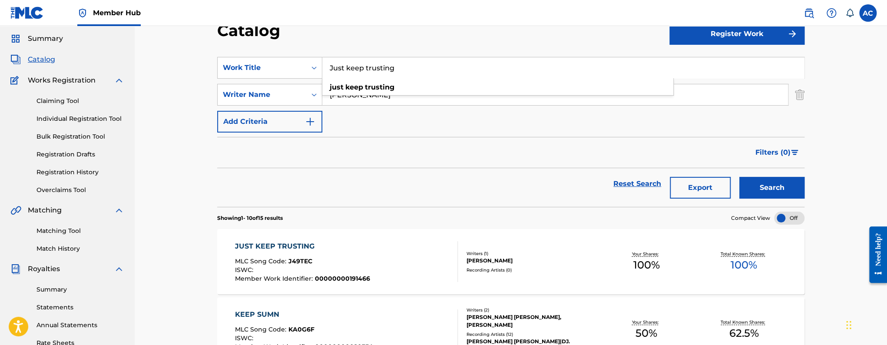
click at [325, 259] on div "MLC Song Code : J49TEC" at bounding box center [302, 262] width 135 height 9
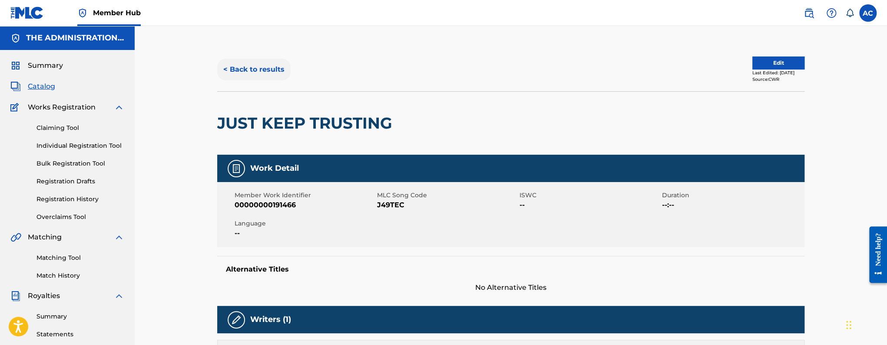
click at [272, 68] on button "< Back to results" at bounding box center [253, 70] width 73 height 22
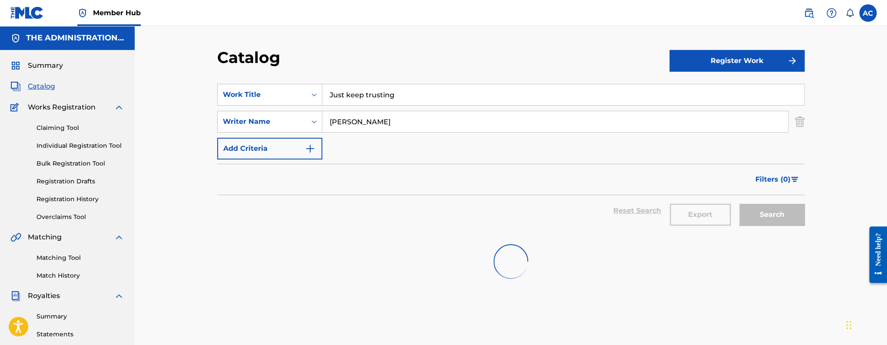
scroll to position [27, 0]
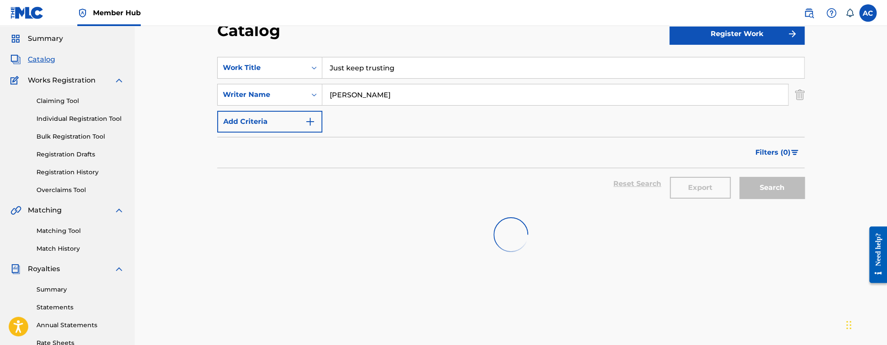
click at [354, 75] on input "Just keep trusting" at bounding box center [562, 67] width 481 height 21
paste input "God first all of the time playball & amen"
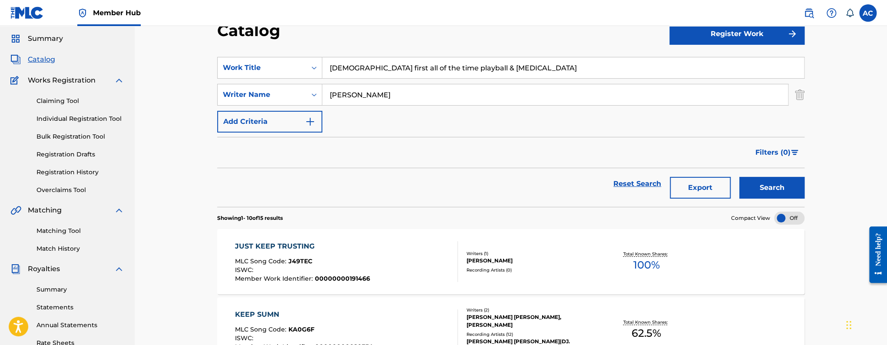
type input "God first all of the time playball & amen"
click at [739, 177] on button "Search" at bounding box center [771, 188] width 65 height 22
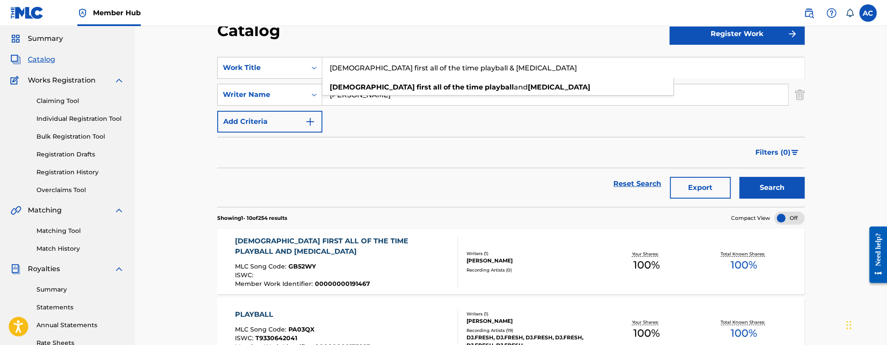
click at [349, 253] on div "GOD FIRST ALL OF THE TIME PLAYBALL AND AMEN MLC Song Code : GB52WY ISWC : Membe…" at bounding box center [343, 261] width 216 height 51
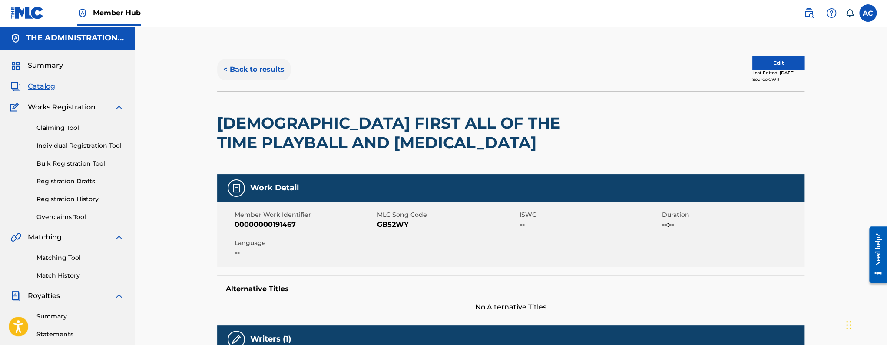
click at [246, 74] on button "< Back to results" at bounding box center [253, 70] width 73 height 22
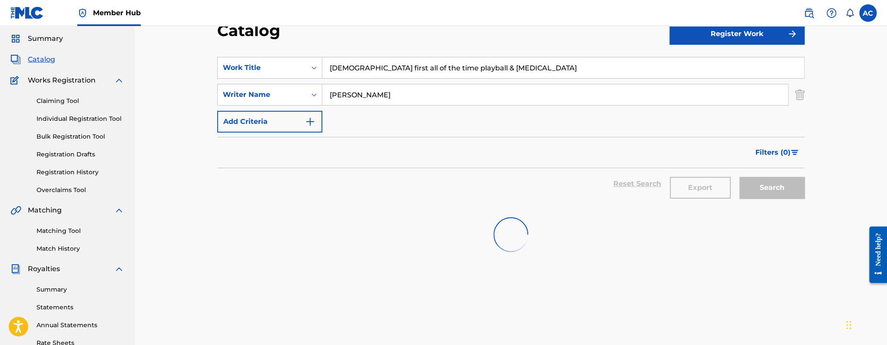
click at [368, 70] on input "God first all of the time playball & amen" at bounding box center [562, 67] width 481 height 21
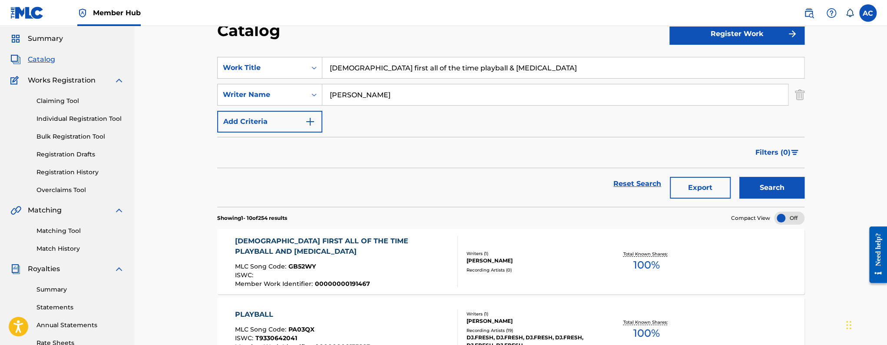
paste input "I often spread love"
type input "I often spread love"
click at [739, 177] on button "Search" at bounding box center [771, 188] width 65 height 22
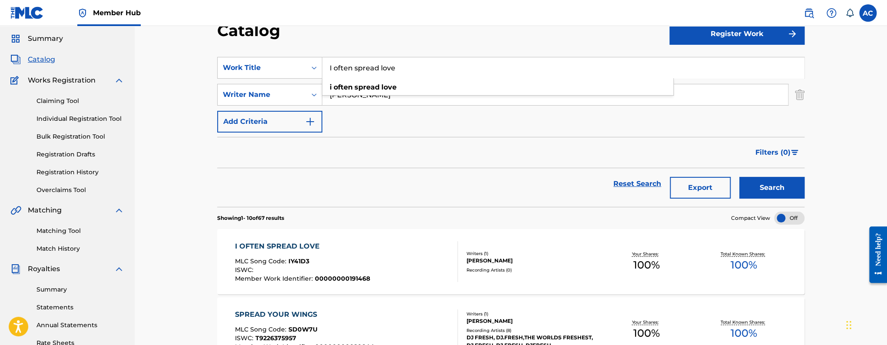
click at [466, 263] on div "MARQUS A BROWN" at bounding box center [531, 261] width 131 height 8
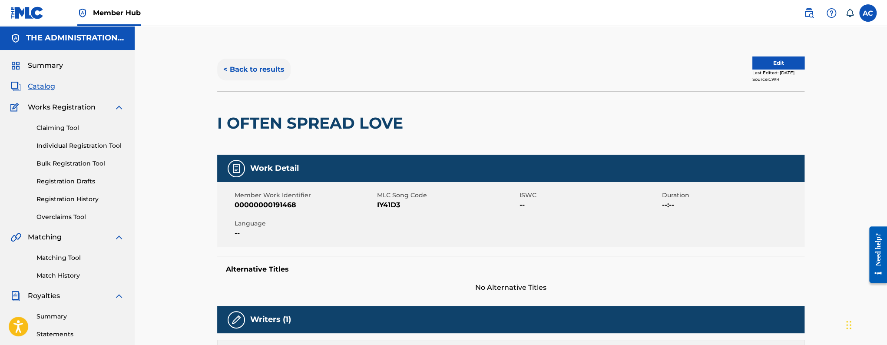
click at [265, 67] on button "< Back to results" at bounding box center [253, 70] width 73 height 22
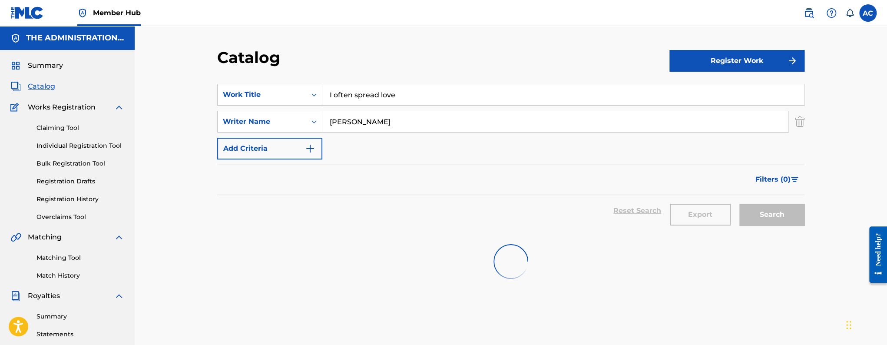
scroll to position [27, 0]
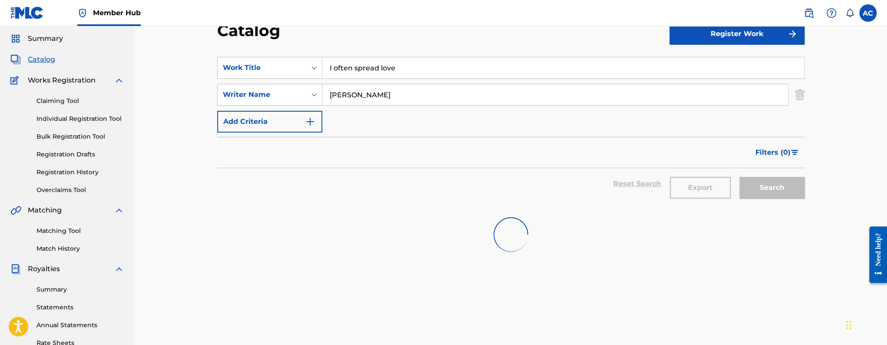
click at [336, 77] on input "I often spread love" at bounding box center [562, 67] width 481 height 21
click at [338, 74] on input "I often spread love" at bounding box center [562, 67] width 481 height 21
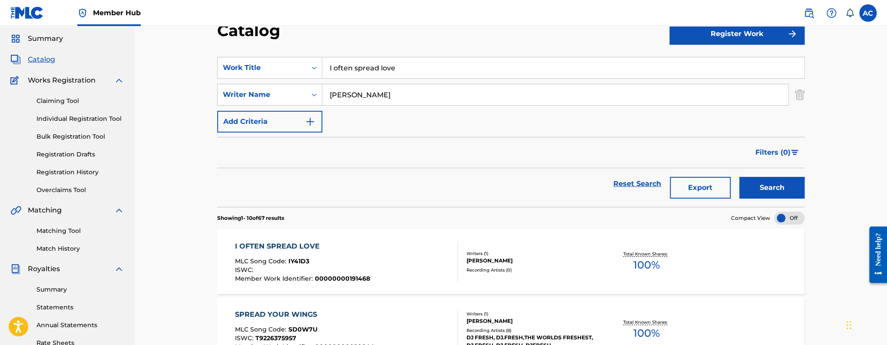
click at [338, 74] on input "I often spread love" at bounding box center [562, 67] width 481 height 21
paste input "Blessed to honor the Sabbath day"
type input "Blessed to honor the Sabbath day"
click at [739, 177] on button "Search" at bounding box center [771, 188] width 65 height 22
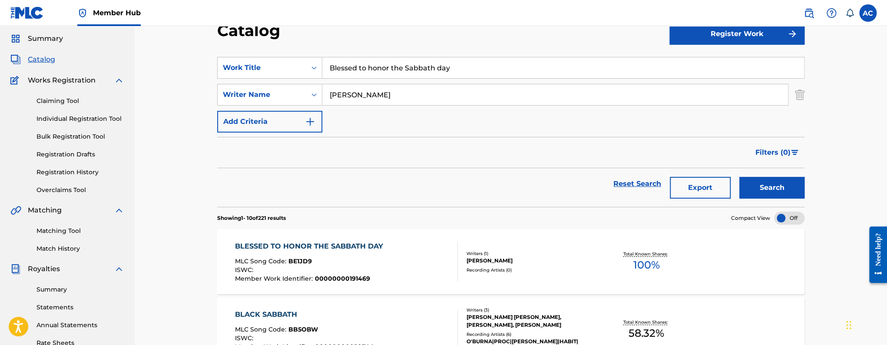
click at [397, 240] on div "BLESSED TO HONOR THE SABBATH DAY MLC Song Code : BE1JD9 ISWC : Member Work Iden…" at bounding box center [510, 261] width 587 height 65
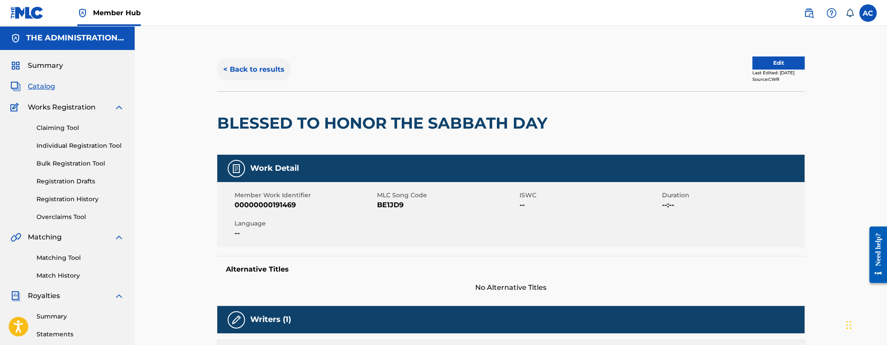
click at [262, 62] on button "< Back to results" at bounding box center [253, 70] width 73 height 22
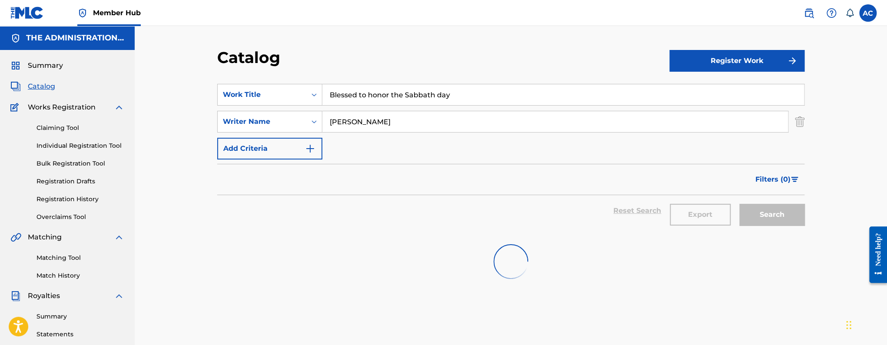
scroll to position [27, 0]
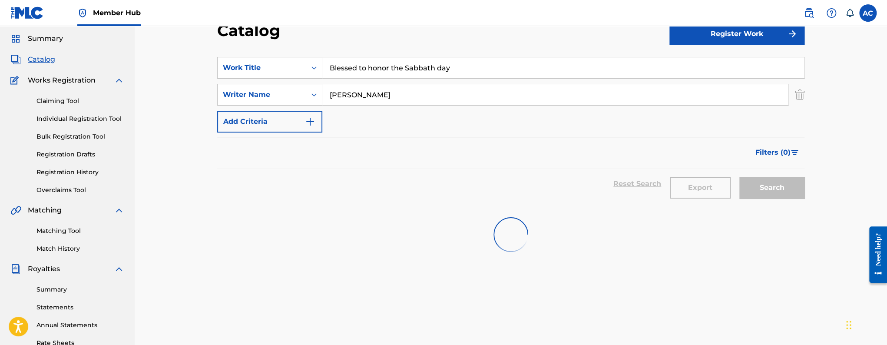
click at [360, 65] on input "Blessed to honor the Sabbath day" at bounding box center [562, 67] width 481 height 21
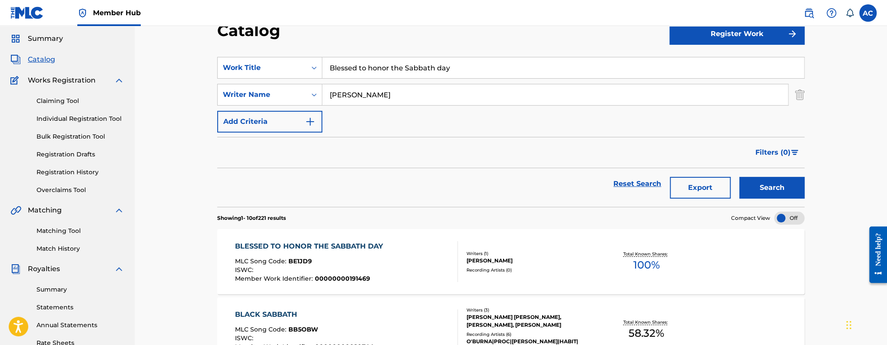
click at [360, 65] on input "Blessed to honor the Sabbath day" at bounding box center [562, 67] width 481 height 21
paste input "If we pray together we can stay together"
type input "If we pray together we can stay together"
click at [739, 177] on button "Search" at bounding box center [771, 188] width 65 height 22
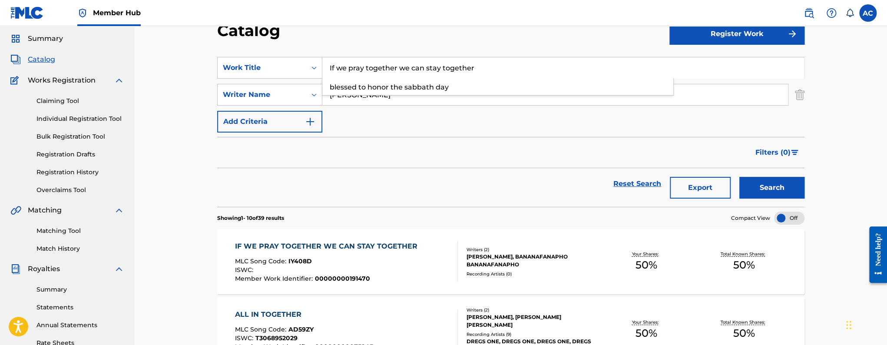
click at [332, 240] on div "IF WE PRAY TOGETHER WE CAN STAY TOGETHER MLC Song Code : IY408D ISWC : Member W…" at bounding box center [510, 261] width 587 height 65
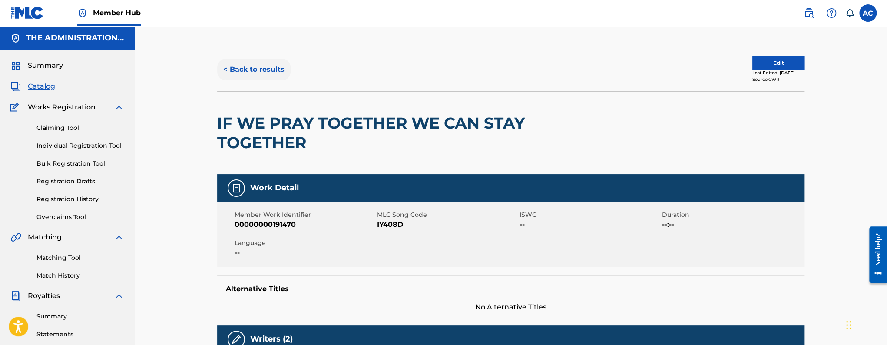
click at [225, 65] on button "< Back to results" at bounding box center [253, 70] width 73 height 22
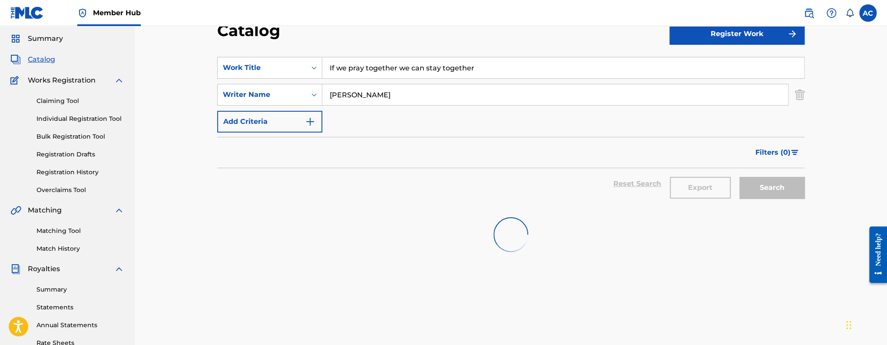
click at [364, 67] on input "If we pray together we can stay together" at bounding box center [562, 67] width 481 height 21
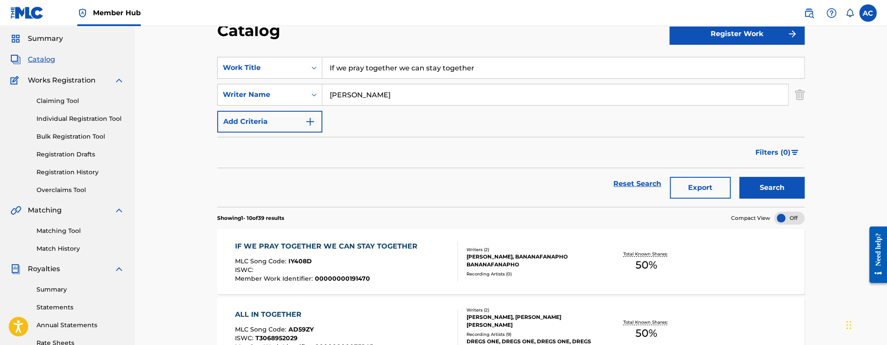
click at [364, 67] on input "If we pray together we can stay together" at bounding box center [562, 67] width 481 height 21
paste input "Guard your heart for everything you do flows from it amen"
type input "Guard your heart for everything you do flows from it amen"
click at [739, 177] on button "Search" at bounding box center [771, 188] width 65 height 22
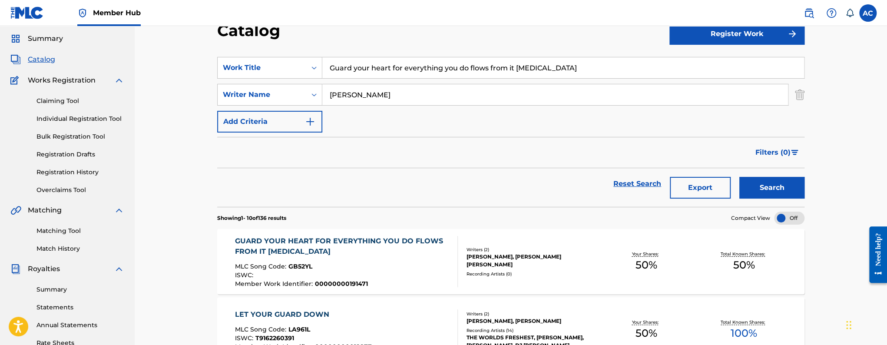
click at [406, 238] on div "GUARD YOUR HEART FOR EVERYTHING YOU DO FLOWS FROM IT AMEN" at bounding box center [343, 246] width 216 height 21
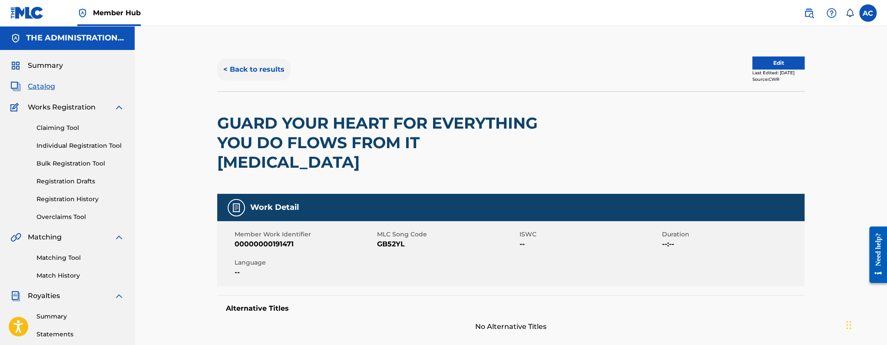
click at [243, 69] on button "< Back to results" at bounding box center [253, 70] width 73 height 22
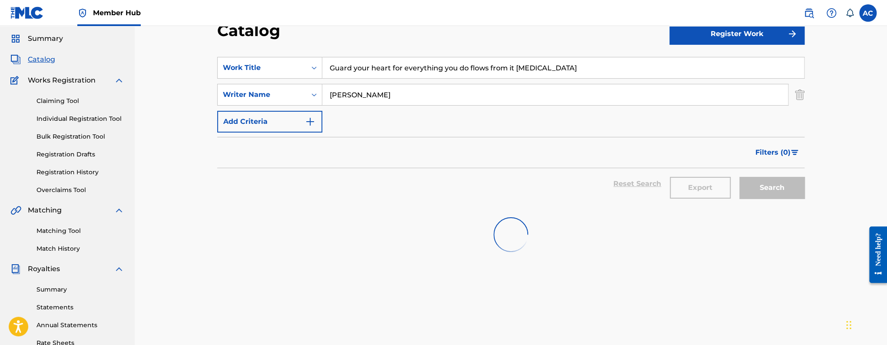
click at [356, 68] on input "Guard your heart for everything you do flows from it amen" at bounding box center [562, 67] width 481 height 21
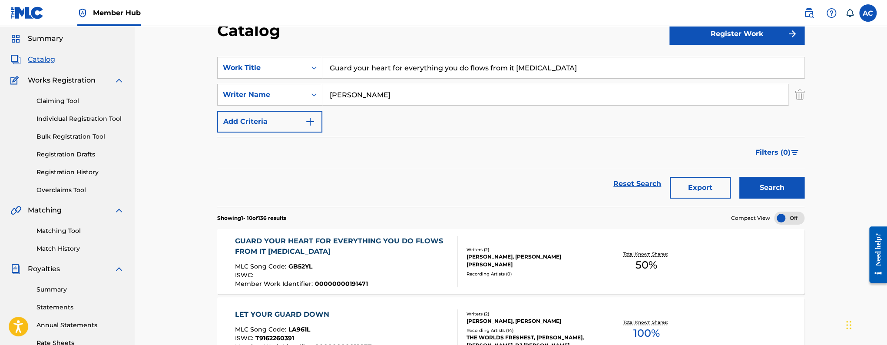
click at [356, 68] on input "Guard your heart for everything you do flows from it amen" at bounding box center [562, 67] width 481 height 21
paste input "What's Hanni"
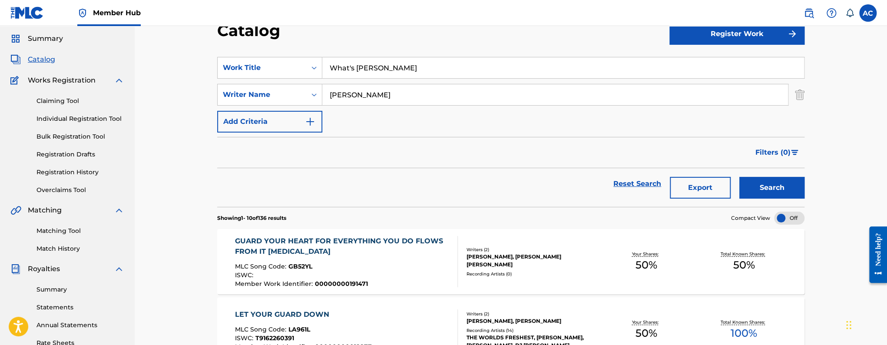
type input "What's Hannin"
click at [739, 177] on button "Search" at bounding box center [771, 188] width 65 height 22
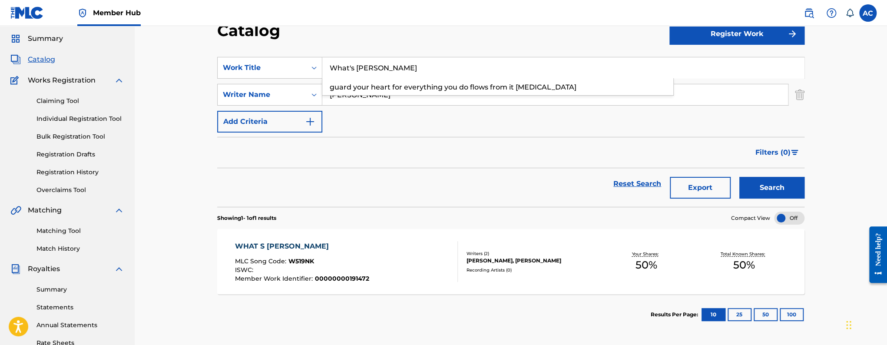
click at [352, 241] on div "WHAT S HANNIN" at bounding box center [302, 246] width 134 height 10
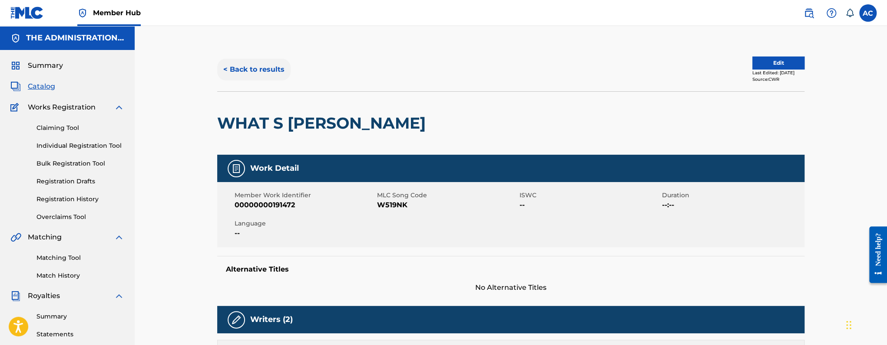
click at [246, 71] on button "< Back to results" at bounding box center [253, 70] width 73 height 22
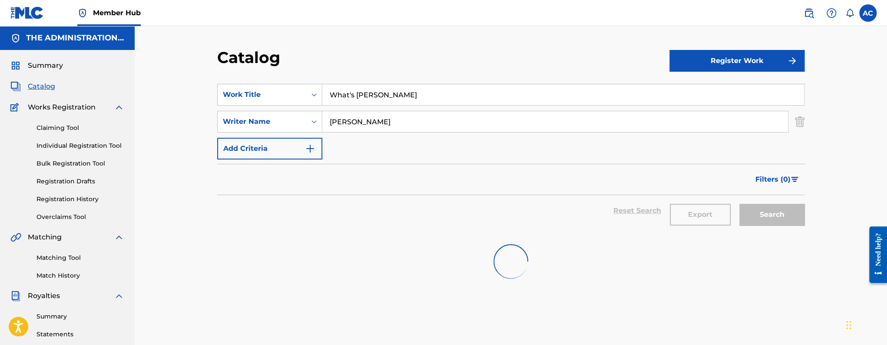
scroll to position [27, 0]
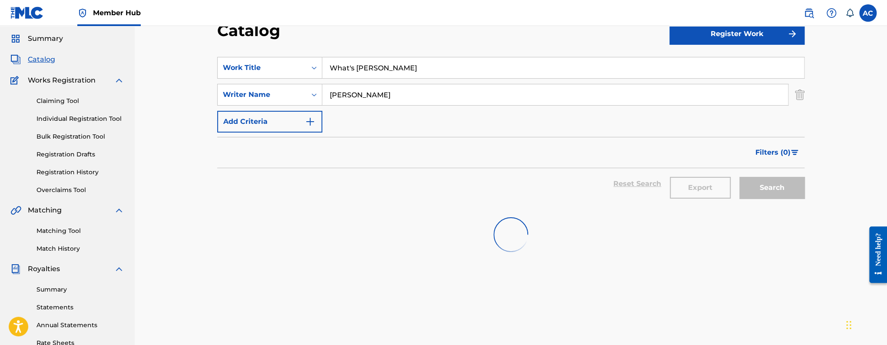
click at [353, 74] on input "What's Hannin" at bounding box center [562, 67] width 481 height 21
paste input "Betta Than Beyonce"
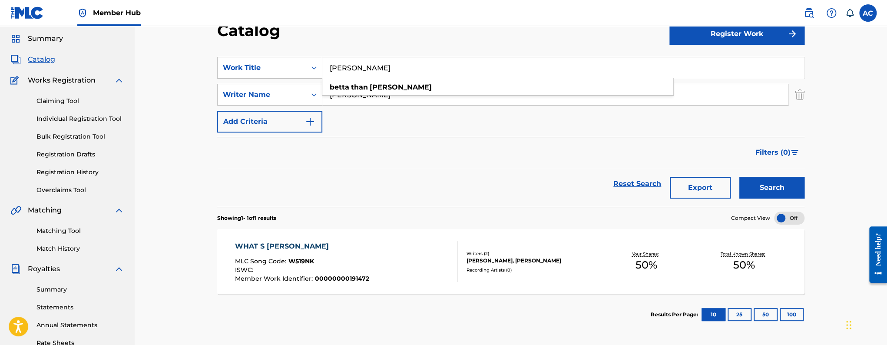
type input "Betta Than Beyonce"
click at [329, 100] on input "Marqus A Brown" at bounding box center [554, 94] width 465 height 21
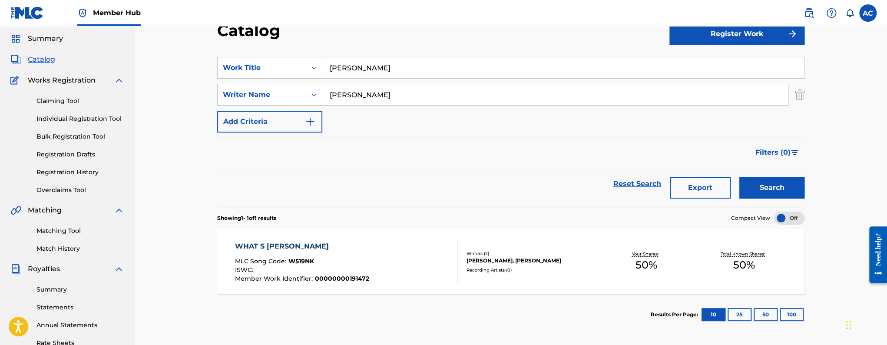
paste input "ichael Kevin Bailey"
click at [380, 95] on input "Michael Kevin Bailey" at bounding box center [554, 94] width 465 height 21
type input "Michael Bailey"
click at [739, 177] on button "Search" at bounding box center [771, 188] width 65 height 22
click at [345, 256] on div "BETTA THAN BEYONCE MLC Song Code : BD87FA ISWC : T0730935542 Member Work Identi…" at bounding box center [303, 261] width 136 height 41
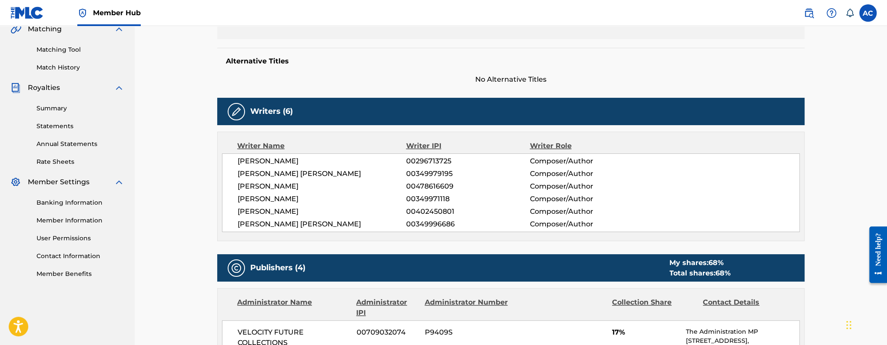
scroll to position [2, 0]
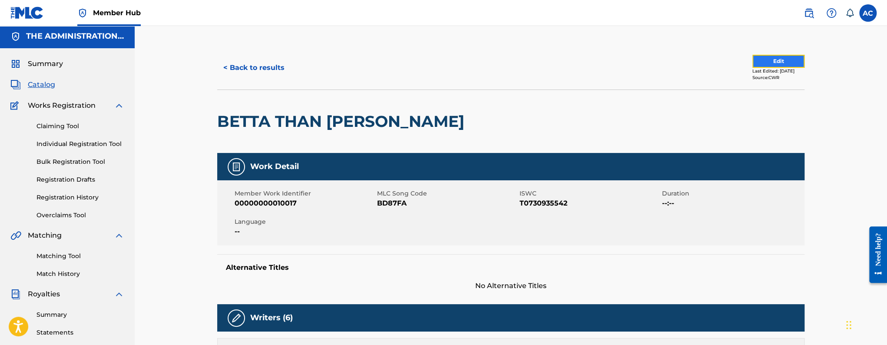
click at [783, 59] on button "Edit" at bounding box center [778, 61] width 52 height 13
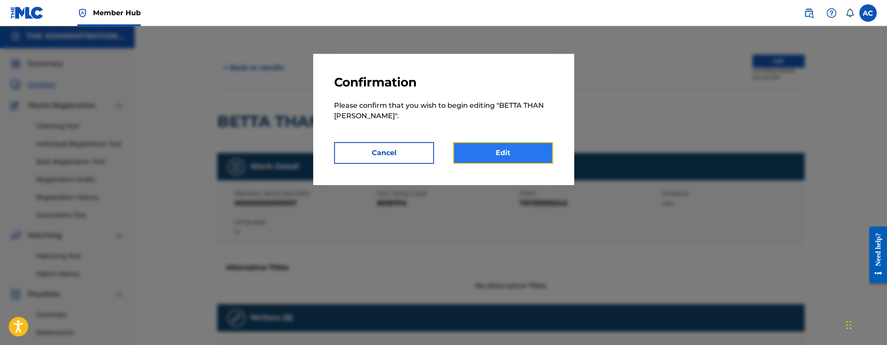
click at [534, 152] on link "Edit" at bounding box center [503, 153] width 100 height 22
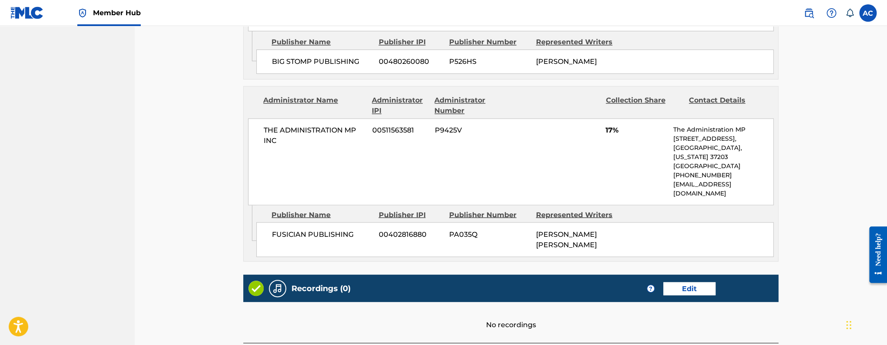
scroll to position [916, 0]
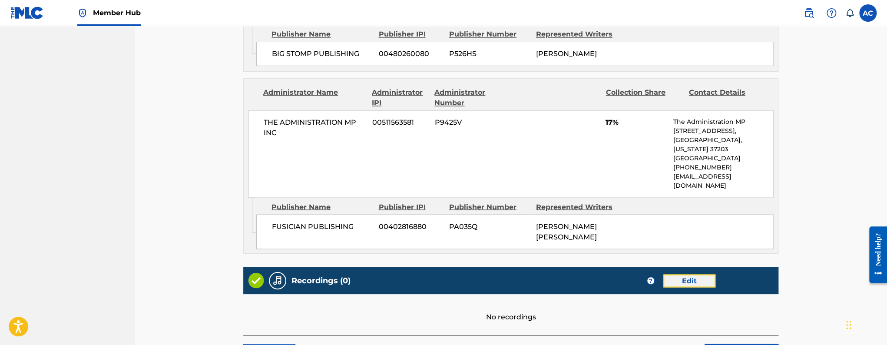
click at [683, 274] on link "Edit" at bounding box center [689, 280] width 52 height 13
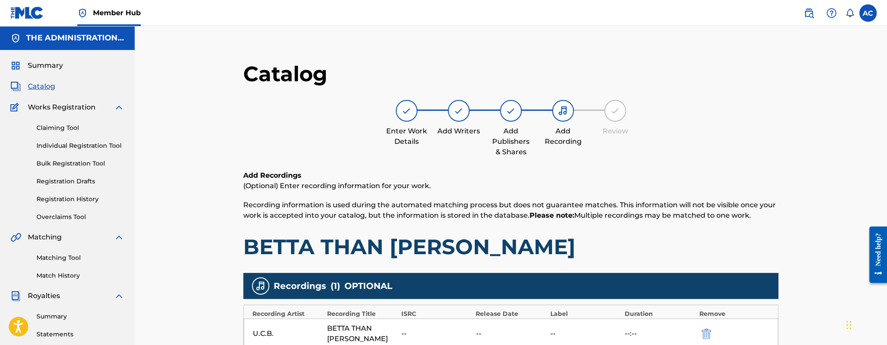
click at [28, 87] on span "Catalog" at bounding box center [41, 86] width 27 height 10
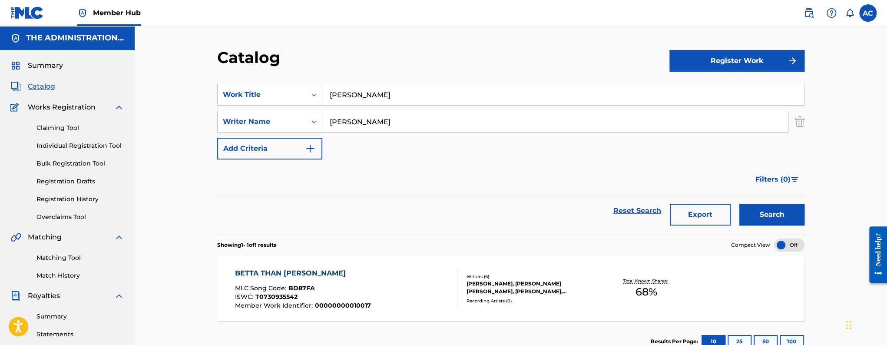
click at [353, 96] on input "Betta Than Beyonce" at bounding box center [562, 94] width 481 height 21
click at [334, 97] on input "Betta Than Beyonce" at bounding box center [562, 94] width 481 height 21
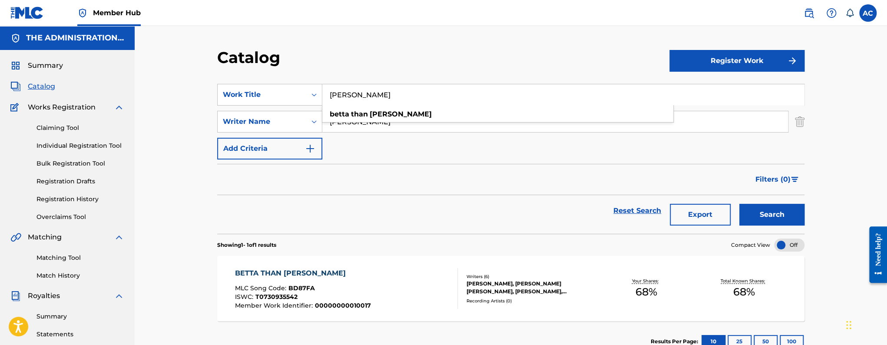
click at [334, 97] on input "Betta Than Beyonce" at bounding box center [562, 94] width 481 height 21
paste input "GB"
type input "BGB"
click at [739, 204] on button "Search" at bounding box center [771, 215] width 65 height 22
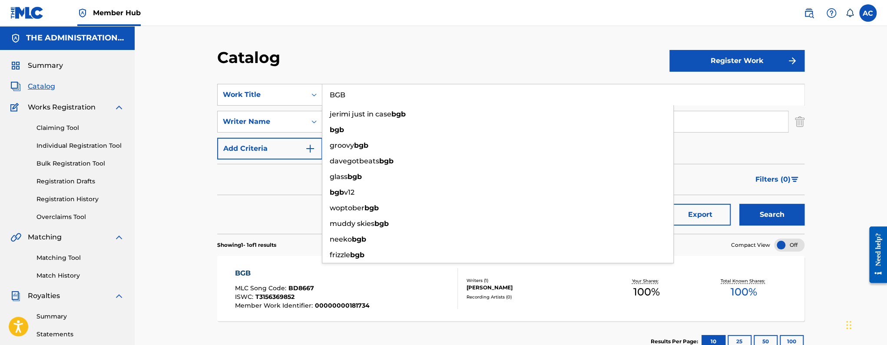
click at [278, 291] on div "MLC Song Code : BD8667" at bounding box center [302, 289] width 135 height 9
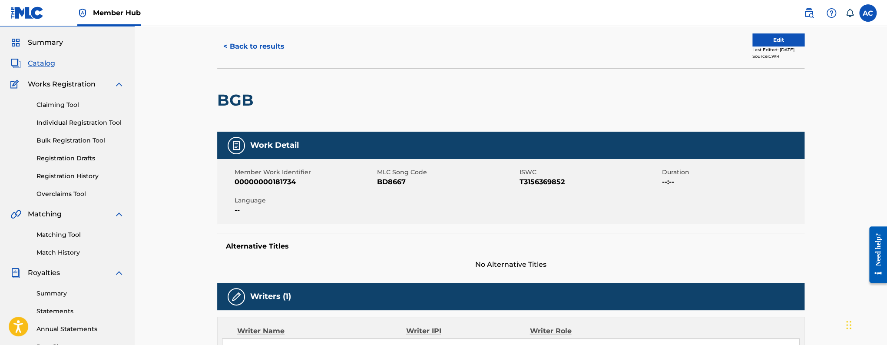
scroll to position [15, 0]
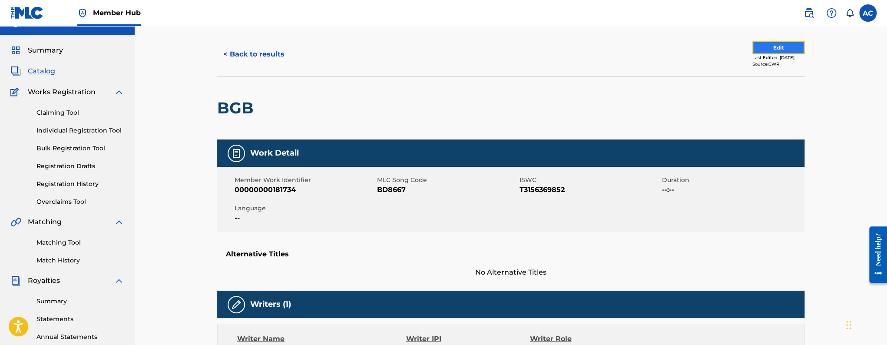
click at [755, 49] on button "Edit" at bounding box center [778, 47] width 52 height 13
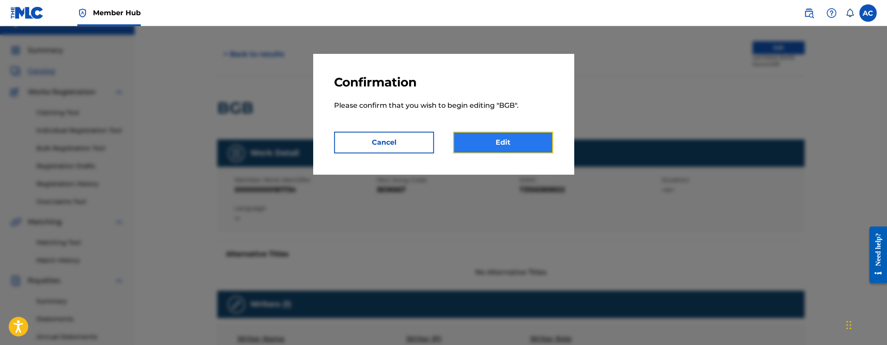
click at [529, 149] on link "Edit" at bounding box center [503, 143] width 100 height 22
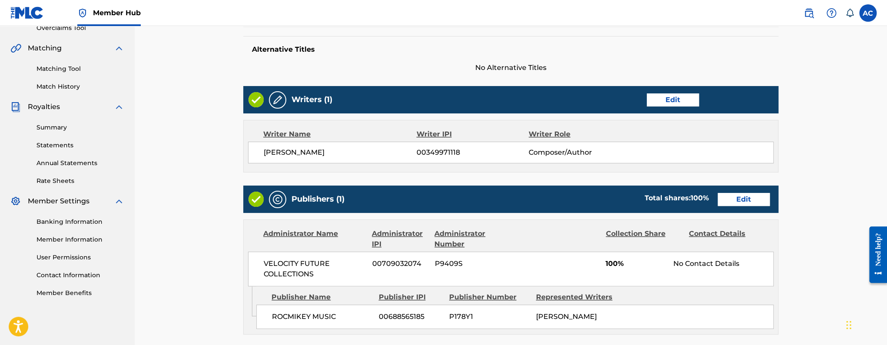
scroll to position [344, 0]
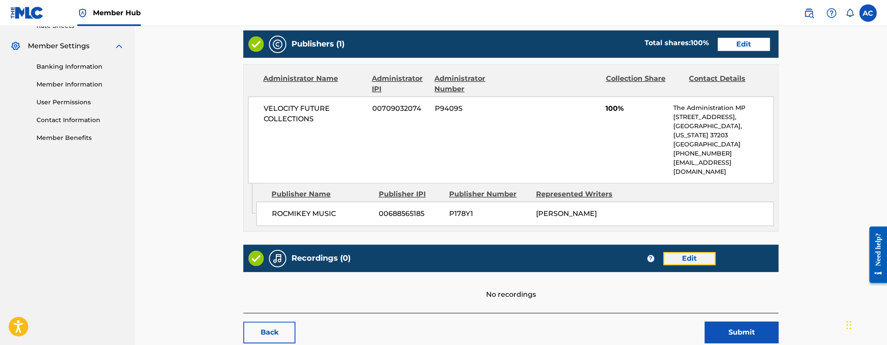
click at [679, 252] on link "Edit" at bounding box center [689, 258] width 52 height 13
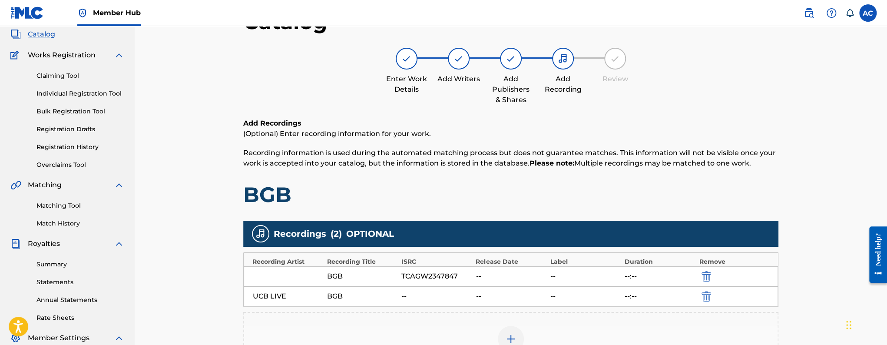
scroll to position [90, 0]
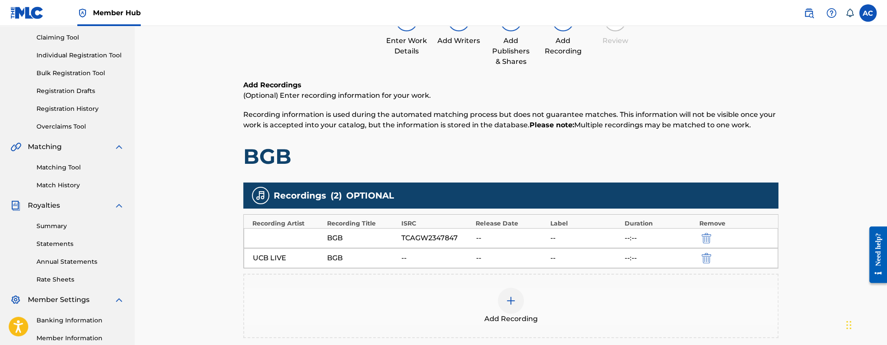
click at [435, 237] on div "TCAGW2347847" at bounding box center [436, 238] width 70 height 10
copy div "TCAGW2347847"
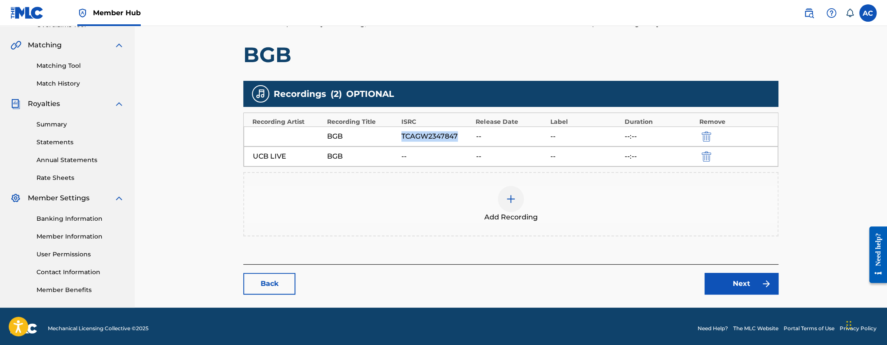
scroll to position [195, 0]
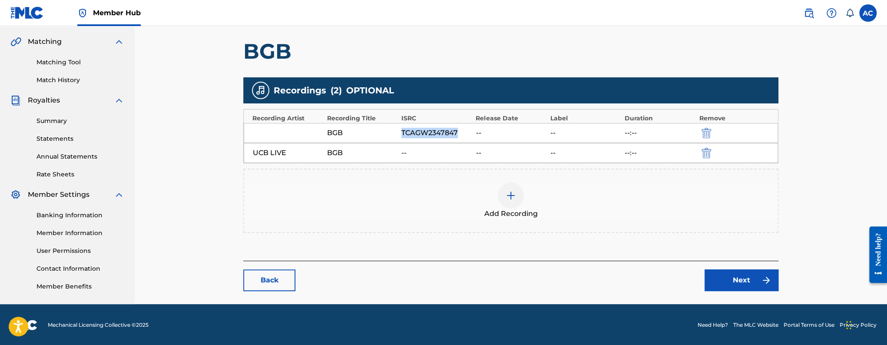
copy div "TCAGW2347847"
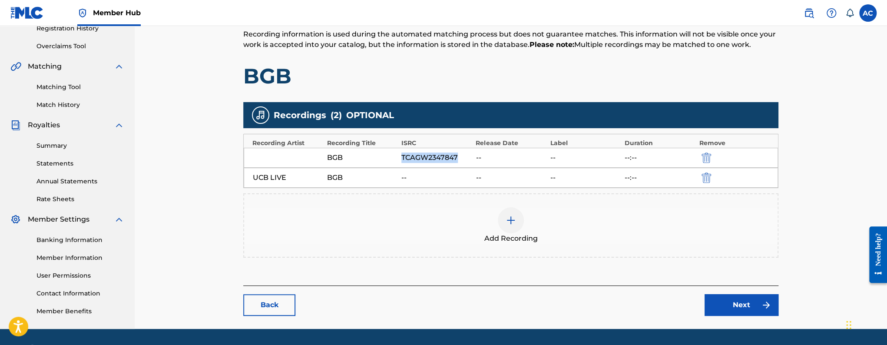
scroll to position [0, 0]
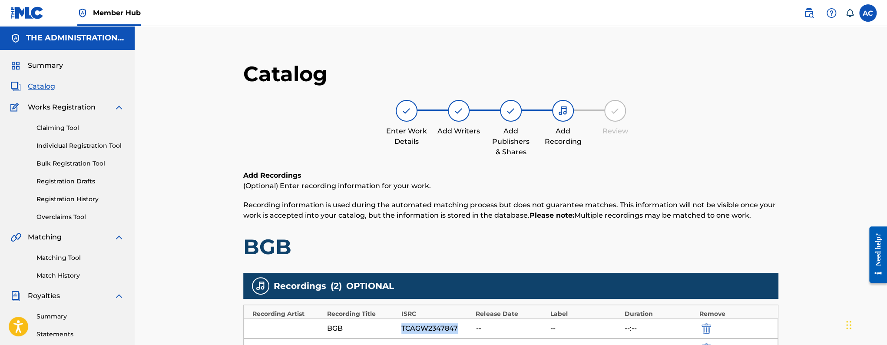
click at [52, 87] on span "Catalog" at bounding box center [41, 86] width 27 height 10
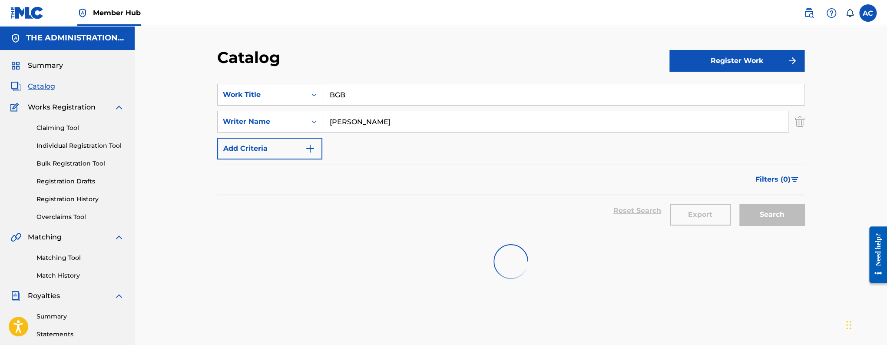
click at [359, 99] on input "BGB" at bounding box center [562, 94] width 481 height 21
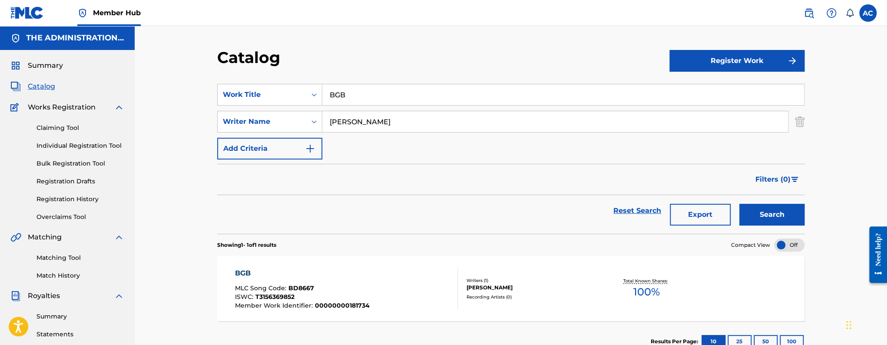
click at [359, 99] on input "BGB" at bounding box center [562, 94] width 481 height 21
click at [362, 98] on input "BGB" at bounding box center [562, 94] width 481 height 21
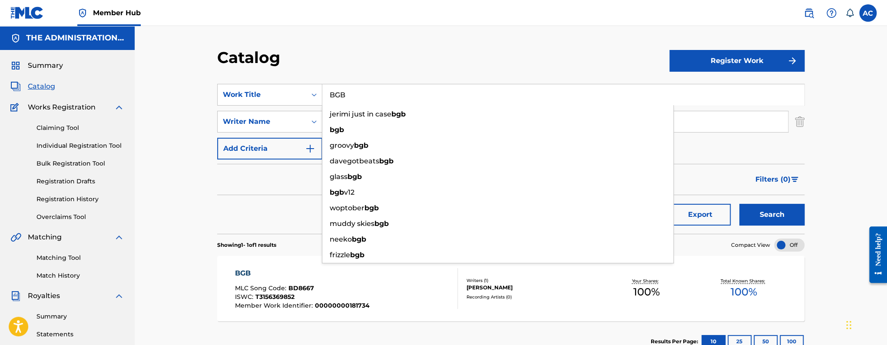
paste input "oom Bam Bing"
type input "Boom Bam Bing"
click at [739, 204] on button "Search" at bounding box center [771, 215] width 65 height 22
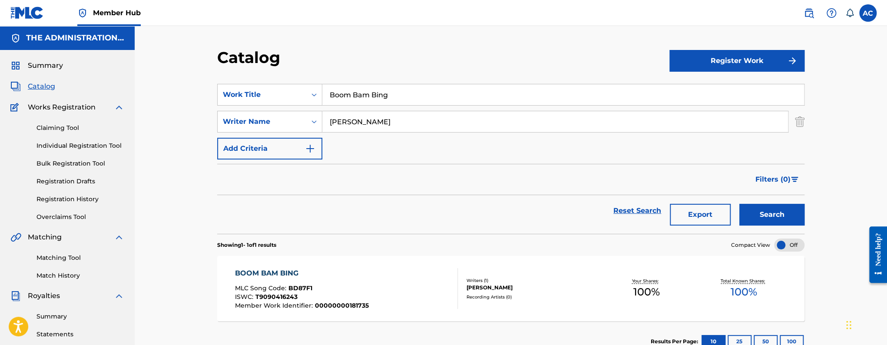
click at [379, 270] on div "BOOM BAM BING MLC Song Code : BD87F1 ISWC : T9090416243 Member Work Identifier …" at bounding box center [346, 288] width 223 height 41
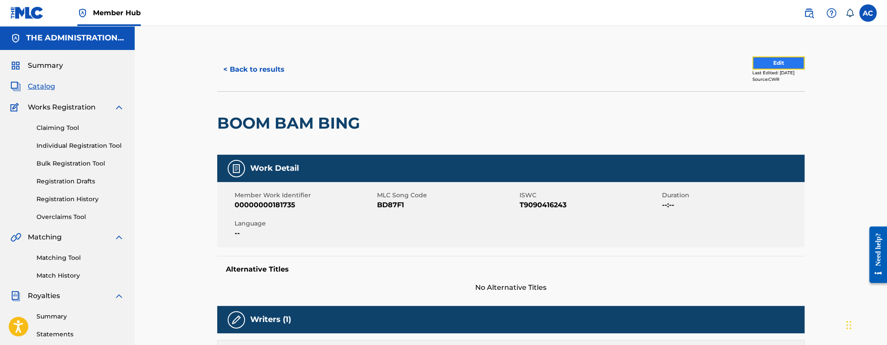
click at [775, 65] on button "Edit" at bounding box center [778, 62] width 52 height 13
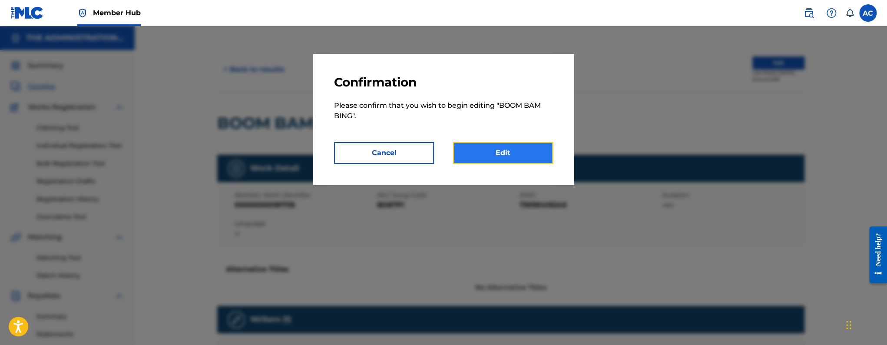
click at [528, 153] on link "Edit" at bounding box center [503, 153] width 100 height 22
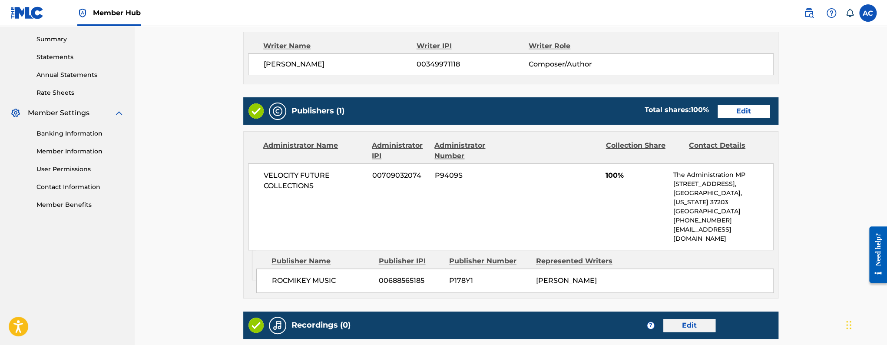
scroll to position [344, 0]
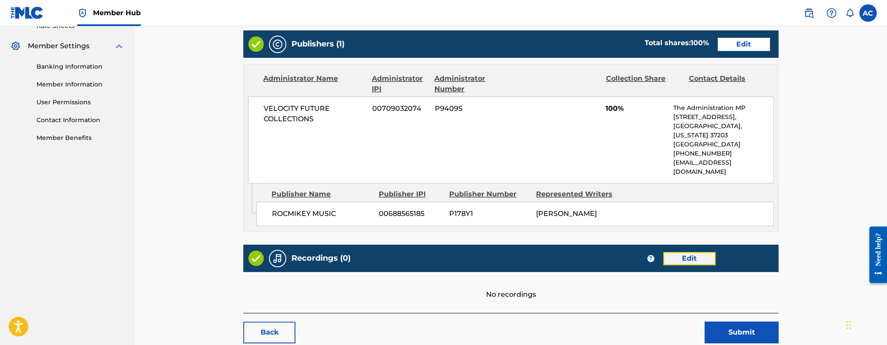
click at [706, 252] on link "Edit" at bounding box center [689, 258] width 52 height 13
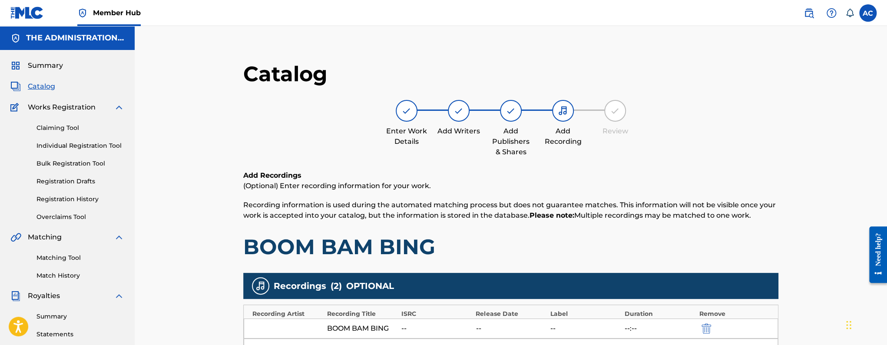
click at [44, 85] on span "Catalog" at bounding box center [41, 86] width 27 height 10
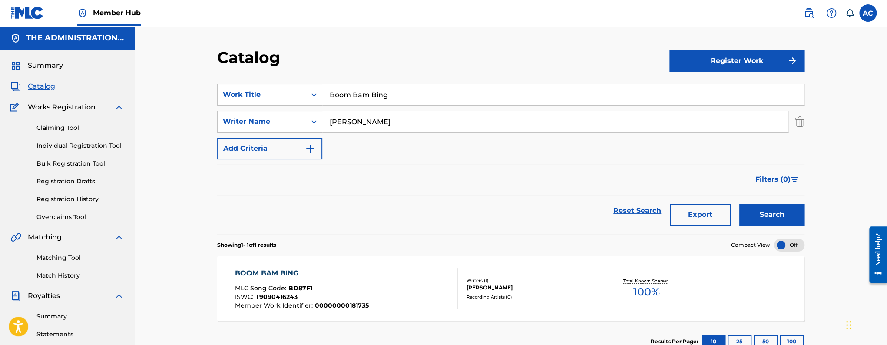
click at [336, 100] on input "Boom Bam Bing" at bounding box center [562, 94] width 481 height 21
paste input "Come Get It"
type input "Come Get It"
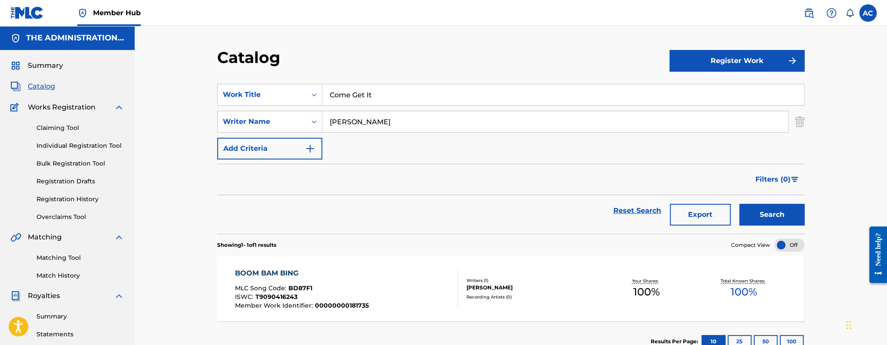
click at [739, 204] on button "Search" at bounding box center [771, 215] width 65 height 22
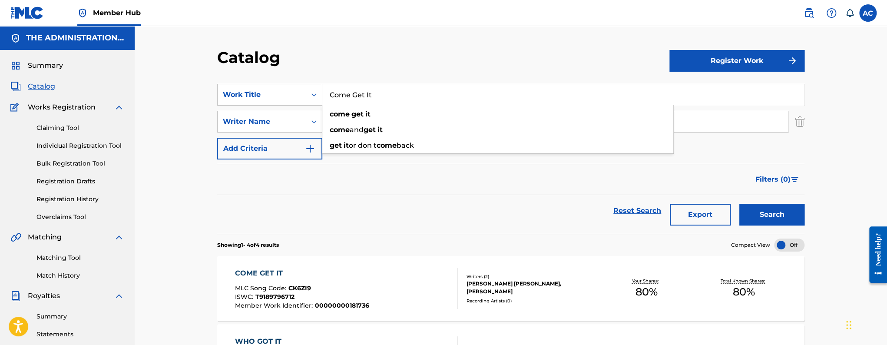
click at [429, 291] on div "COME GET IT MLC Song Code : CK6ZI9 ISWC : T9189796712 Member Work Identifier : …" at bounding box center [346, 288] width 223 height 41
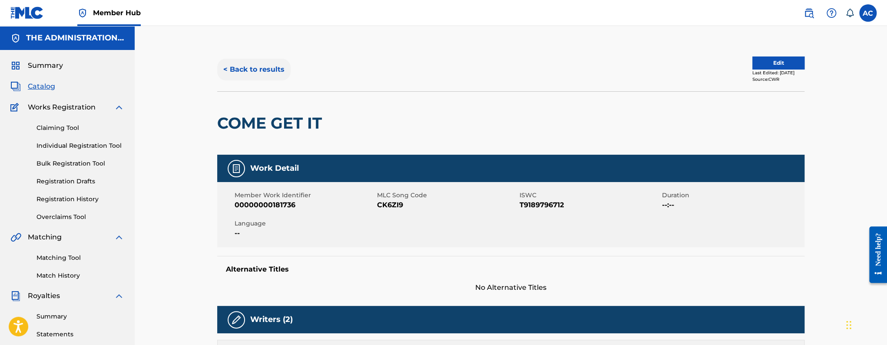
click at [277, 72] on button "< Back to results" at bounding box center [253, 70] width 73 height 22
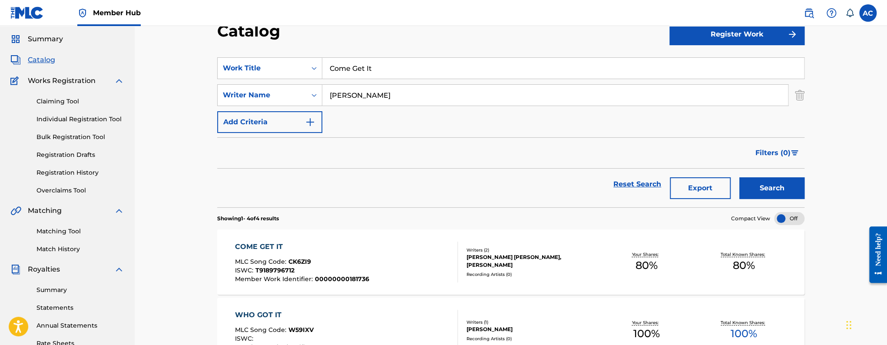
scroll to position [64, 0]
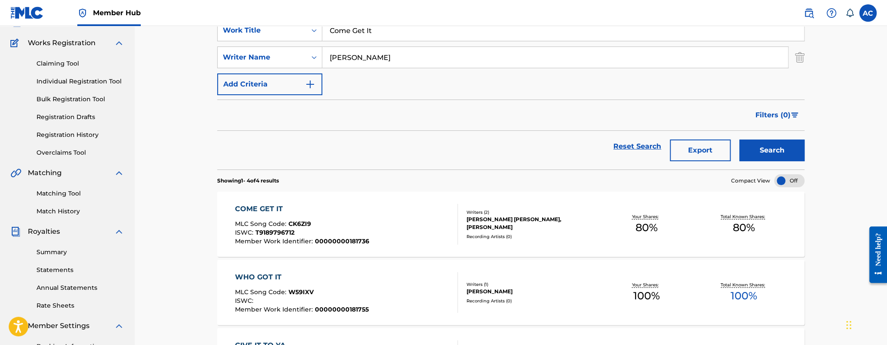
click at [383, 198] on div "COME GET IT MLC Song Code : CK6ZI9 ISWC : T9189796712 Member Work Identifier : …" at bounding box center [510, 223] width 587 height 65
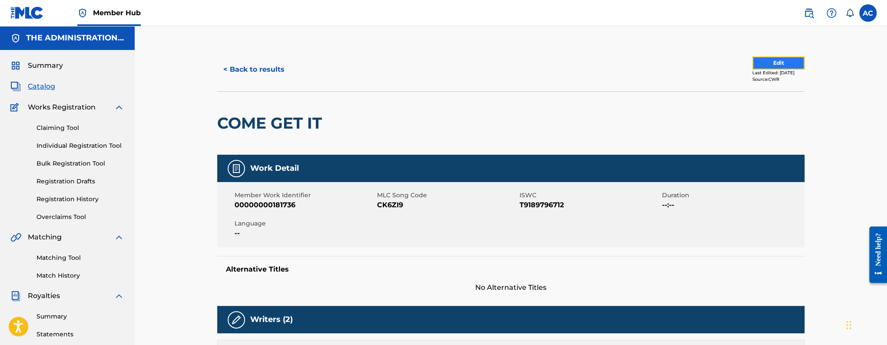
click at [778, 66] on button "Edit" at bounding box center [778, 62] width 52 height 13
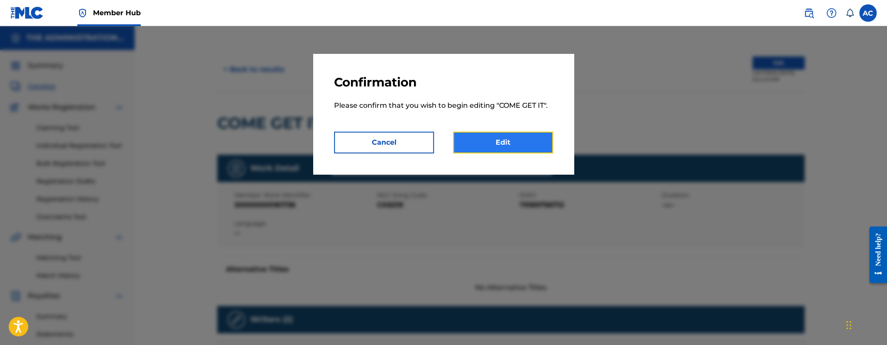
click at [495, 147] on link "Edit" at bounding box center [503, 143] width 100 height 22
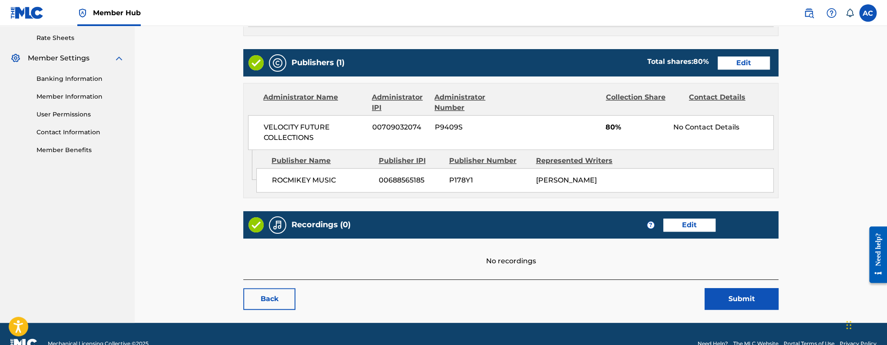
scroll to position [351, 0]
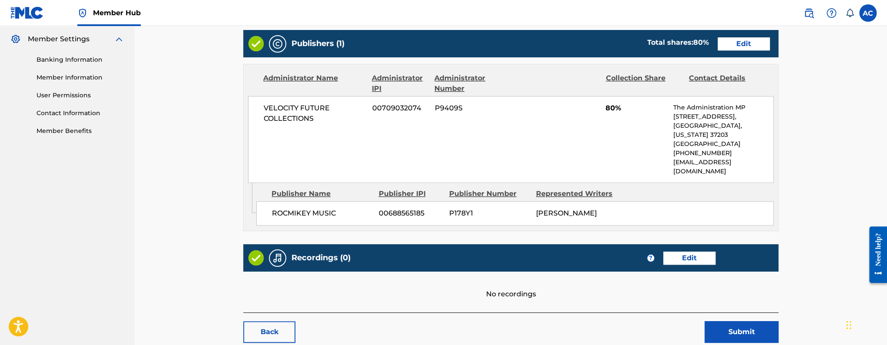
click at [675, 249] on div "Recordings (0) ? Edit" at bounding box center [510, 257] width 535 height 27
click at [675, 246] on div "Recordings (0) ? Edit" at bounding box center [510, 257] width 535 height 27
click at [675, 251] on link "Edit" at bounding box center [689, 257] width 52 height 13
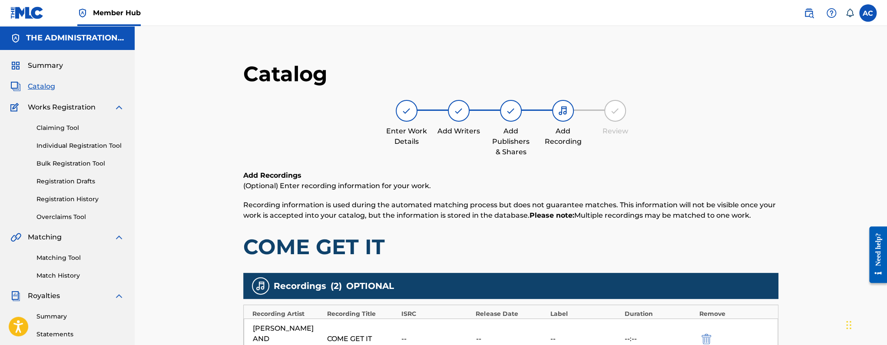
click at [41, 90] on span "Catalog" at bounding box center [41, 86] width 27 height 10
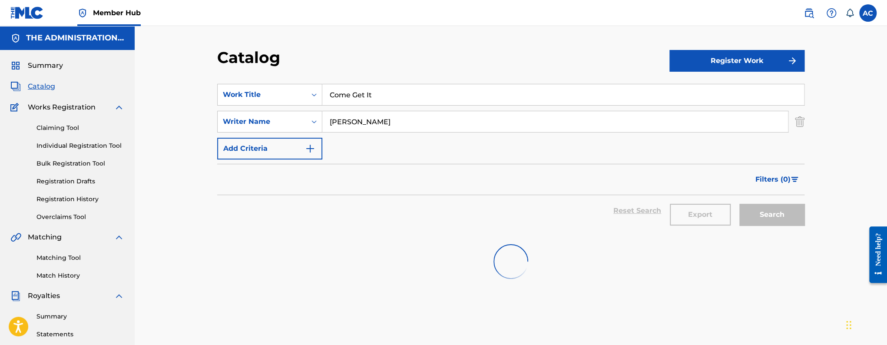
click at [346, 100] on input "Come Get It" at bounding box center [562, 94] width 481 height 21
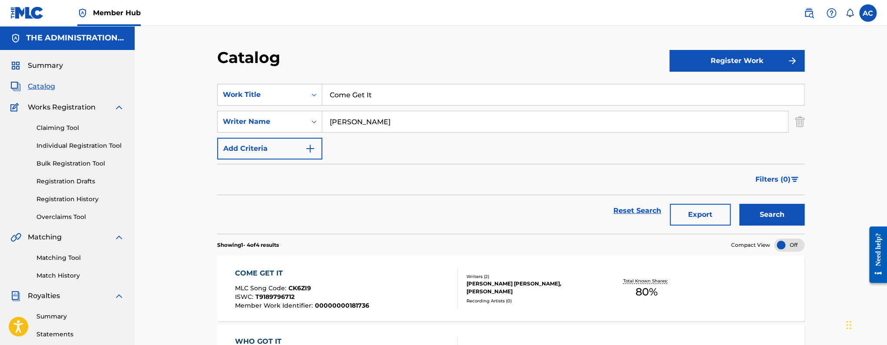
click at [346, 100] on input "Come Get It" at bounding box center [562, 94] width 481 height 21
paste input "Getting Money"
type input "Getting Money"
click at [739, 204] on button "Search" at bounding box center [771, 215] width 65 height 22
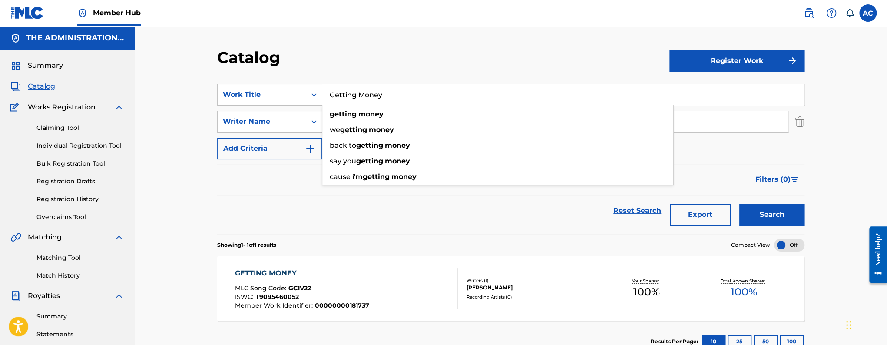
click at [376, 268] on div "GETTING MONEY MLC Song Code : GC1V22 ISWC : T9095460052 Member Work Identifier …" at bounding box center [346, 288] width 223 height 41
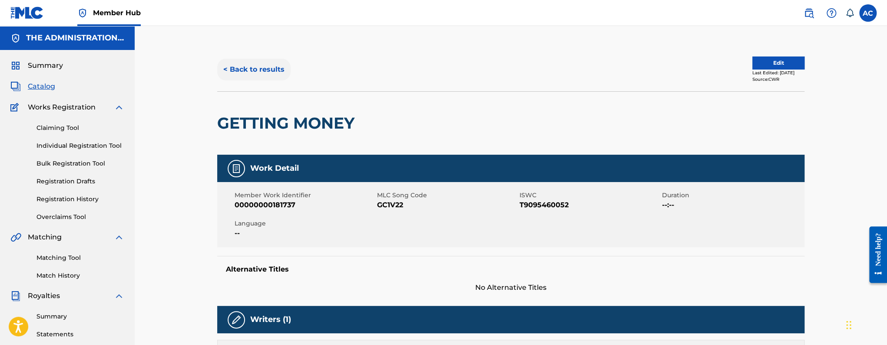
click at [241, 65] on button "< Back to results" at bounding box center [253, 70] width 73 height 22
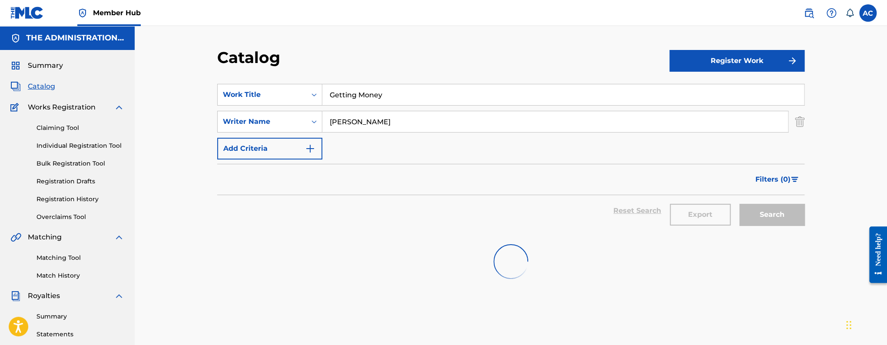
click at [344, 83] on section "SearchWithCriteria8ded2210-4828-4bfe-814e-bbf449e92d69 Work Title Getting Money…" at bounding box center [510, 153] width 587 height 160
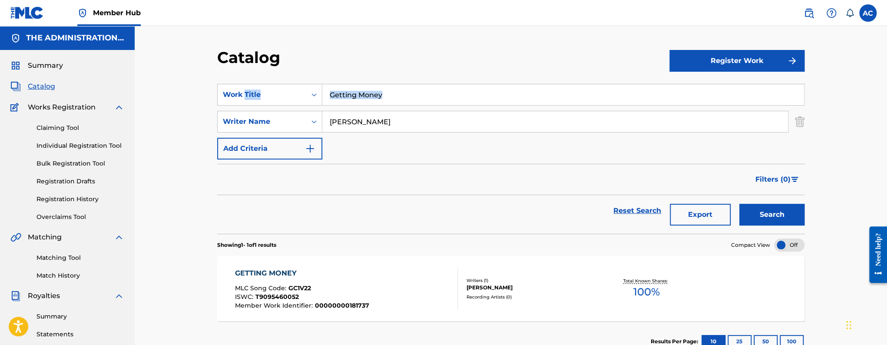
click at [344, 83] on section "SearchWithCriteria8ded2210-4828-4bfe-814e-bbf449e92d69 Work Title Getting Money…" at bounding box center [510, 153] width 587 height 160
click at [346, 95] on input "Getting Money" at bounding box center [562, 94] width 481 height 21
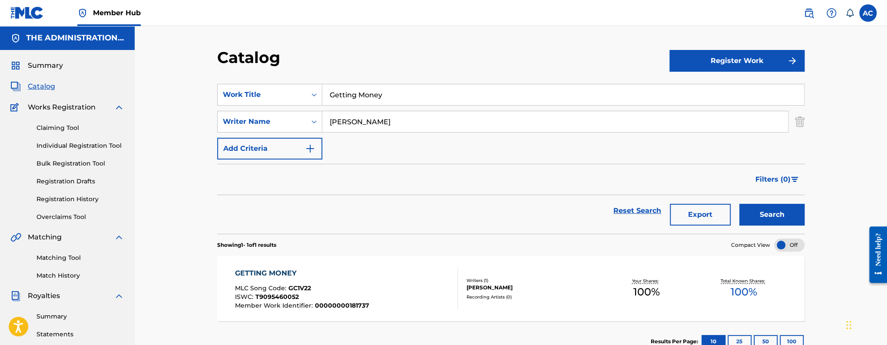
paste input "ive It To Ya"
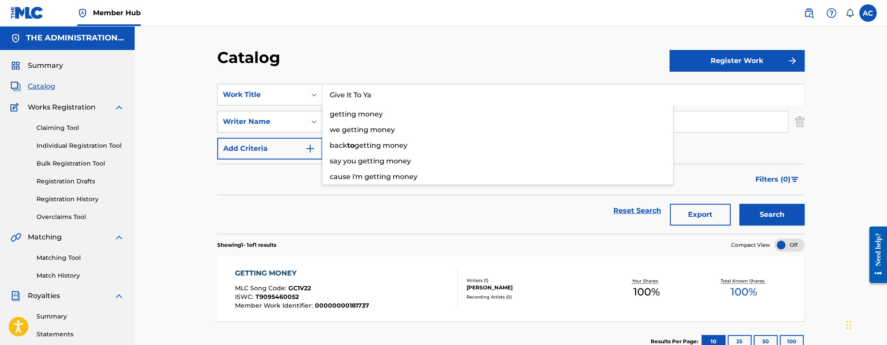
type input "Give It To Ya"
click at [739, 204] on button "Search" at bounding box center [771, 215] width 65 height 22
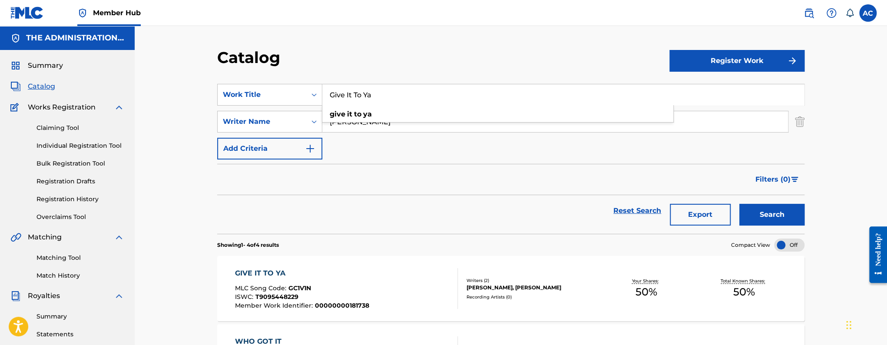
click at [418, 287] on div "GIVE IT TO YA MLC Song Code : GC1V1N ISWC : T9095448229 Member Work Identifier …" at bounding box center [346, 288] width 223 height 41
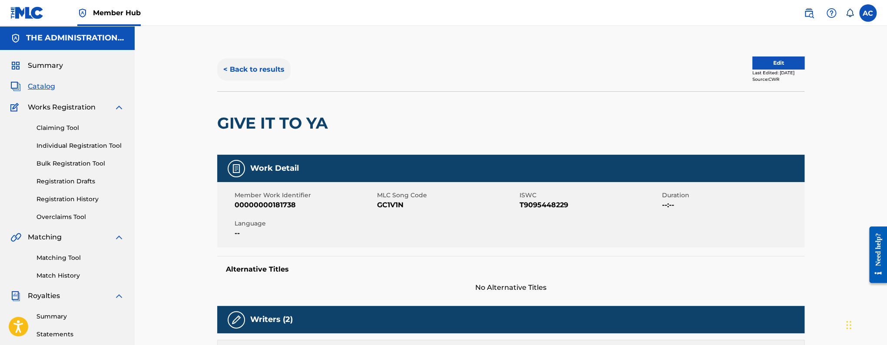
click at [272, 69] on button "< Back to results" at bounding box center [253, 70] width 73 height 22
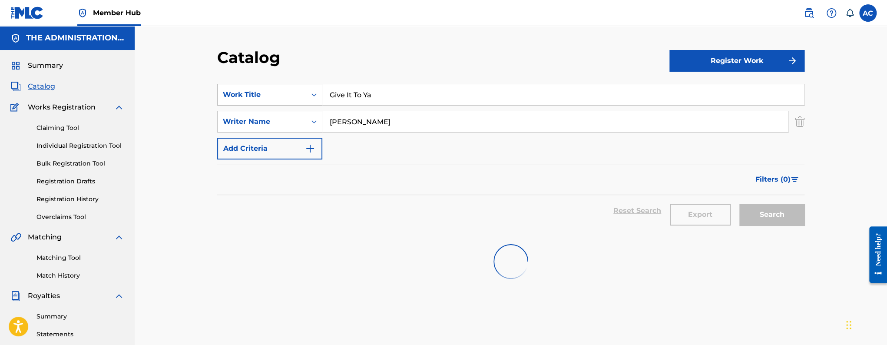
click at [304, 100] on div "Work Title" at bounding box center [262, 94] width 89 height 16
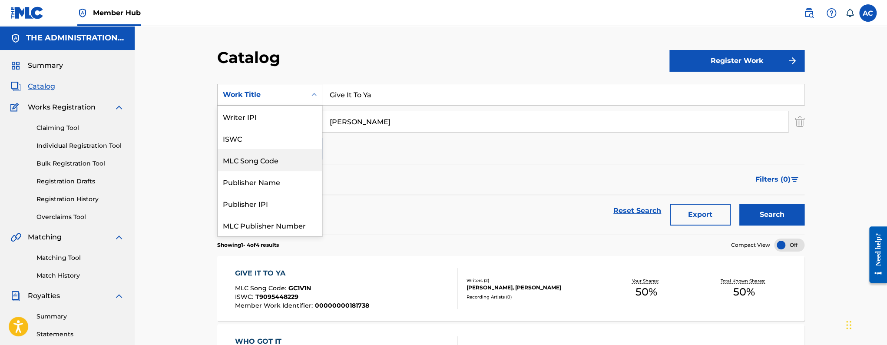
click at [263, 168] on div "MLC Song Code" at bounding box center [270, 160] width 104 height 22
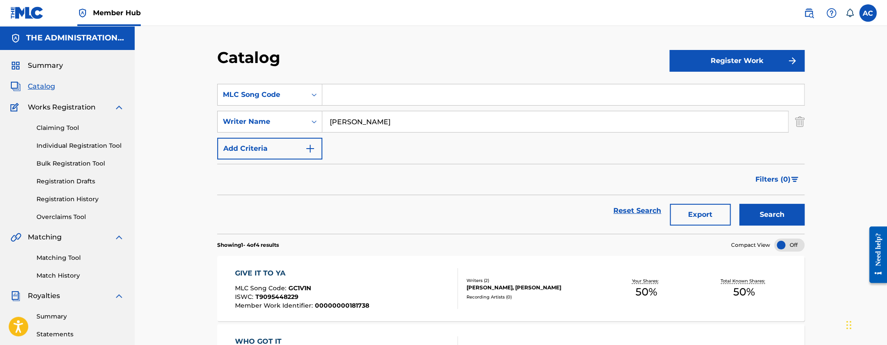
click at [356, 88] on input "Search Form" at bounding box center [562, 94] width 481 height 21
paste input "GA1CI0"
type input "GA1CI0"
click at [739, 204] on button "Search" at bounding box center [771, 215] width 65 height 22
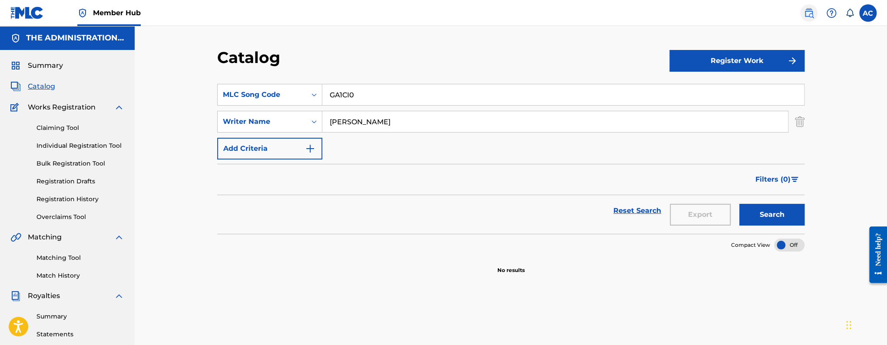
click at [803, 12] on img at bounding box center [808, 13] width 10 height 10
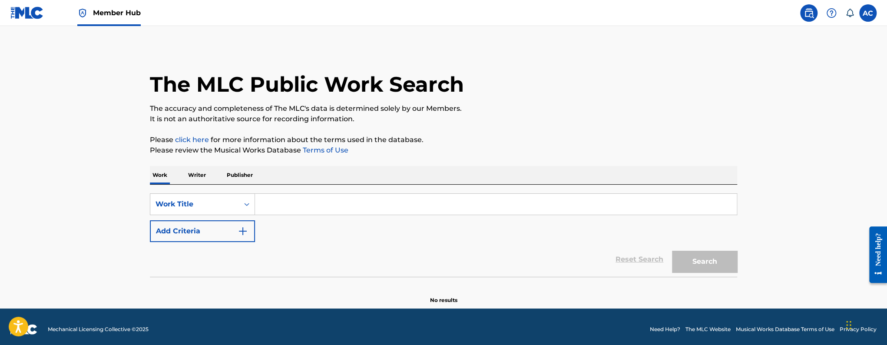
click at [286, 202] on input "Search Form" at bounding box center [495, 204] width 481 height 21
paste input "GA1CI0"
type input "GA1CI0"
click at [672, 251] on button "Search" at bounding box center [704, 262] width 65 height 22
click at [248, 204] on icon "Search Form" at bounding box center [246, 204] width 9 height 9
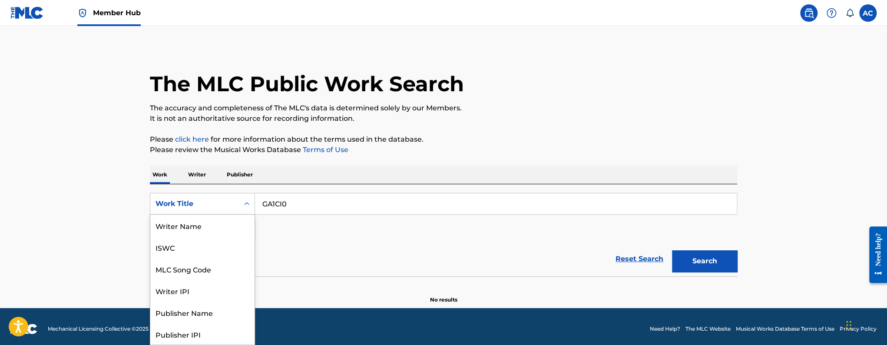
scroll to position [43, 0]
click at [201, 235] on div "MLC Song Code" at bounding box center [202, 225] width 104 height 22
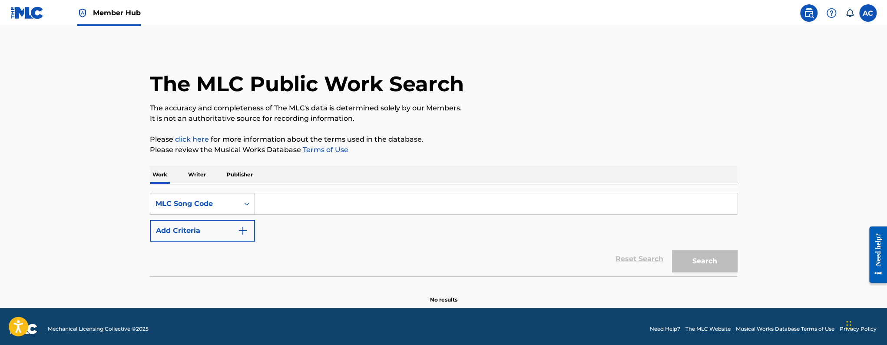
click at [375, 200] on input "Search Form" at bounding box center [495, 203] width 481 height 21
paste input "GA1CI0"
type input "GA1CI0"
click at [672, 250] on button "Search" at bounding box center [704, 261] width 65 height 22
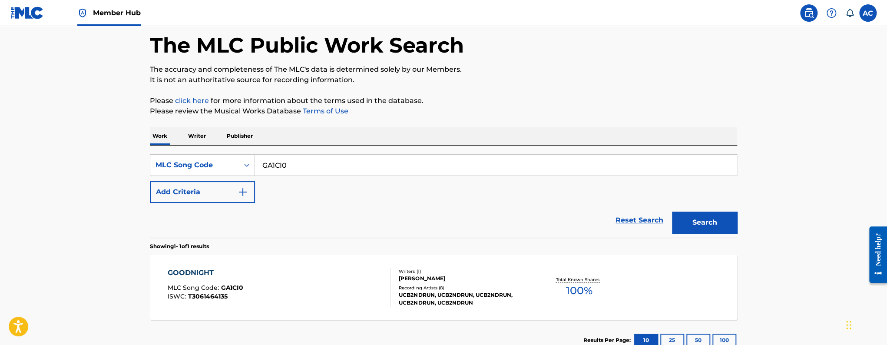
scroll to position [52, 0]
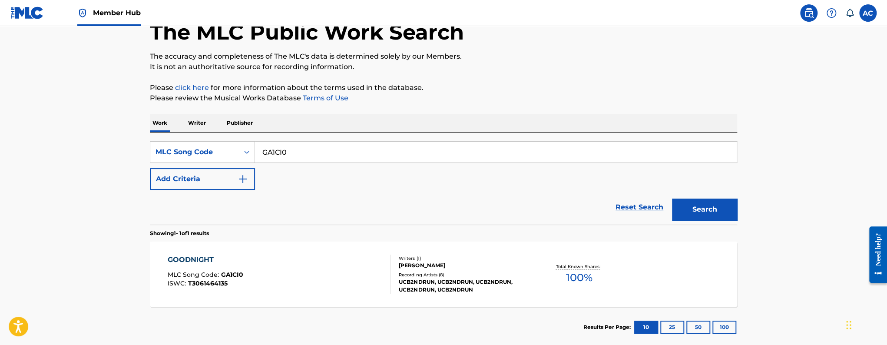
click at [408, 279] on div "UCB2NDRUN, UCB2NDRUN, UCB2NDRUN, UCB2NDRUN, UCB2NDRUN" at bounding box center [464, 286] width 131 height 16
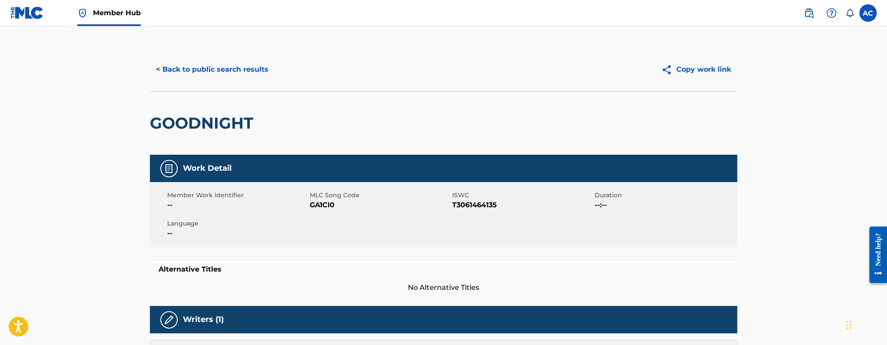
click at [325, 205] on span "GA1CI0" at bounding box center [380, 205] width 140 height 10
copy span "GA1CI0"
click at [153, 63] on button "< Back to public search results" at bounding box center [212, 70] width 125 height 22
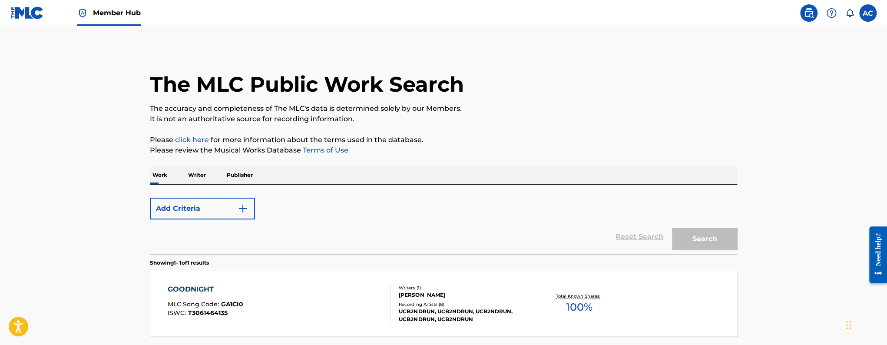
scroll to position [52, 0]
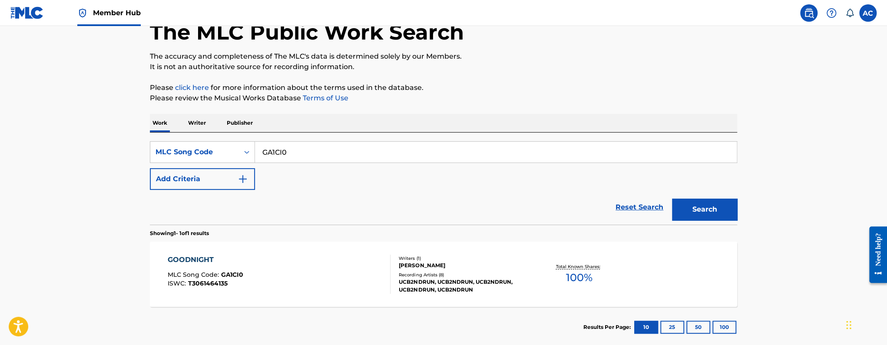
click at [127, 10] on span "Member Hub" at bounding box center [117, 13] width 48 height 10
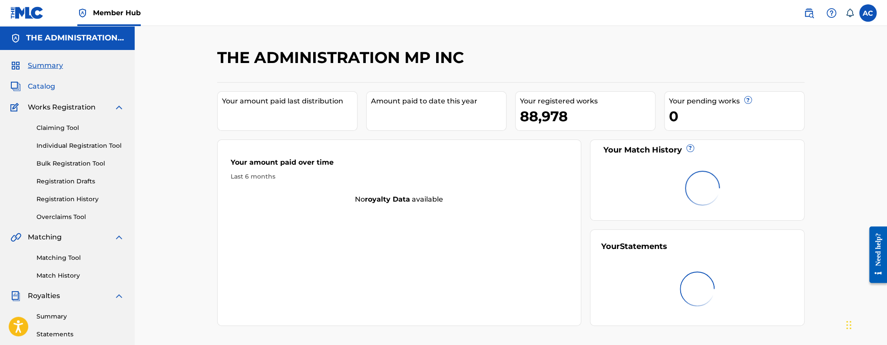
click at [49, 89] on span "Catalog" at bounding box center [41, 86] width 27 height 10
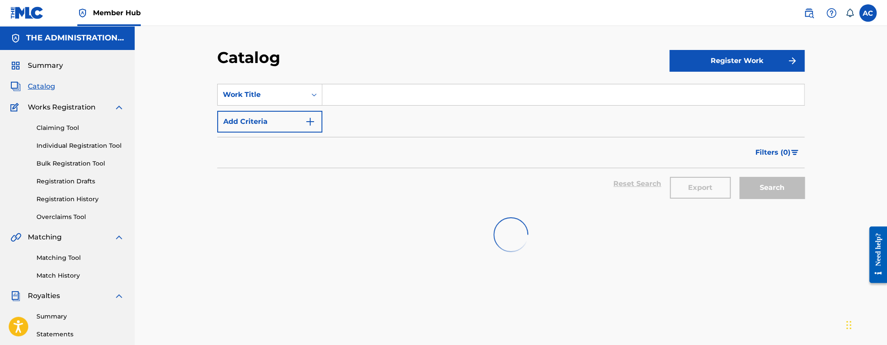
click at [396, 89] on input "Search Form" at bounding box center [562, 94] width 481 height 21
paste input "I Been"
type input "I Been"
click at [294, 125] on button "Add Criteria" at bounding box center [269, 122] width 105 height 22
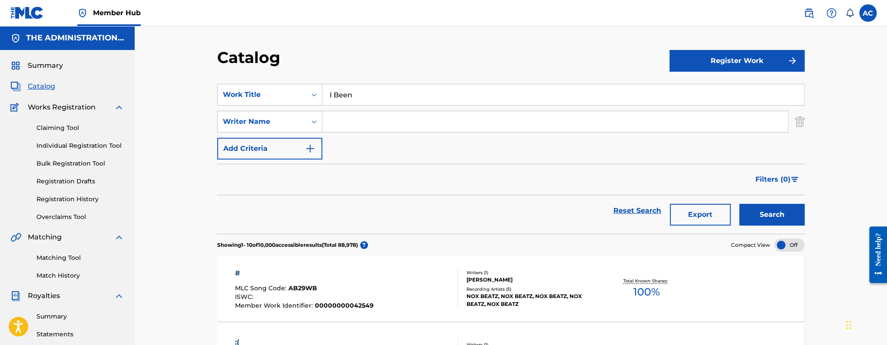
click at [364, 122] on input "Search Form" at bounding box center [554, 121] width 465 height 21
paste input "Michael Kevin Bailey"
click at [739, 204] on button "Search" at bounding box center [771, 215] width 65 height 22
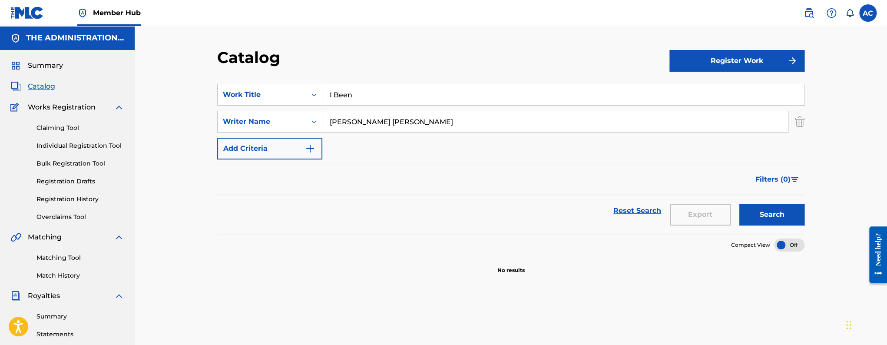
click at [381, 120] on input "Michael Kevin Bailey" at bounding box center [554, 121] width 465 height 21
type input "Michael Bailey"
click at [739, 204] on button "Search" at bounding box center [771, 215] width 65 height 22
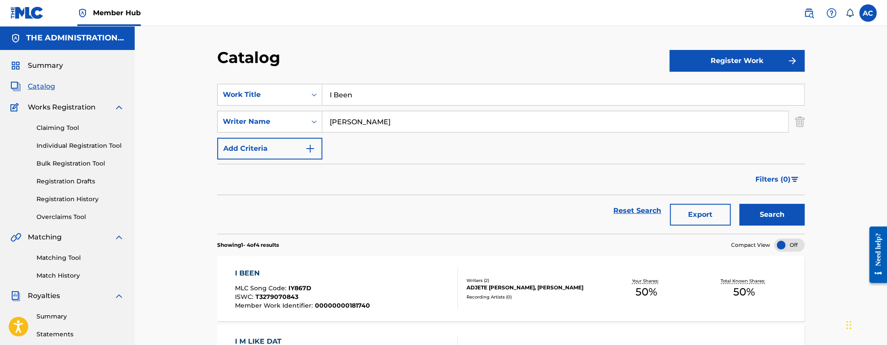
click at [353, 266] on div "I BEEN MLC Song Code : IY867D ISWC : T3279070843 Member Work Identifier : 00000…" at bounding box center [510, 288] width 587 height 65
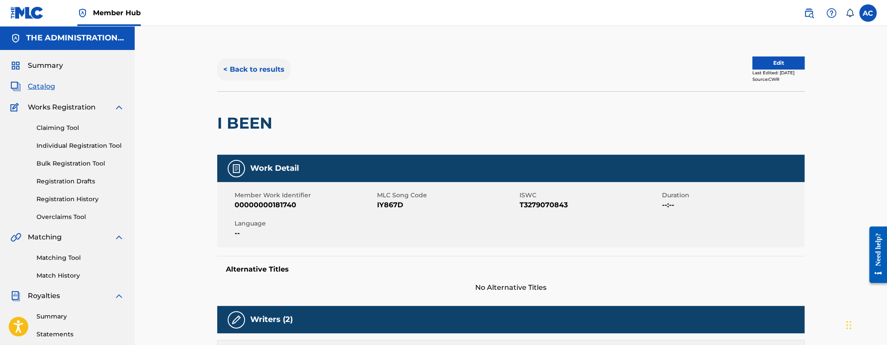
click at [264, 76] on button "< Back to results" at bounding box center [253, 70] width 73 height 22
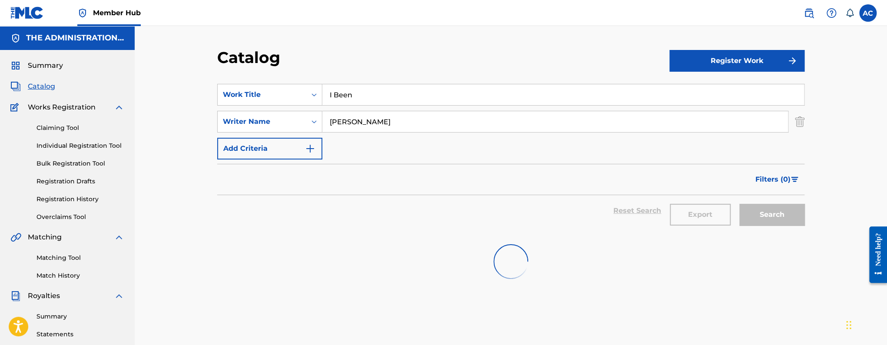
click at [354, 91] on input "I Been" at bounding box center [562, 94] width 481 height 21
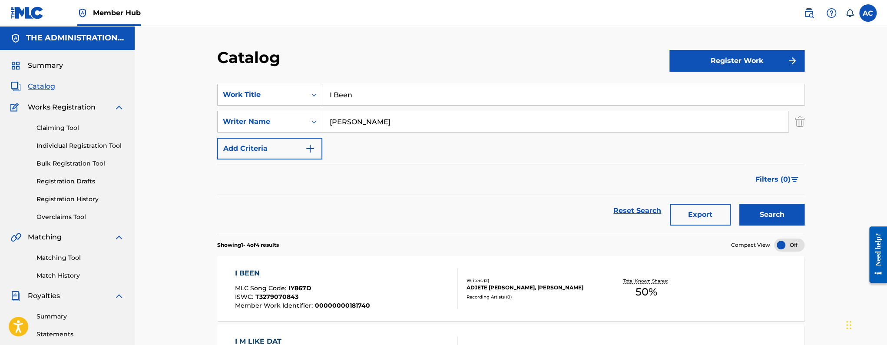
click at [354, 91] on input "I Been" at bounding box center [562, 94] width 481 height 21
paste input "Can't Help It"
type input "I Can't Help It"
click at [739, 204] on button "Search" at bounding box center [771, 215] width 65 height 22
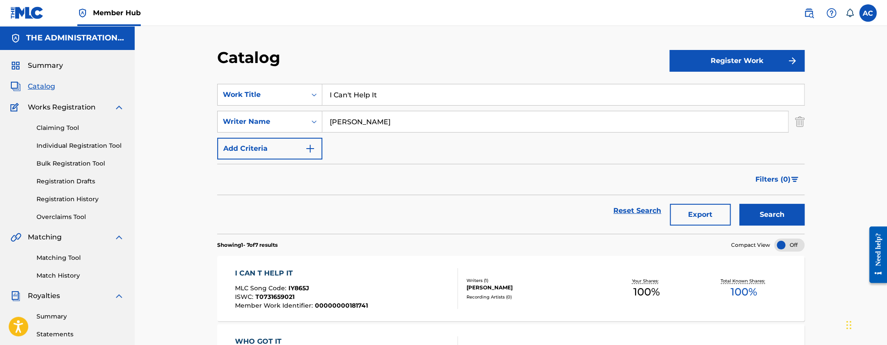
click at [228, 283] on div "I CAN T HELP IT MLC Song Code : IY865J ISWC : T0731659021 Member Work Identifie…" at bounding box center [510, 288] width 587 height 65
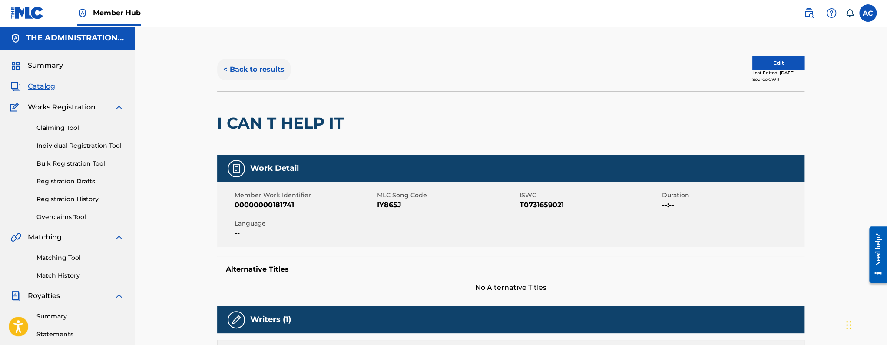
click at [268, 63] on button "< Back to results" at bounding box center [253, 70] width 73 height 22
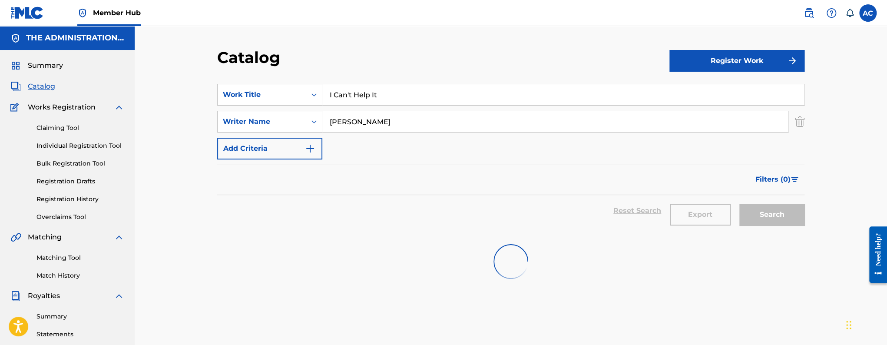
click at [345, 92] on input "I Can't Help It" at bounding box center [562, 94] width 481 height 21
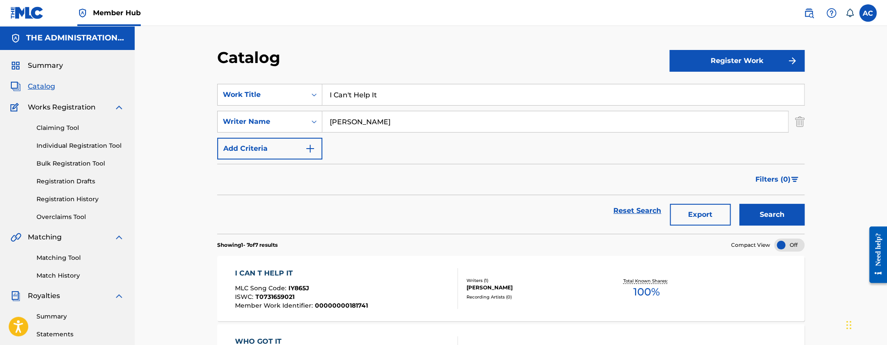
click at [345, 92] on input "I Can't Help It" at bounding box center [562, 94] width 481 height 21
paste input "Just Did Tha"
type input "I Just Did That"
click at [739, 204] on button "Search" at bounding box center [771, 215] width 65 height 22
click at [323, 280] on div "I JUST DID THAT MLC Song Code : IY865K ISWC : T9091215019 Member Work Identifie…" at bounding box center [302, 288] width 134 height 41
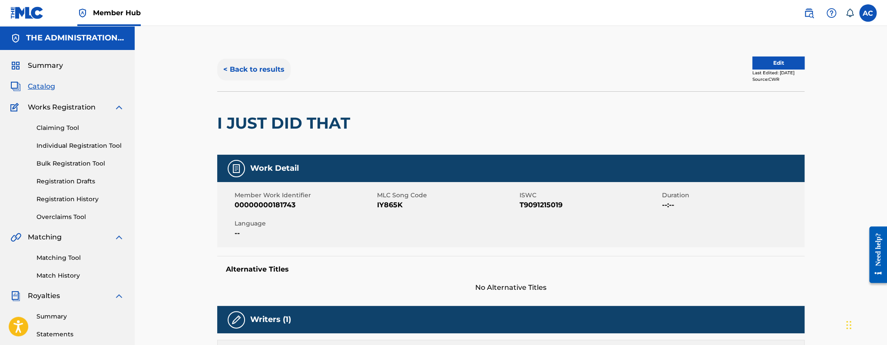
click at [254, 63] on button "< Back to results" at bounding box center [253, 70] width 73 height 22
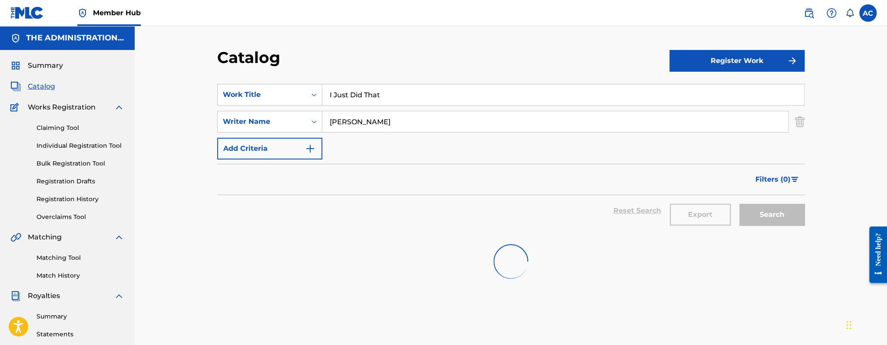
click at [340, 98] on input "I Just Did That" at bounding box center [562, 94] width 481 height 21
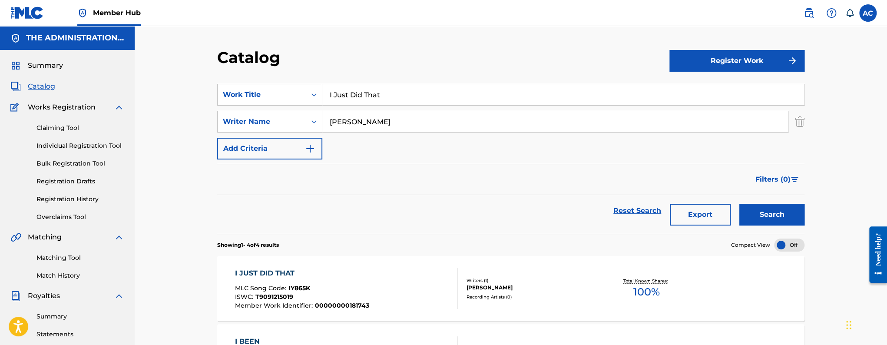
click at [340, 98] on input "I Just Did That" at bounding box center [562, 94] width 481 height 21
paste input "'m Like D"
type input "I'm Like Dat"
click at [739, 204] on button "Search" at bounding box center [771, 215] width 65 height 22
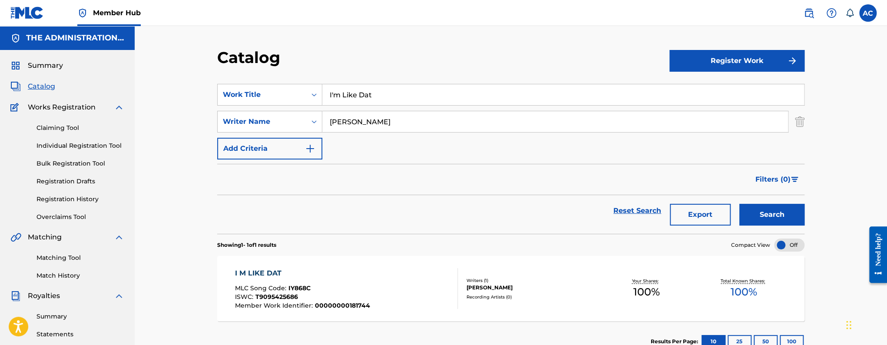
click at [377, 280] on div "I M LIKE DAT MLC Song Code : IY868C ISWC : T9095425686 Member Work Identifier :…" at bounding box center [346, 288] width 223 height 41
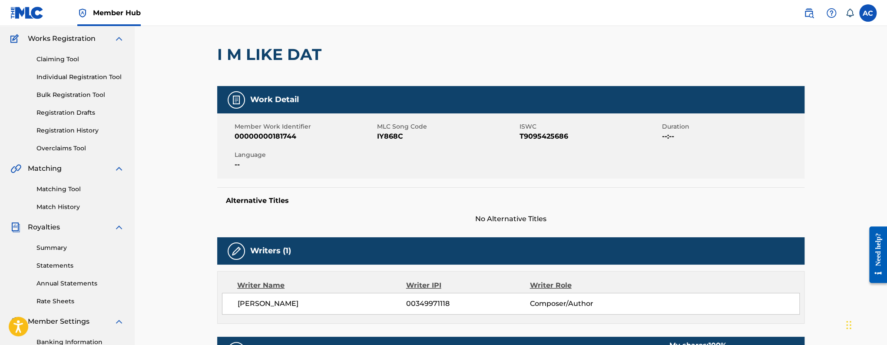
scroll to position [164, 0]
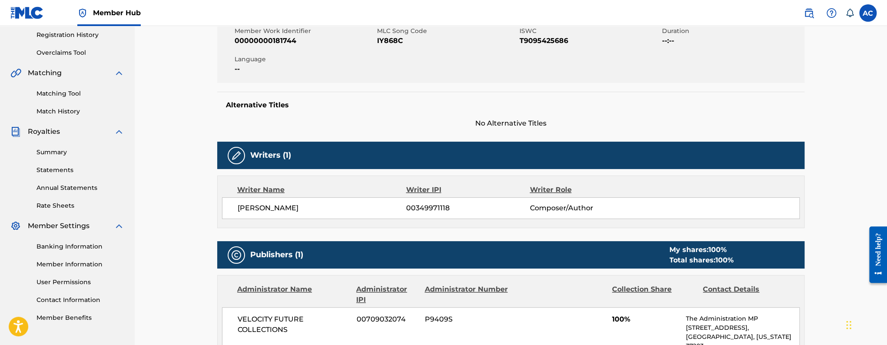
click at [267, 216] on div "MICHAEL BAILEY 00349971118 Composer/Author" at bounding box center [510, 208] width 577 height 22
click at [267, 210] on span "[PERSON_NAME]" at bounding box center [321, 208] width 168 height 10
copy div "[PERSON_NAME]"
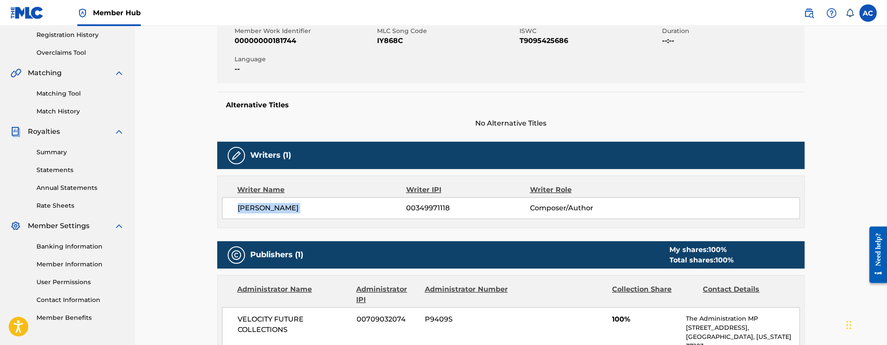
copy div "[PERSON_NAME]"
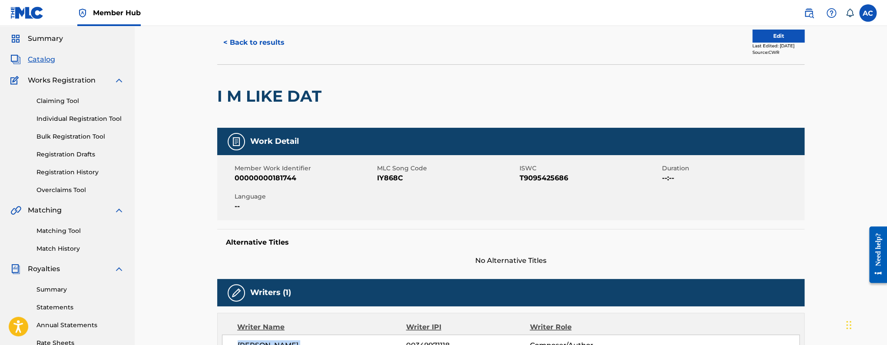
scroll to position [0, 0]
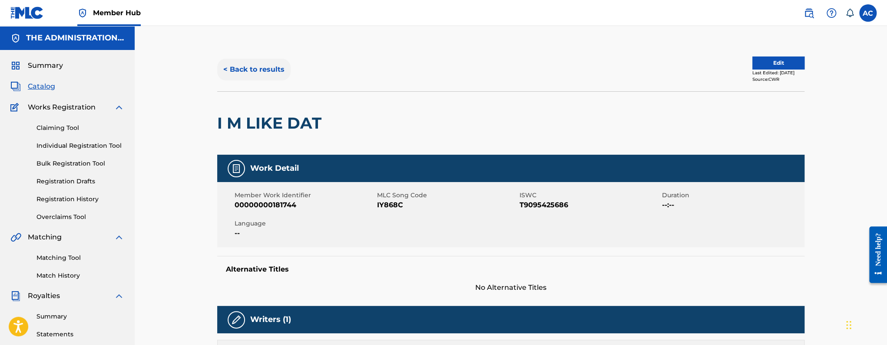
click at [261, 64] on button "< Back to results" at bounding box center [253, 70] width 73 height 22
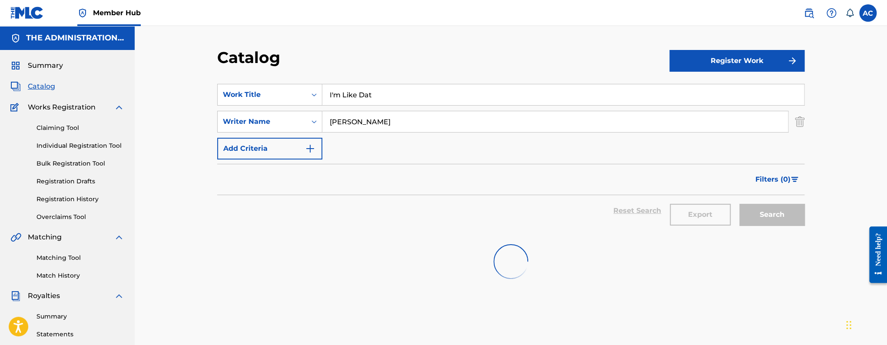
click at [356, 86] on input "I'm Like Dat" at bounding box center [562, 94] width 481 height 21
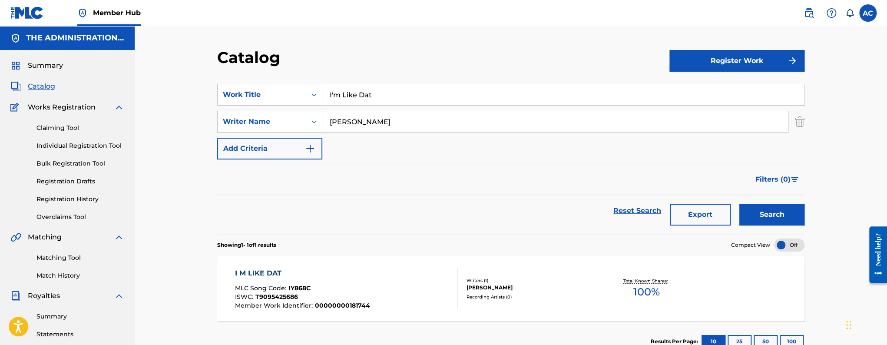
click at [356, 86] on input "I'm Like Dat" at bounding box center [562, 94] width 481 height 21
paste input "mprovisation"
type input "Improvisation"
click at [739, 204] on button "Search" at bounding box center [771, 215] width 65 height 22
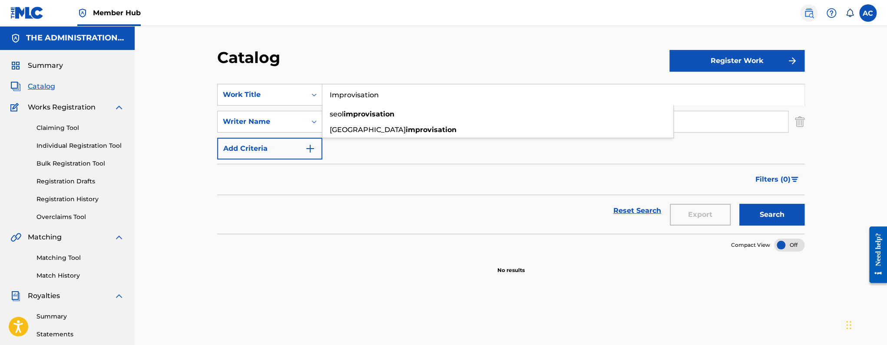
click at [807, 14] on img at bounding box center [808, 13] width 10 height 10
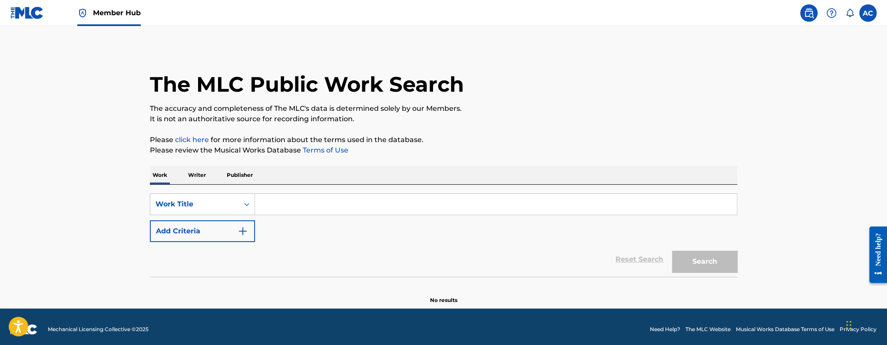
click at [290, 199] on input "Search Form" at bounding box center [495, 204] width 481 height 21
paste input "Improvisation"
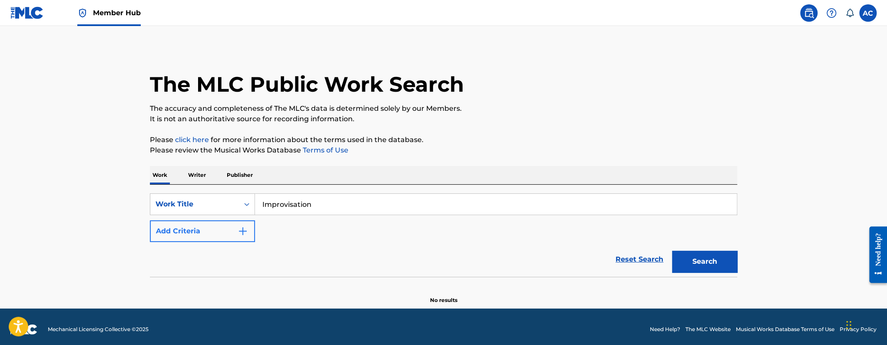
type input "Improvisation"
click at [215, 240] on button "Add Criteria" at bounding box center [202, 231] width 105 height 22
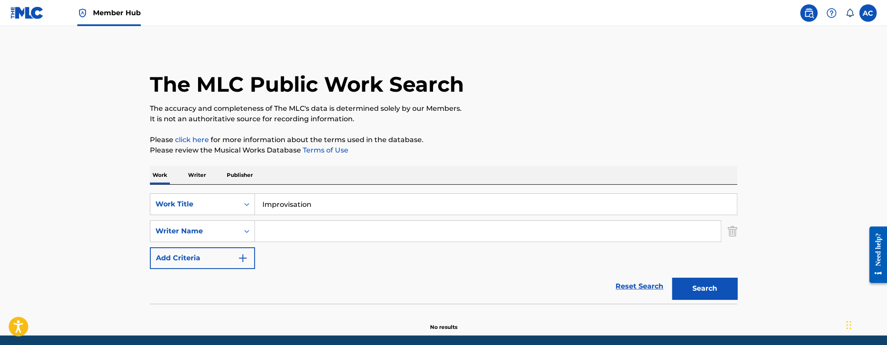
click at [271, 234] on input "Search Form" at bounding box center [487, 231] width 465 height 21
paste input "Michael Kevin Bailey"
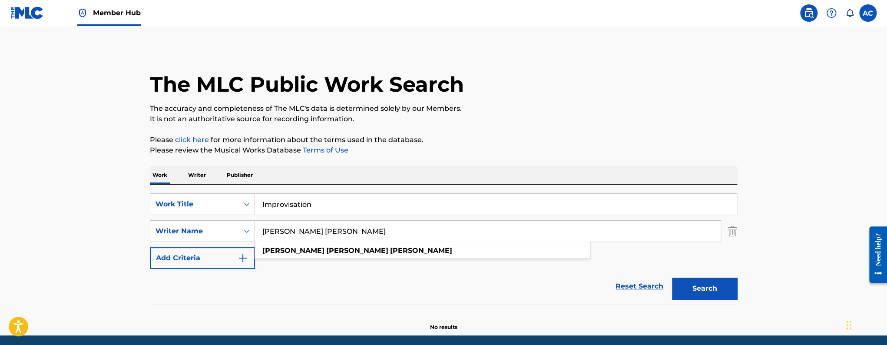
click at [316, 232] on input "Michael Kevin Bailey" at bounding box center [487, 231] width 465 height 21
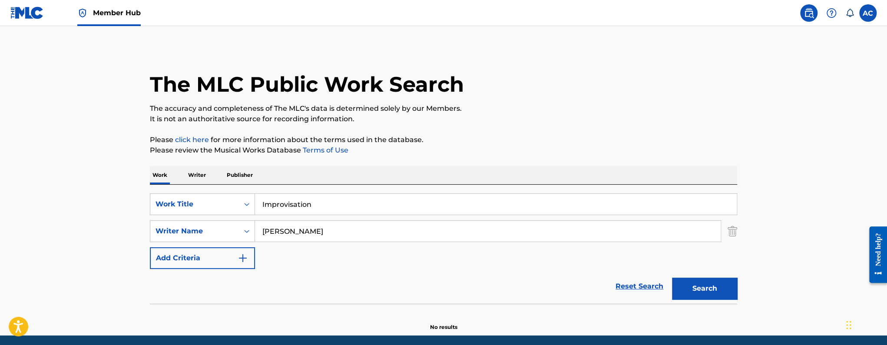
type input "Michael Bailey"
click at [672, 277] on button "Search" at bounding box center [704, 288] width 65 height 22
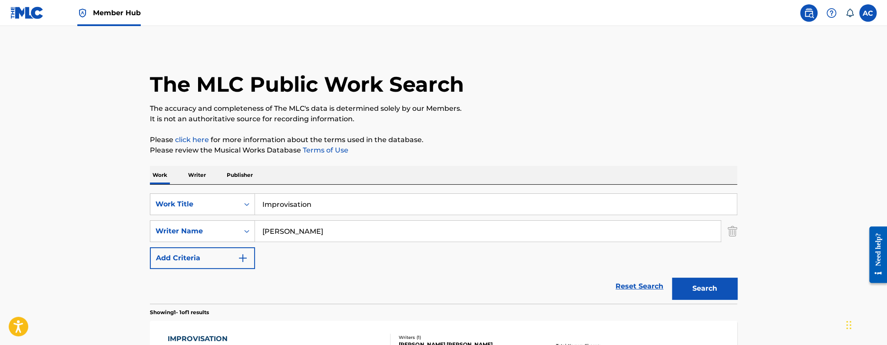
scroll to position [128, 0]
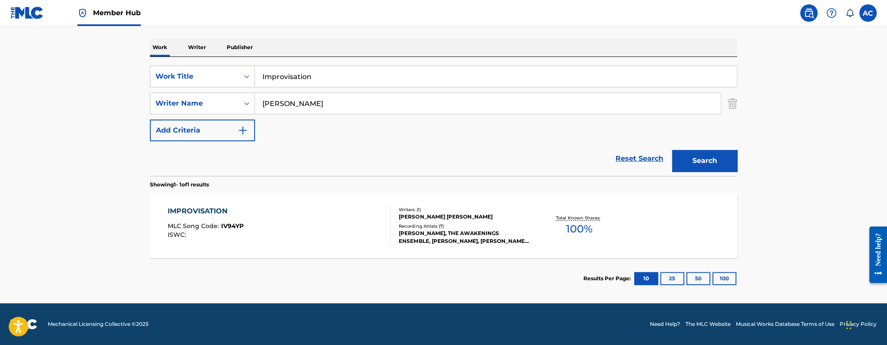
click at [201, 234] on div "ISWC :" at bounding box center [206, 234] width 76 height 7
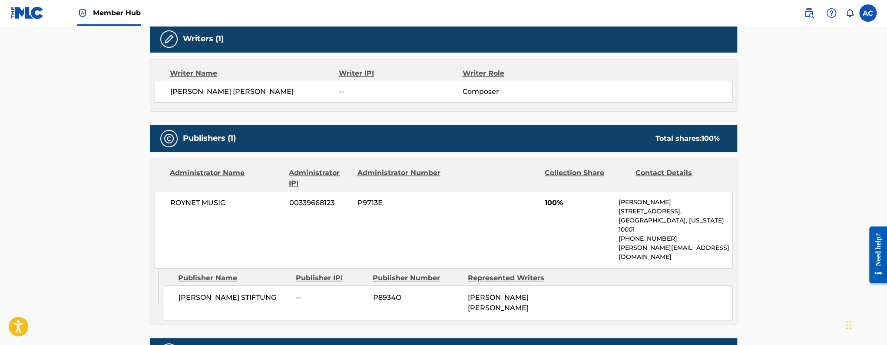
scroll to position [93, 0]
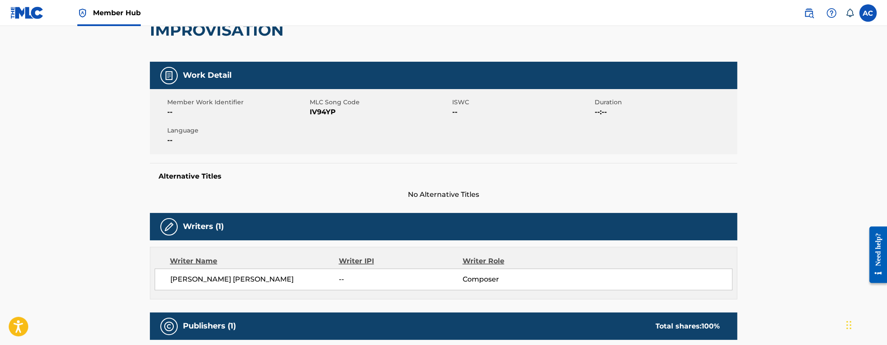
click at [328, 115] on span "IV94YP" at bounding box center [380, 112] width 140 height 10
copy span "IV94YP"
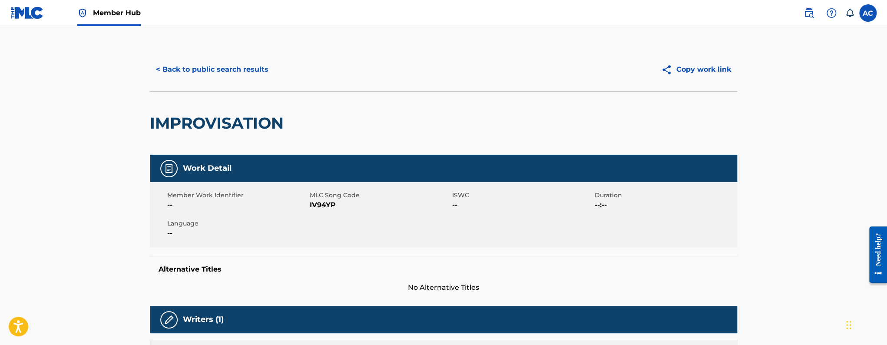
click at [191, 88] on div "< Back to public search results Copy work link" at bounding box center [443, 69] width 587 height 43
click at [192, 82] on div "< Back to public search results Copy work link" at bounding box center [443, 69] width 587 height 43
click at [196, 78] on button "< Back to public search results" at bounding box center [212, 70] width 125 height 22
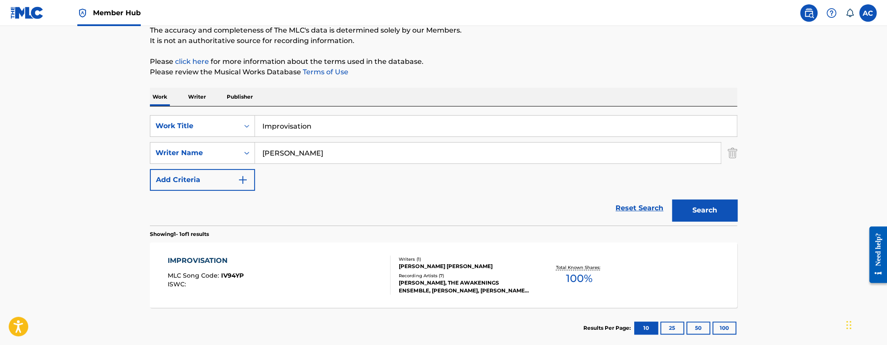
click at [290, 129] on input "Improvisation" at bounding box center [495, 125] width 481 height 21
paste input "Lock You Dow"
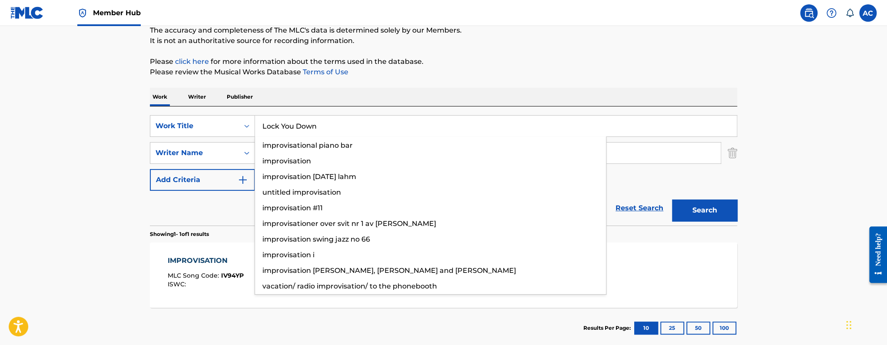
type input "Lock You Down"
click at [672, 199] on button "Search" at bounding box center [704, 210] width 65 height 22
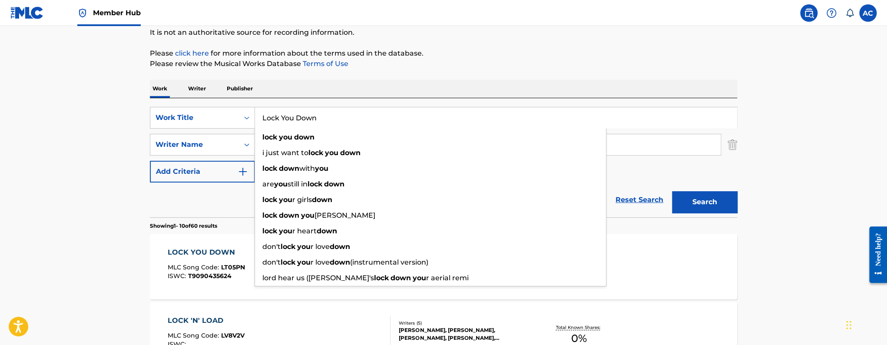
scroll to position [88, 0]
click at [218, 267] on span "MLC Song Code :" at bounding box center [194, 266] width 53 height 8
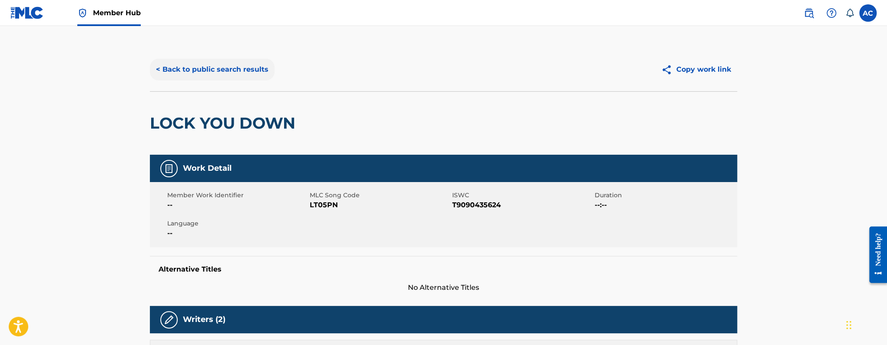
click at [231, 71] on button "< Back to public search results" at bounding box center [212, 70] width 125 height 22
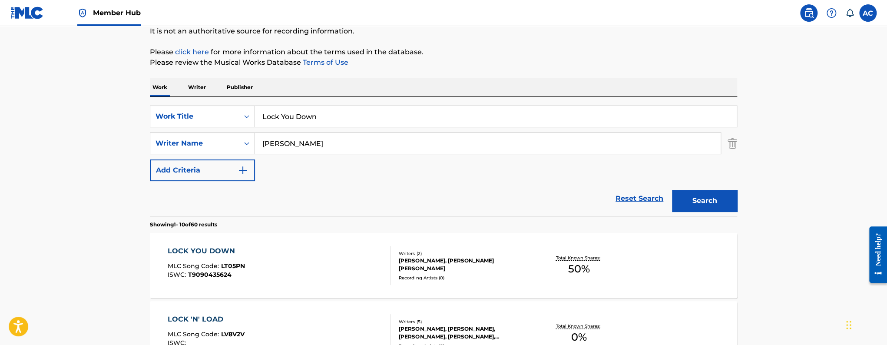
click at [270, 115] on input "Lock You Down" at bounding box center [495, 116] width 481 height 21
paste input "Only One"
type input "Only One"
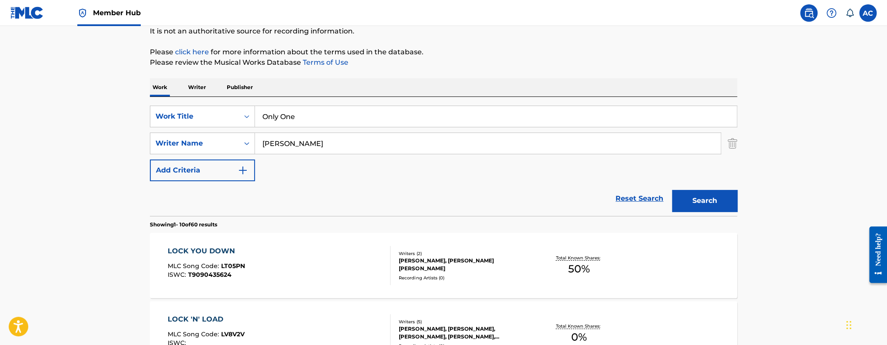
click at [672, 190] on button "Search" at bounding box center [704, 201] width 65 height 22
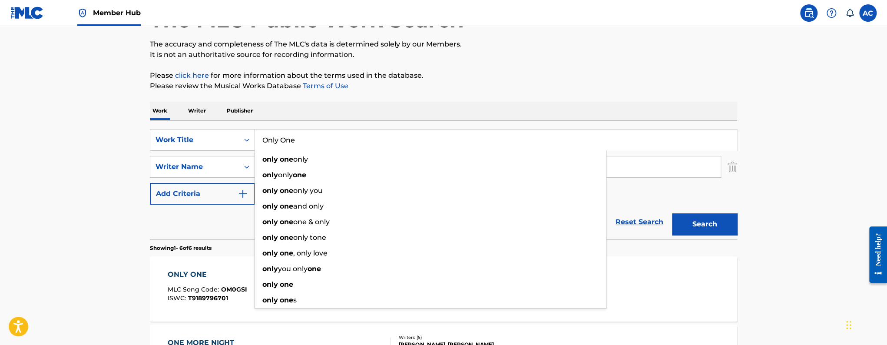
scroll to position [65, 0]
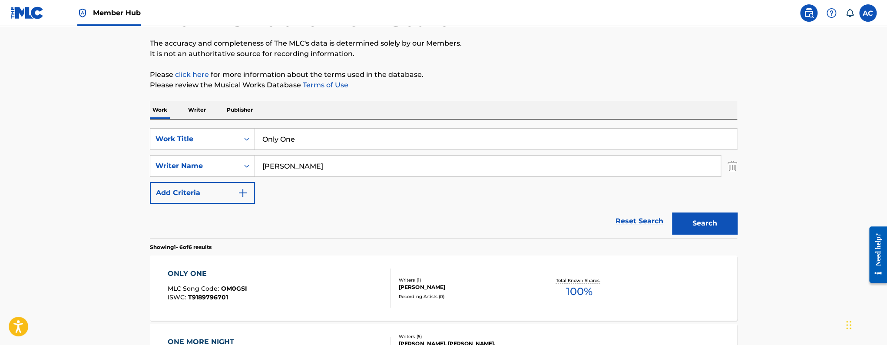
click at [201, 263] on div "ONLY ONE MLC Song Code : OM0GSI ISWC : T9189796701 Writers ( 1 ) MICHAEL BAILEY…" at bounding box center [443, 287] width 587 height 65
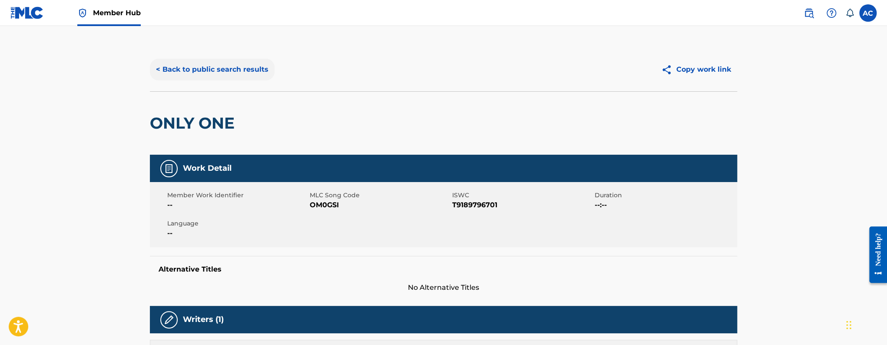
click at [218, 62] on button "< Back to public search results" at bounding box center [212, 70] width 125 height 22
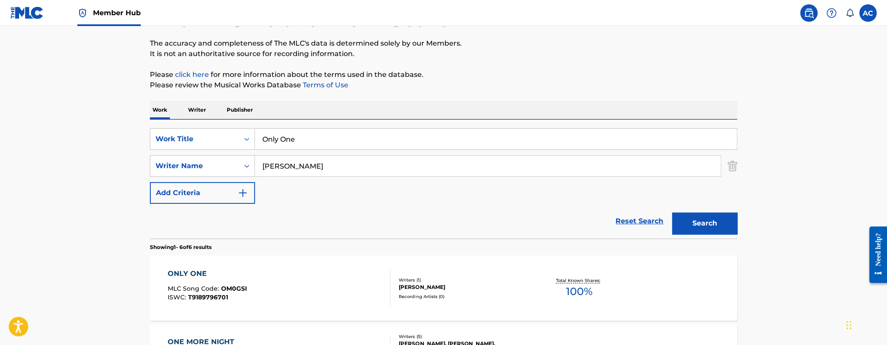
click at [283, 149] on div "SearchWithCriteria7ee4dbf5-8fba-4365-93d4-1906b582410d Work Title Only One Sear…" at bounding box center [443, 166] width 587 height 76
click at [283, 148] on input "Only One" at bounding box center [495, 139] width 481 height 21
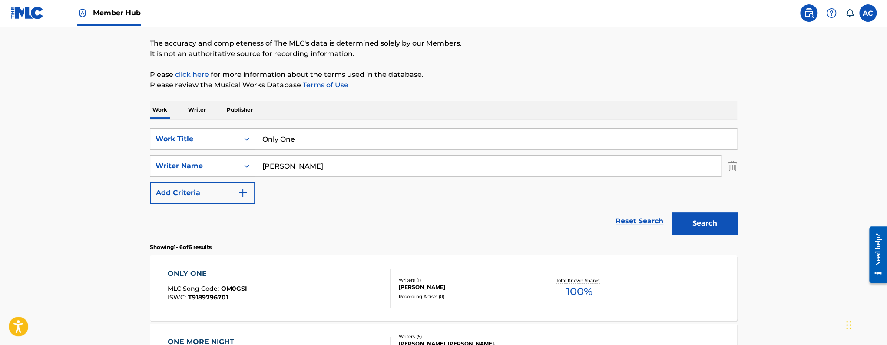
paste input "She Say"
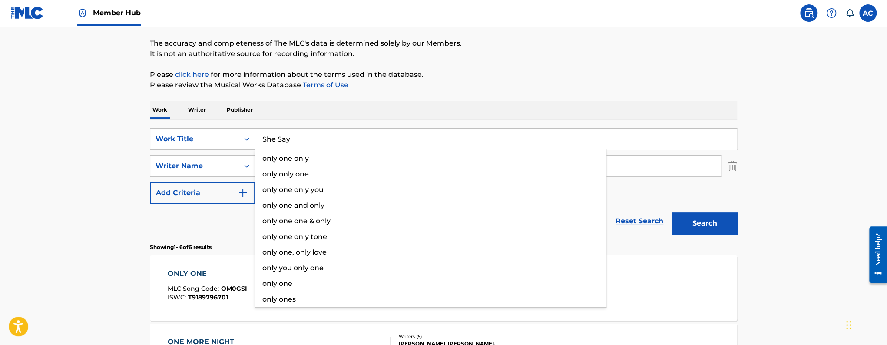
type input "She Say"
click at [672, 212] on button "Search" at bounding box center [704, 223] width 65 height 22
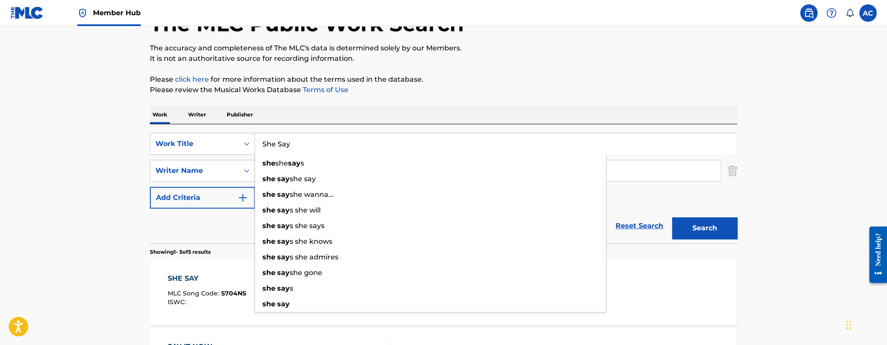
click at [187, 284] on div "SHE SAY MLC Song Code : S704NS ISWC :" at bounding box center [207, 292] width 79 height 39
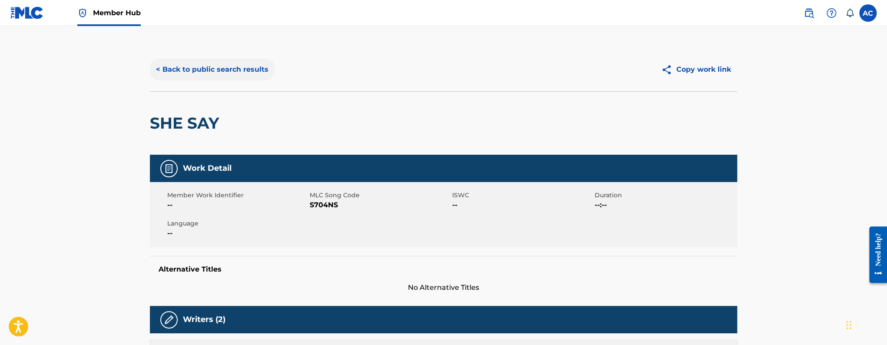
click at [202, 68] on button "< Back to public search results" at bounding box center [212, 70] width 125 height 22
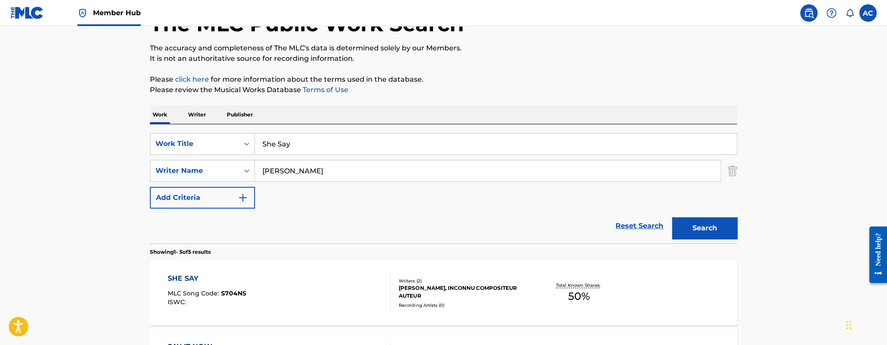
click at [273, 135] on input "She Say" at bounding box center [495, 143] width 481 height 21
paste input "We The Part"
type input "We The Party"
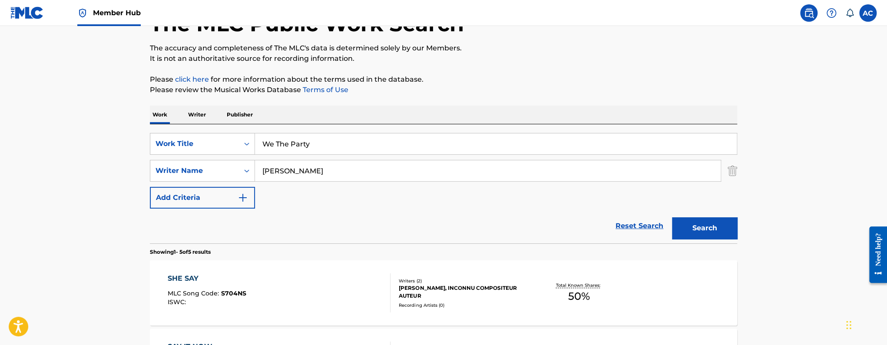
click at [672, 217] on button "Search" at bounding box center [704, 228] width 65 height 22
click at [198, 281] on div "WE THE PARTY" at bounding box center [207, 278] width 79 height 10
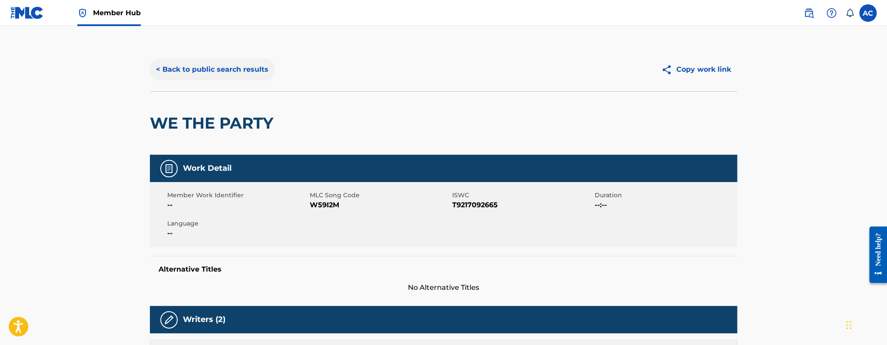
click at [254, 74] on button "< Back to public search results" at bounding box center [212, 70] width 125 height 22
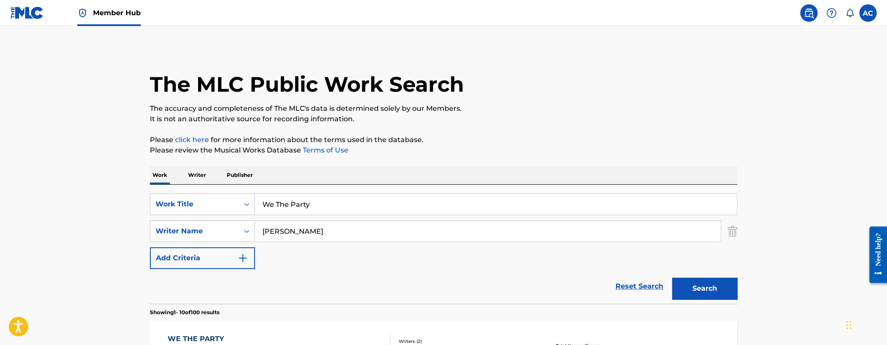
scroll to position [60, 0]
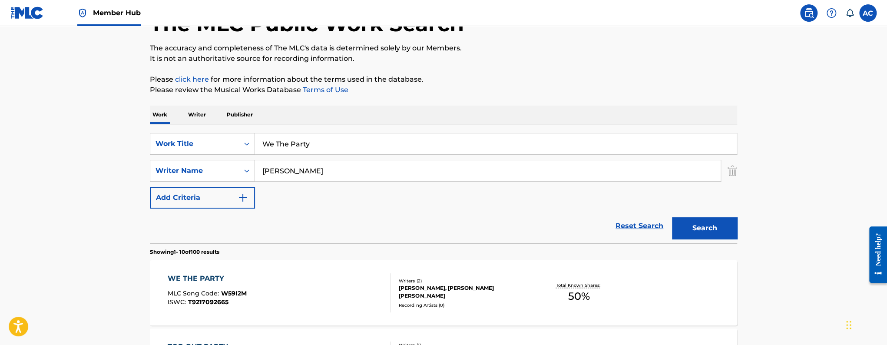
click at [292, 141] on input "We The Party" at bounding box center [495, 143] width 481 height 21
paste input "ho Got It"
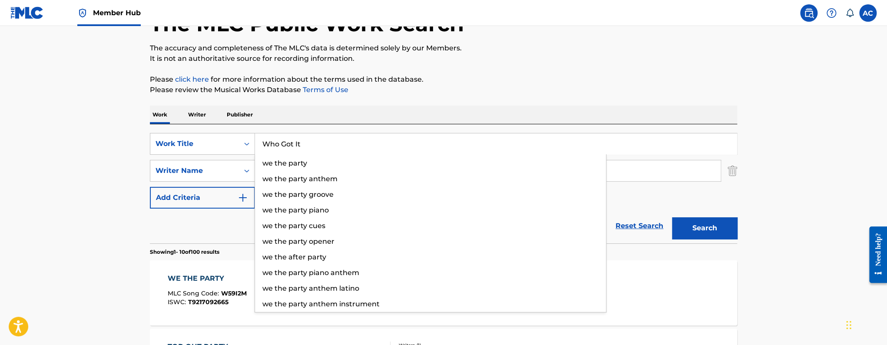
type input "Who Got It"
click at [672, 217] on button "Search" at bounding box center [704, 228] width 65 height 22
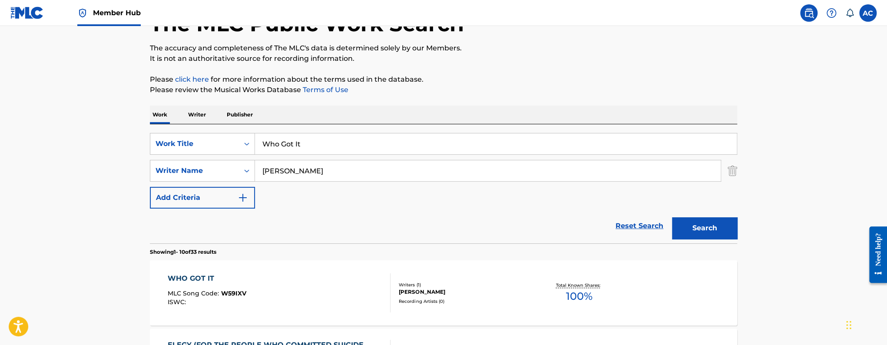
click at [195, 292] on span "MLC Song Code :" at bounding box center [194, 293] width 53 height 8
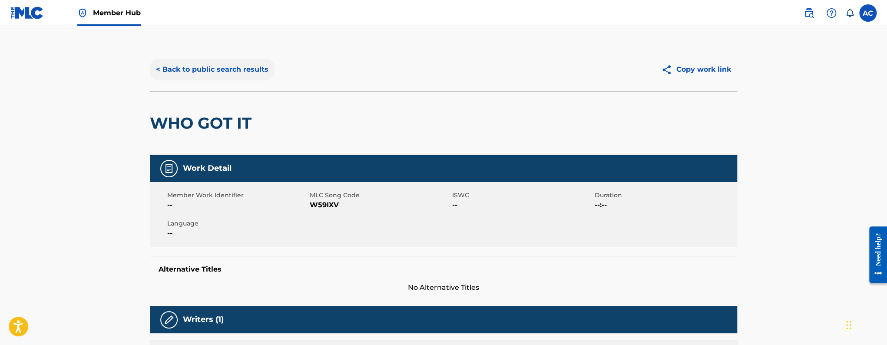
click at [252, 70] on button "< Back to public search results" at bounding box center [212, 70] width 125 height 22
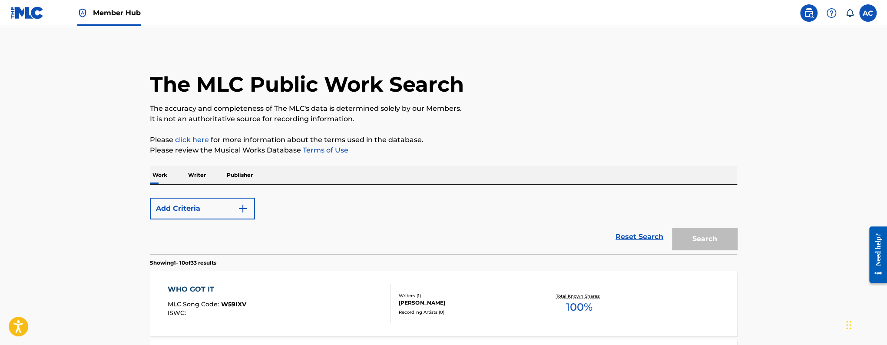
scroll to position [60, 0]
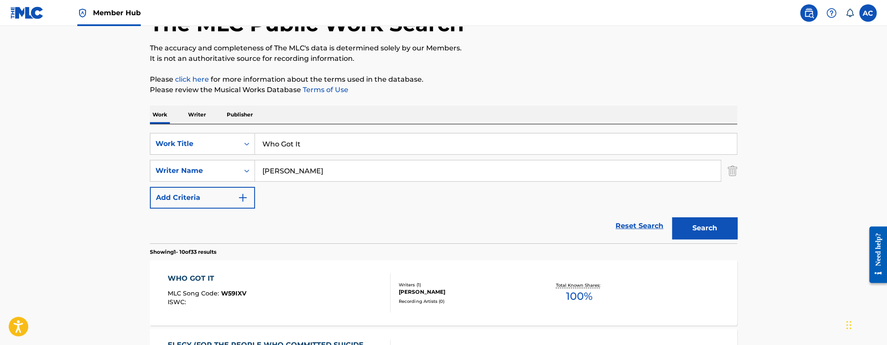
click at [294, 138] on input "Who Got It" at bounding box center [495, 143] width 481 height 21
paste input "Young and Having Fun"
type input "Young and Having Fun"
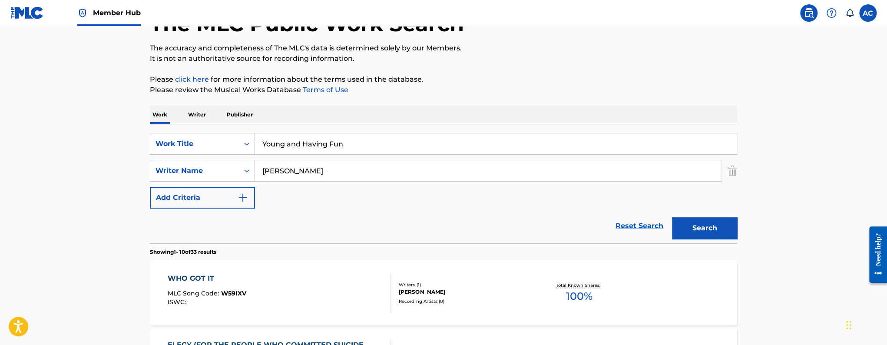
click at [672, 217] on button "Search" at bounding box center [704, 228] width 65 height 22
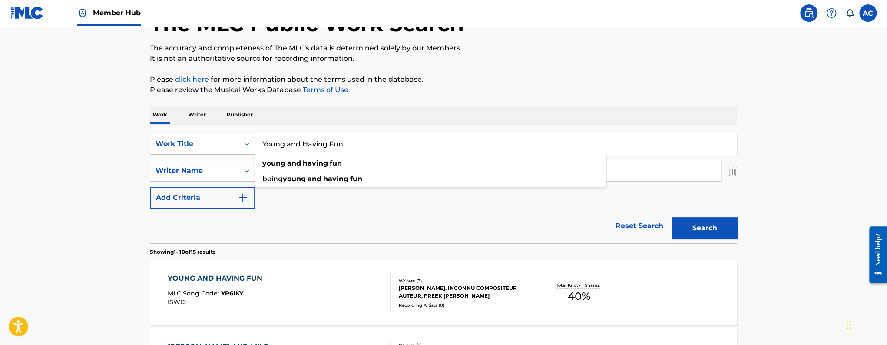
click at [273, 293] on div "YOUNG AND HAVING FUN MLC Song Code : YP6IKY ISWC :" at bounding box center [279, 292] width 223 height 39
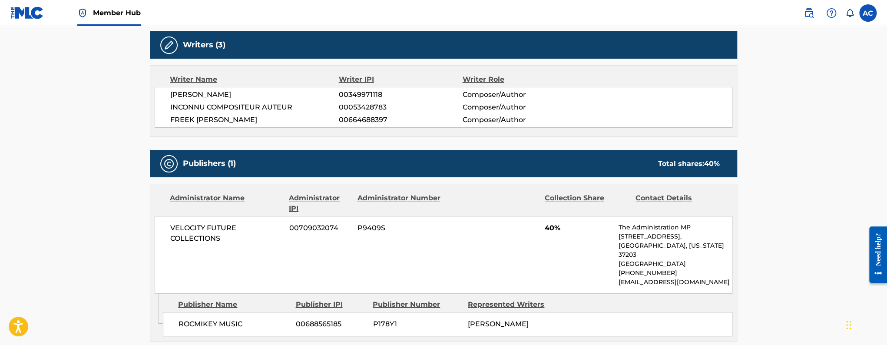
scroll to position [359, 0]
